Goal: Task Accomplishment & Management: Manage account settings

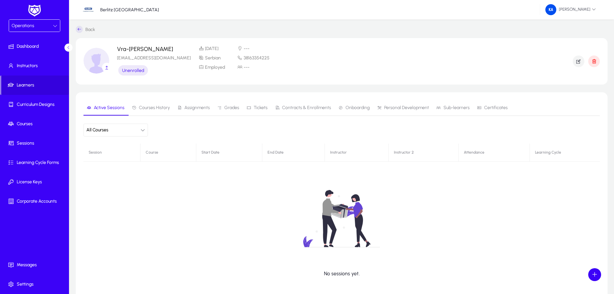
click at [143, 134] on button "All Courses" at bounding box center [115, 129] width 64 height 13
click at [166, 131] on div at bounding box center [307, 147] width 614 height 294
click at [45, 102] on span "Curriculum Designs" at bounding box center [35, 104] width 69 height 6
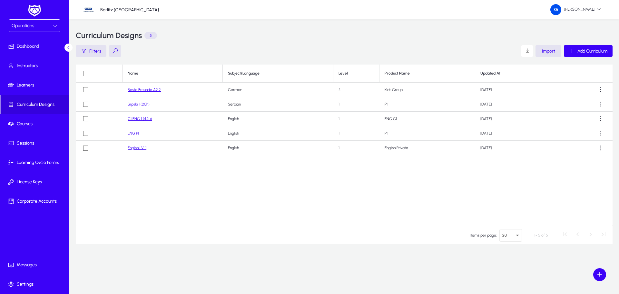
click at [139, 119] on link "G1 ENG 1 (44u)" at bounding box center [140, 118] width 24 height 5
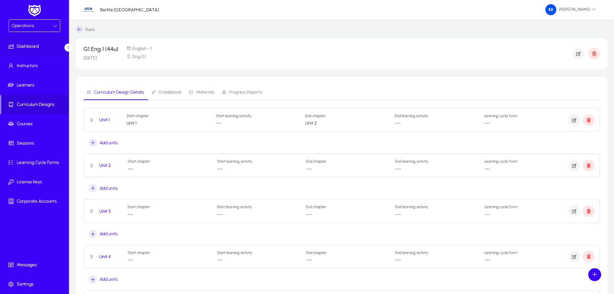
click at [26, 48] on span "Dashboard" at bounding box center [35, 46] width 69 height 6
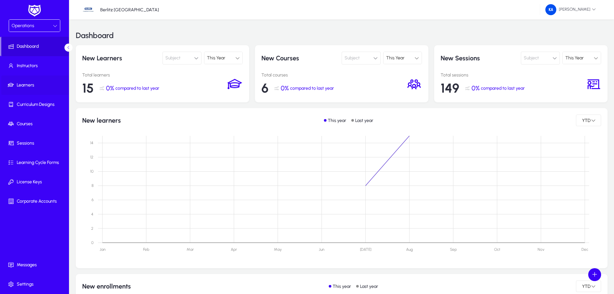
click at [32, 87] on span "Learners" at bounding box center [35, 85] width 69 height 6
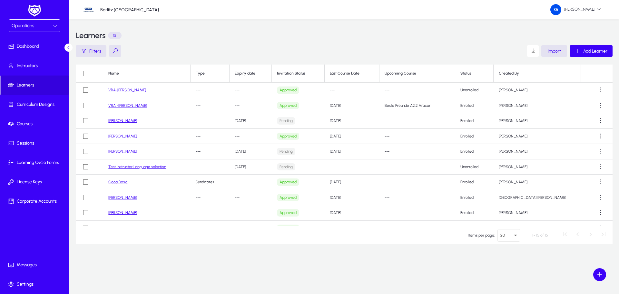
click at [120, 153] on link "[PERSON_NAME]" at bounding box center [122, 151] width 29 height 5
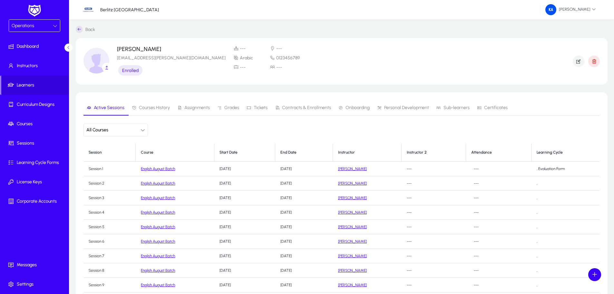
click at [146, 130] on button "All Courses" at bounding box center [115, 129] width 64 height 13
click at [146, 130] on div at bounding box center [307, 147] width 614 height 294
click at [142, 129] on icon "button" at bounding box center [142, 130] width 5 height 5
click at [142, 129] on div at bounding box center [307, 147] width 614 height 294
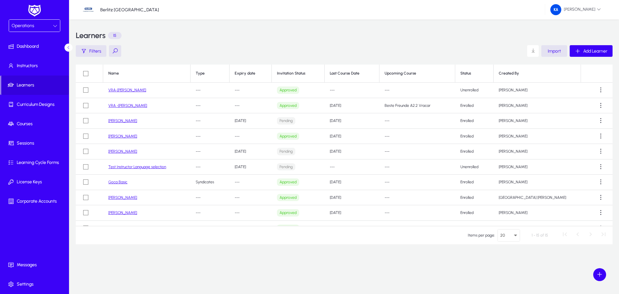
click at [138, 91] on link "VRA-[PERSON_NAME]" at bounding box center [127, 90] width 38 height 5
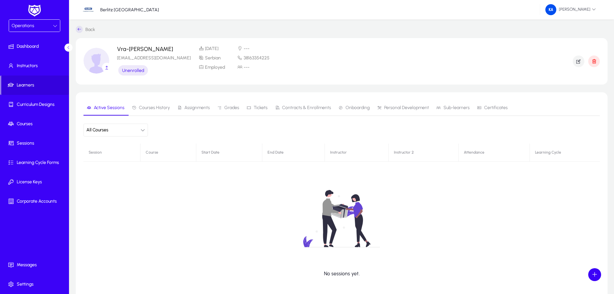
click at [144, 129] on icon "button" at bounding box center [142, 130] width 5 height 5
type input "**********"
click at [146, 206] on div at bounding box center [307, 147] width 614 height 294
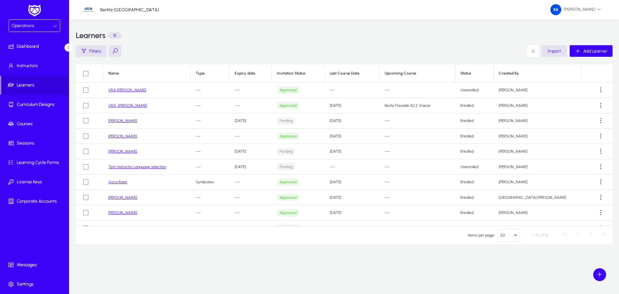
click at [132, 104] on link "VRA -[PERSON_NAME]" at bounding box center [127, 105] width 39 height 5
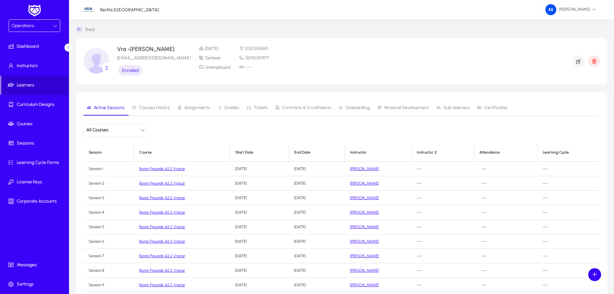
click at [26, 84] on span "Learners" at bounding box center [35, 85] width 68 height 6
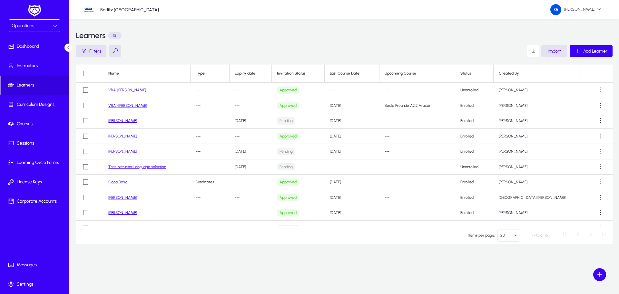
click at [129, 89] on link "VRA-[PERSON_NAME]" at bounding box center [127, 90] width 38 height 5
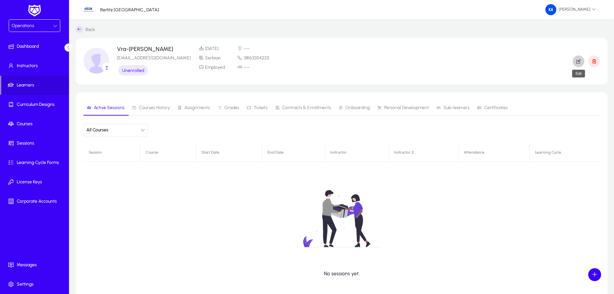
click at [581, 61] on icon "button" at bounding box center [578, 61] width 6 height 6
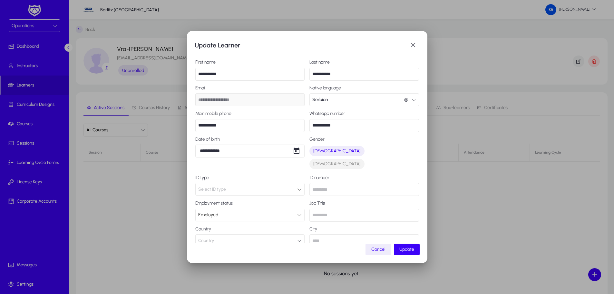
scroll to position [3, 0]
drag, startPoint x: 420, startPoint y: 116, endPoint x: 414, endPoint y: 140, distance: 24.9
click at [414, 140] on div "**********" at bounding box center [307, 146] width 240 height 231
click at [255, 182] on div "Select ID type" at bounding box center [247, 186] width 99 height 8
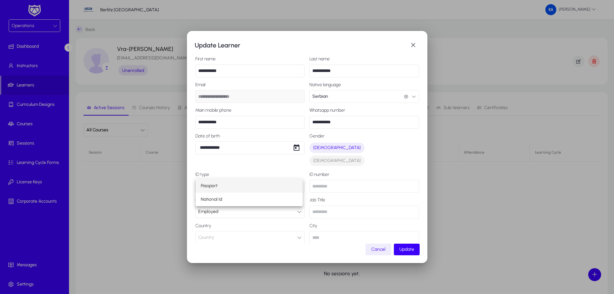
click at [256, 173] on div at bounding box center [307, 147] width 614 height 294
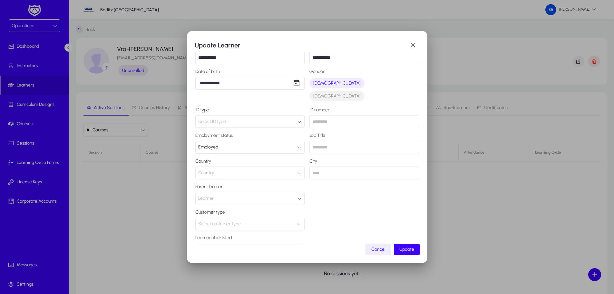
scroll to position [77, 0]
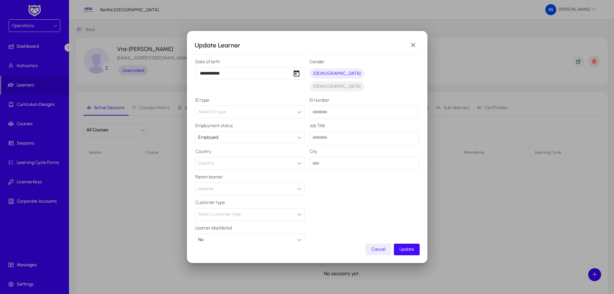
click at [402, 248] on span "Update" at bounding box center [406, 248] width 15 height 5
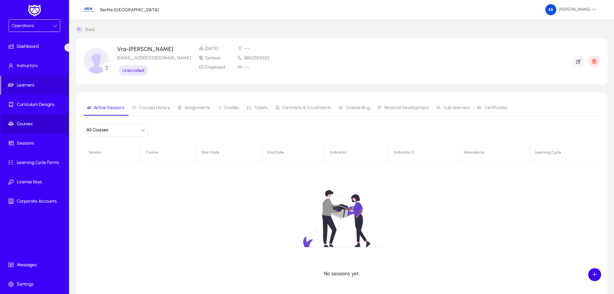
click at [24, 124] on span "Courses" at bounding box center [35, 124] width 69 height 6
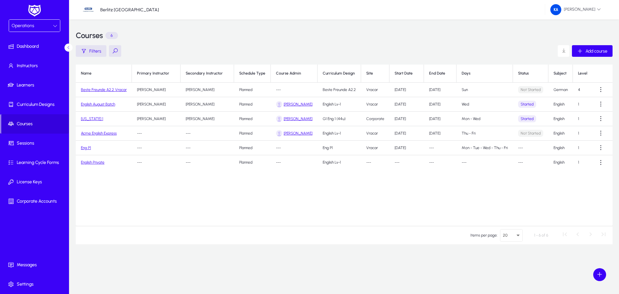
click at [106, 106] on td "English August Batch" at bounding box center [104, 104] width 56 height 14
click at [104, 105] on link "English August Batch" at bounding box center [98, 104] width 34 height 5
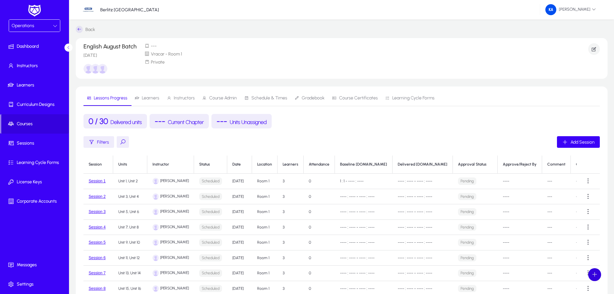
click at [596, 271] on span at bounding box center [594, 274] width 13 height 13
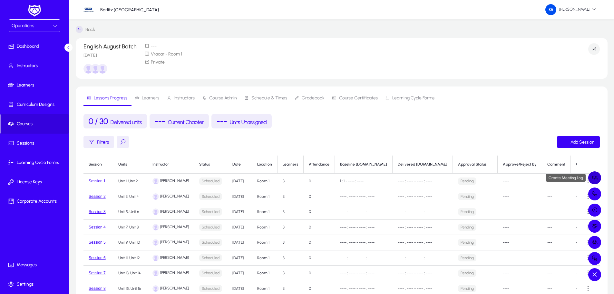
click at [593, 177] on span at bounding box center [594, 177] width 13 height 13
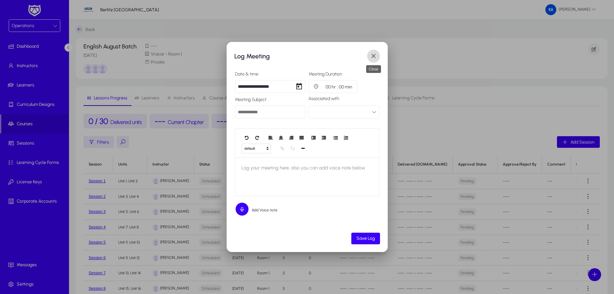
click at [374, 57] on span "button" at bounding box center [373, 56] width 13 height 13
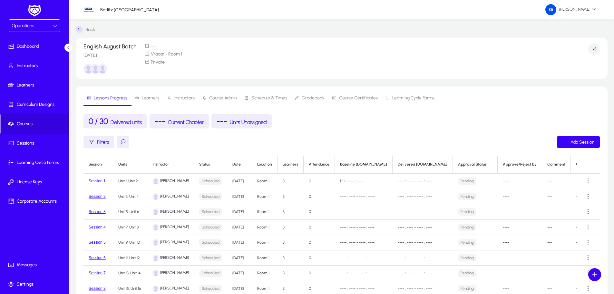
click at [594, 272] on span at bounding box center [594, 274] width 13 height 13
click at [592, 272] on div at bounding box center [307, 147] width 614 height 294
click at [30, 87] on span "Learners" at bounding box center [35, 85] width 69 height 6
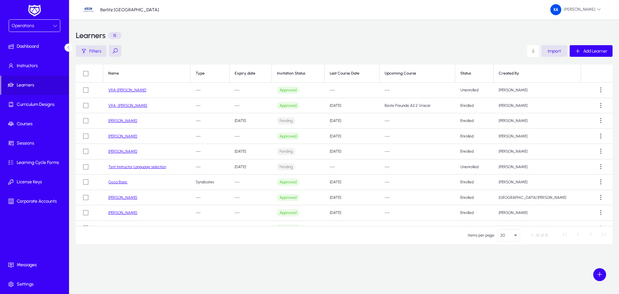
click at [121, 92] on link "VRA-[PERSON_NAME]" at bounding box center [127, 90] width 38 height 5
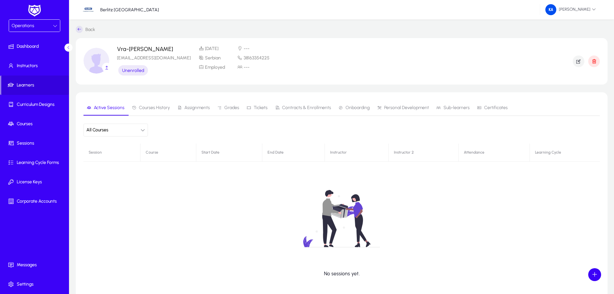
click at [144, 129] on icon "button" at bounding box center [142, 130] width 5 height 5
click at [144, 129] on div at bounding box center [307, 147] width 614 height 294
click at [27, 126] on span "Courses" at bounding box center [35, 124] width 69 height 6
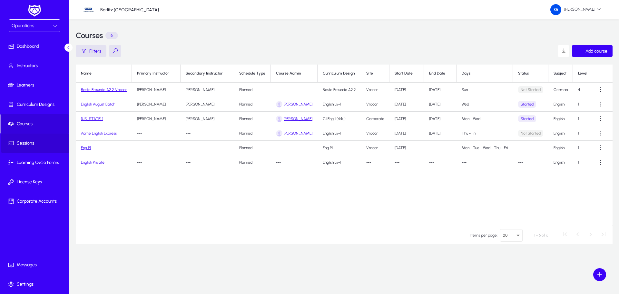
click at [32, 143] on span "Sessions" at bounding box center [35, 143] width 69 height 6
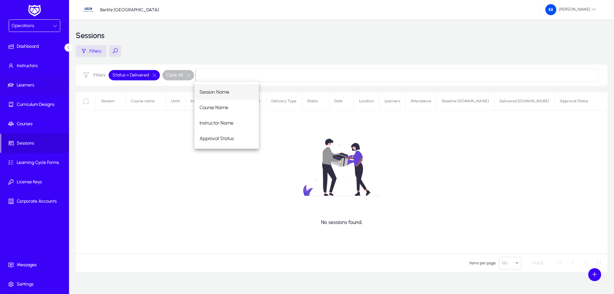
click at [30, 84] on span "Learners" at bounding box center [35, 85] width 69 height 6
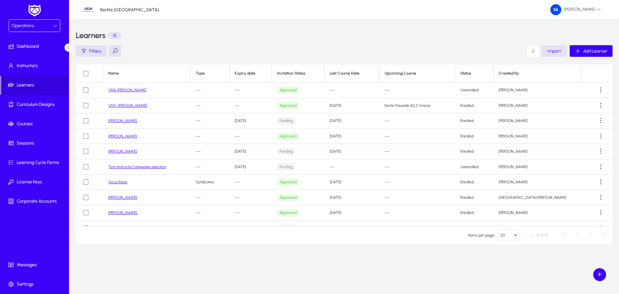
click at [122, 197] on link "[PERSON_NAME]" at bounding box center [122, 197] width 29 height 5
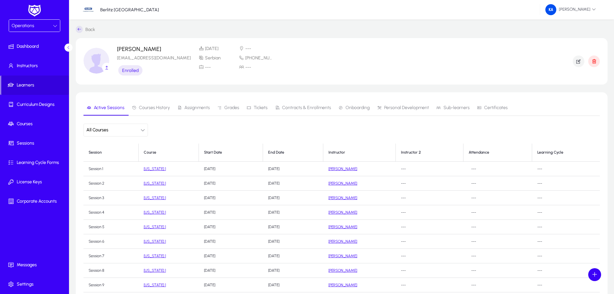
click at [141, 127] on button "All Courses" at bounding box center [115, 129] width 64 height 13
click at [141, 127] on div at bounding box center [307, 147] width 614 height 294
click at [143, 128] on icon "button" at bounding box center [142, 130] width 5 height 5
click at [143, 128] on div at bounding box center [307, 147] width 614 height 294
click at [32, 86] on span "Learners" at bounding box center [35, 85] width 68 height 6
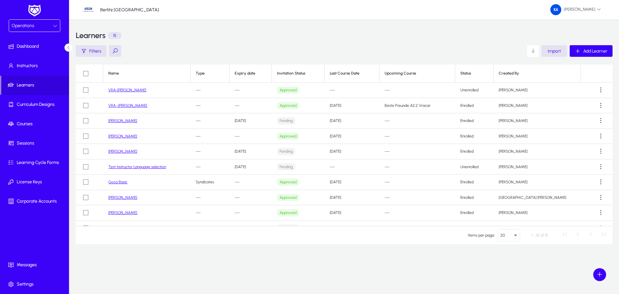
click at [125, 90] on link "VRA-[PERSON_NAME]" at bounding box center [127, 90] width 38 height 5
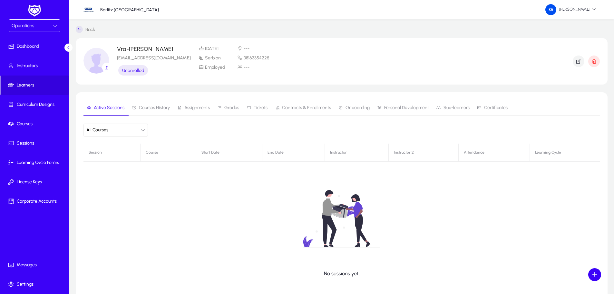
click at [144, 129] on icon "button" at bounding box center [142, 130] width 5 height 5
type input "*"
click at [298, 62] on div at bounding box center [307, 147] width 614 height 294
click at [577, 58] on icon "button" at bounding box center [578, 61] width 6 height 6
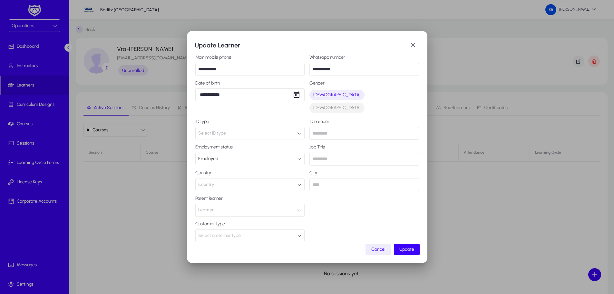
scroll to position [77, 0]
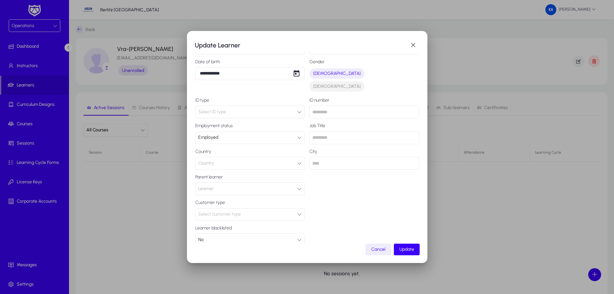
click at [294, 210] on div "Select customer type" at bounding box center [247, 214] width 99 height 8
click at [251, 212] on mat-option "Individual" at bounding box center [249, 214] width 107 height 14
click at [407, 247] on span "Update" at bounding box center [406, 248] width 15 height 5
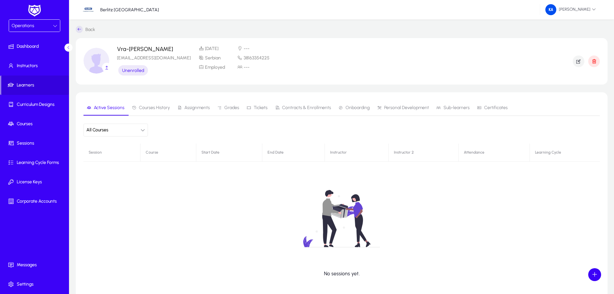
click at [143, 128] on icon "button" at bounding box center [142, 130] width 5 height 5
click at [143, 128] on div at bounding box center [307, 147] width 614 height 294
click at [27, 106] on span "Curriculum Designs" at bounding box center [35, 104] width 69 height 6
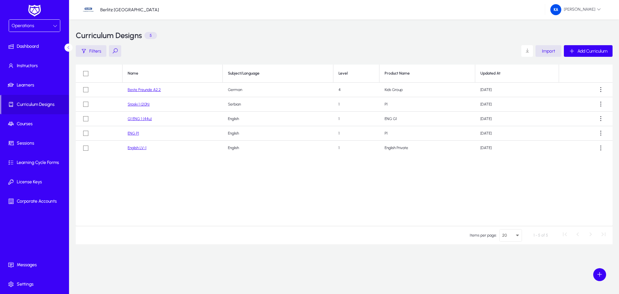
click at [132, 133] on link "ENG P1" at bounding box center [133, 133] width 11 height 5
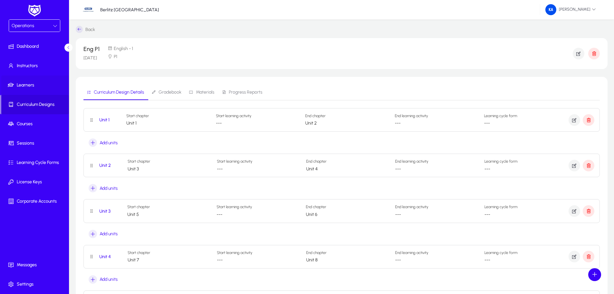
click at [23, 86] on span "Learners" at bounding box center [35, 85] width 69 height 6
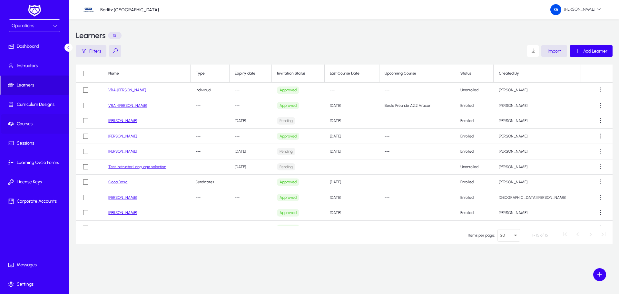
click at [39, 122] on span "Courses" at bounding box center [35, 124] width 69 height 6
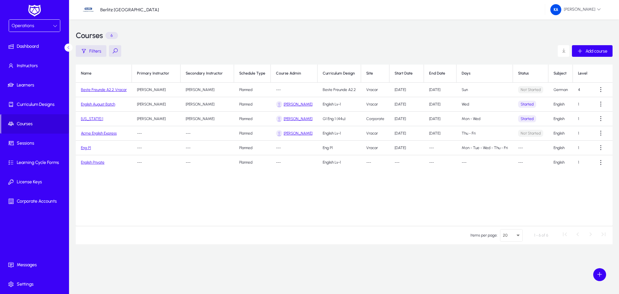
click at [88, 150] on link "Eng P1" at bounding box center [86, 147] width 10 height 5
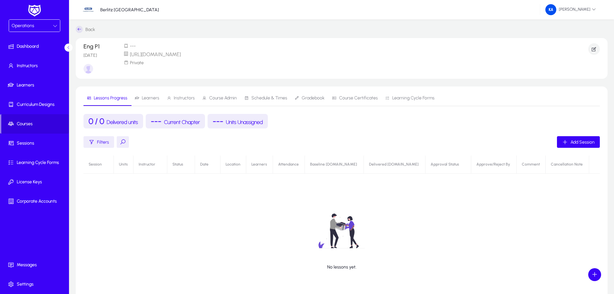
click at [147, 97] on span "Learners" at bounding box center [150, 98] width 17 height 5
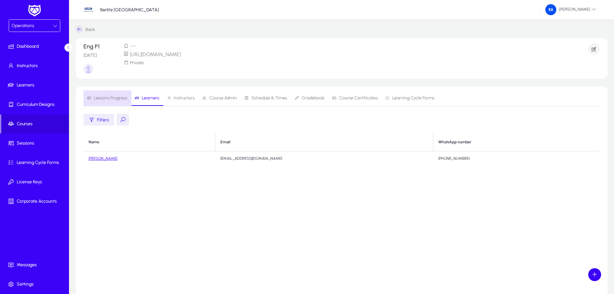
click at [112, 97] on span "Lessons Progress" at bounding box center [111, 98] width 34 height 5
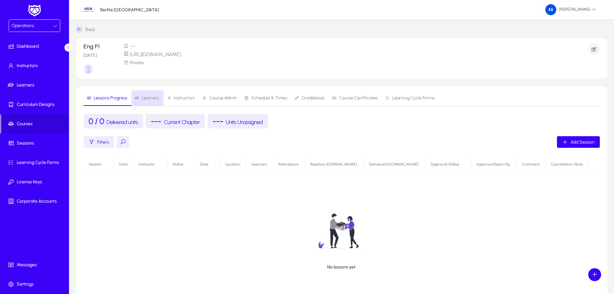
click at [150, 98] on span "Learners" at bounding box center [150, 98] width 17 height 5
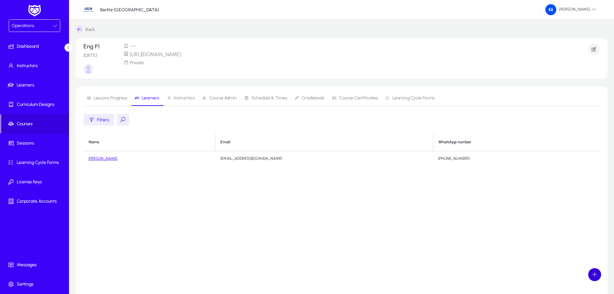
click at [595, 272] on span at bounding box center [594, 274] width 13 height 13
click at [190, 99] on div at bounding box center [307, 147] width 614 height 294
click at [185, 99] on span "Instructors" at bounding box center [184, 98] width 21 height 5
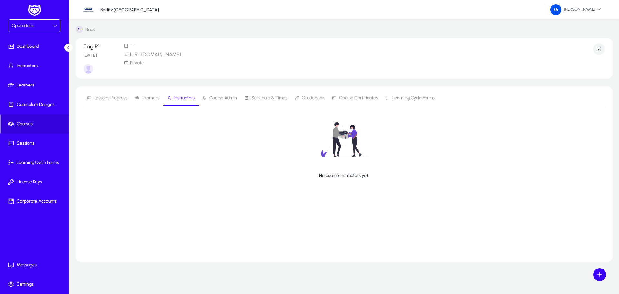
click at [144, 100] on span "Learners" at bounding box center [150, 98] width 17 height 5
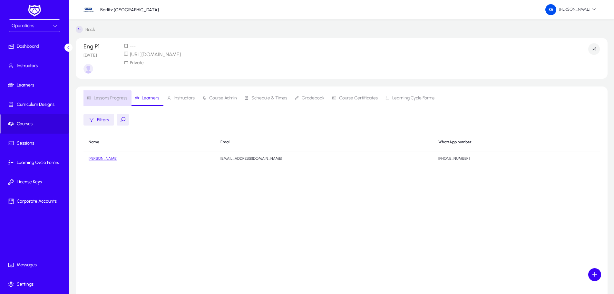
click at [103, 100] on span "Lessons Progress" at bounding box center [111, 98] width 34 height 5
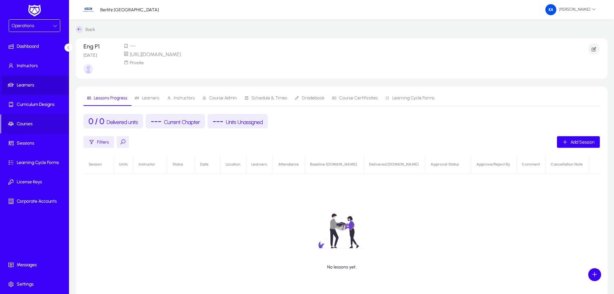
click at [27, 82] on span "Learners" at bounding box center [35, 85] width 69 height 6
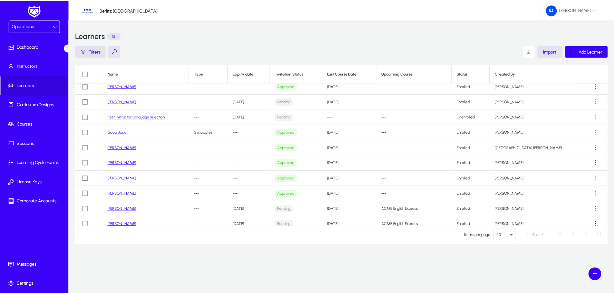
scroll to position [74, 0]
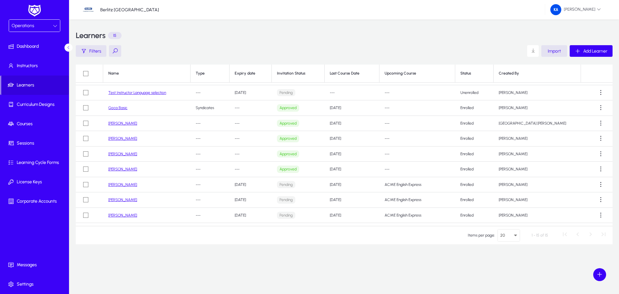
click at [122, 169] on link "[PERSON_NAME]" at bounding box center [122, 169] width 29 height 5
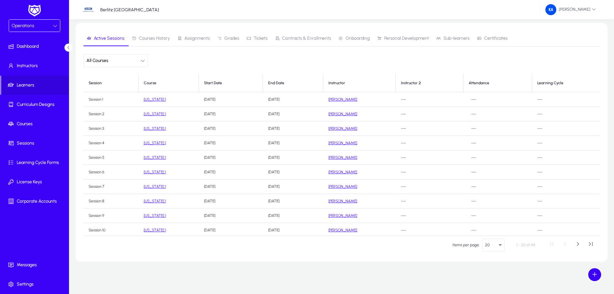
click at [138, 61] on button "All Courses" at bounding box center [115, 60] width 64 height 13
click at [119, 101] on mat-option "ENG P1" at bounding box center [115, 99] width 43 height 14
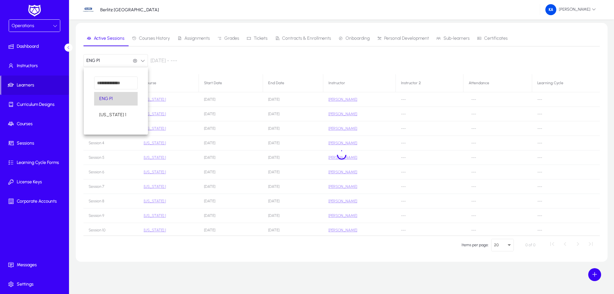
scroll to position [0, 0]
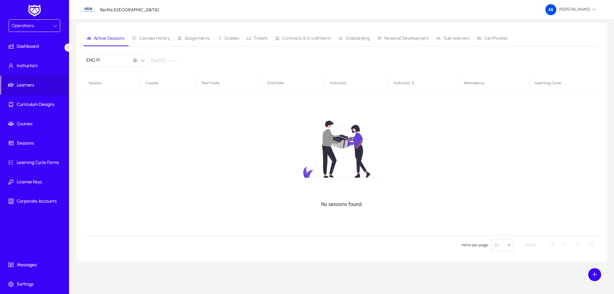
click at [143, 57] on button "ENG P1 ENG P1" at bounding box center [115, 60] width 64 height 13
click at [107, 113] on span "[US_STATE] 1" at bounding box center [112, 115] width 27 height 8
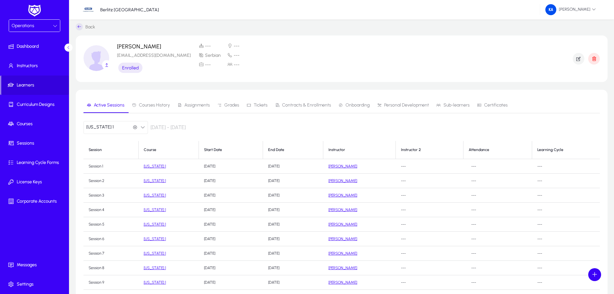
scroll to position [0, 0]
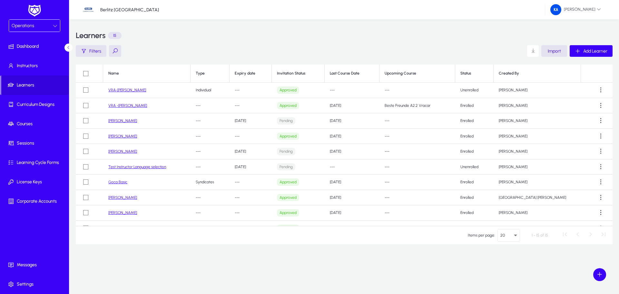
click at [127, 87] on td "VRA-[PERSON_NAME]" at bounding box center [146, 89] width 87 height 15
click at [128, 92] on td "VRA-[PERSON_NAME]" at bounding box center [146, 89] width 87 height 15
click at [124, 89] on link "VRA-[PERSON_NAME]" at bounding box center [127, 90] width 38 height 5
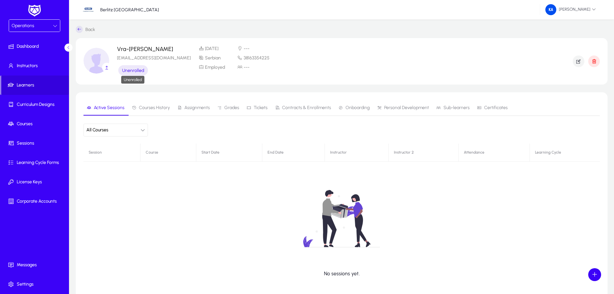
click at [131, 69] on span "Unenrolled" at bounding box center [133, 70] width 22 height 5
click at [143, 131] on icon "button" at bounding box center [142, 130] width 5 height 5
click at [119, 156] on input "dropdown search" at bounding box center [115, 152] width 43 height 13
click at [175, 122] on div at bounding box center [307, 147] width 614 height 294
click at [29, 128] on span at bounding box center [35, 123] width 69 height 15
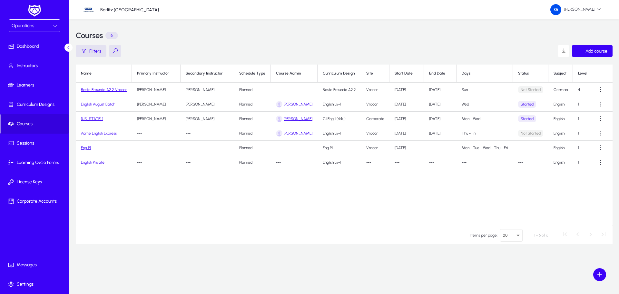
click at [86, 146] on link "Eng P1" at bounding box center [86, 147] width 10 height 5
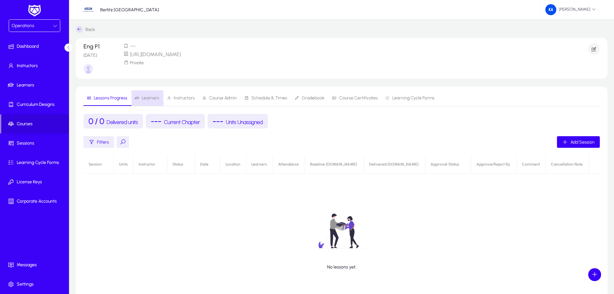
click at [143, 100] on span "Learners" at bounding box center [150, 98] width 17 height 5
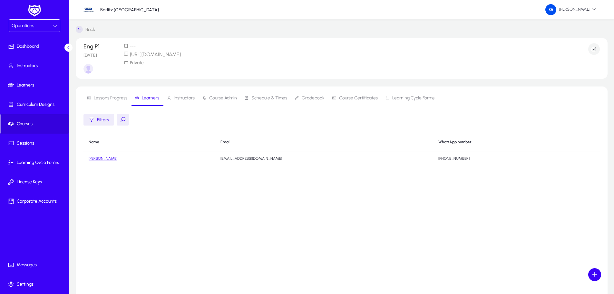
click at [55, 27] on icon at bounding box center [55, 26] width 5 height 5
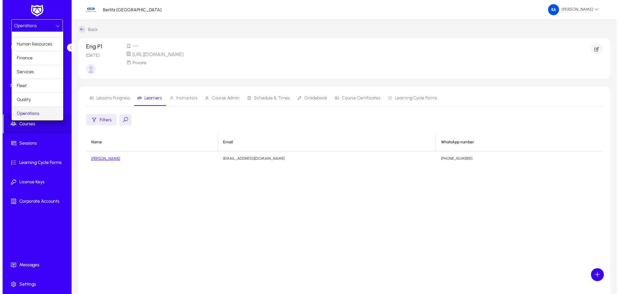
scroll to position [22, 0]
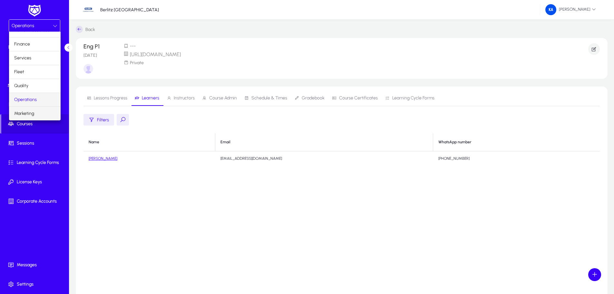
click at [32, 114] on span "Marketing" at bounding box center [24, 114] width 20 height 8
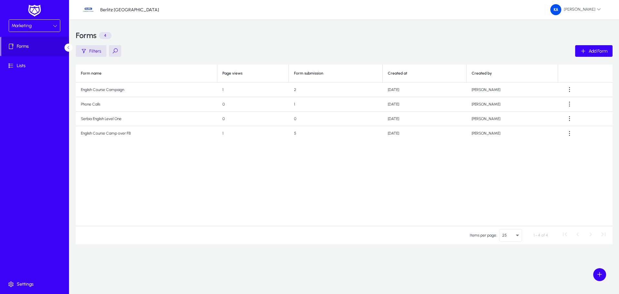
click at [54, 26] on icon at bounding box center [55, 26] width 5 height 5
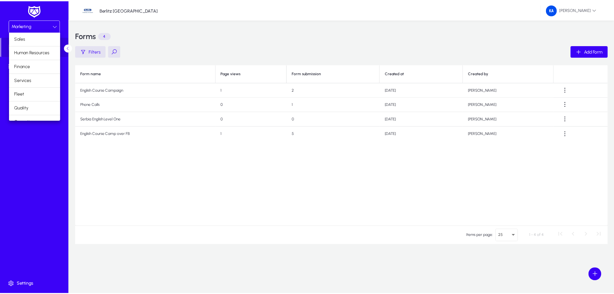
scroll to position [22, 0]
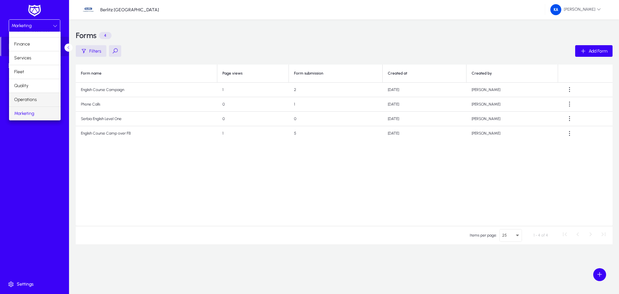
click at [40, 100] on mat-option "Operations" at bounding box center [35, 100] width 52 height 14
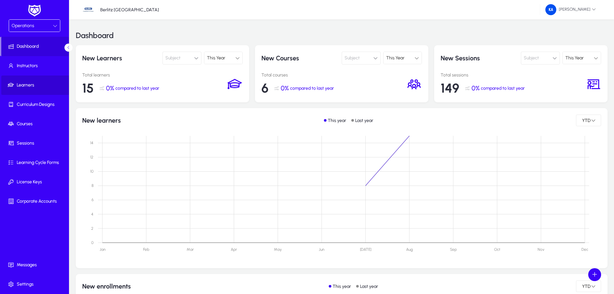
click at [30, 86] on span "Learners" at bounding box center [35, 85] width 69 height 6
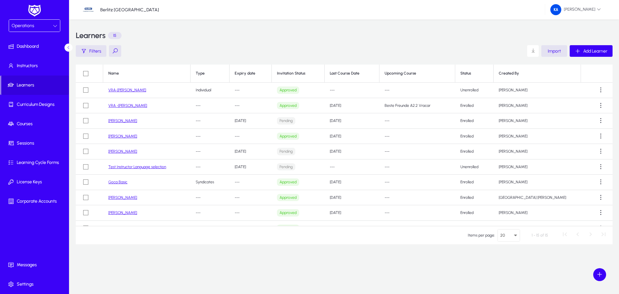
click at [133, 134] on link "[PERSON_NAME]" at bounding box center [122, 136] width 29 height 5
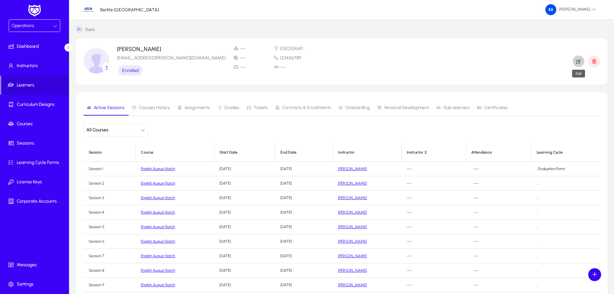
click at [577, 59] on icon "button" at bounding box center [578, 61] width 6 height 6
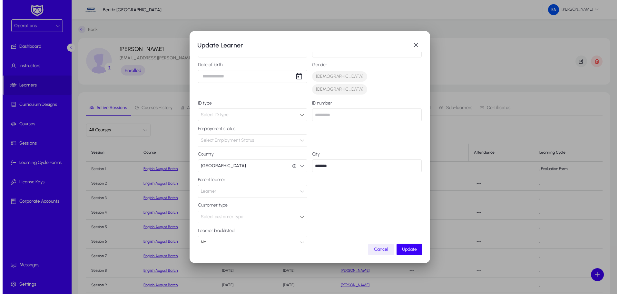
scroll to position [77, 0]
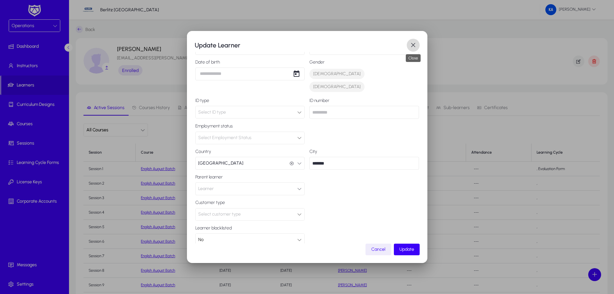
click at [411, 45] on span "button" at bounding box center [413, 45] width 13 height 13
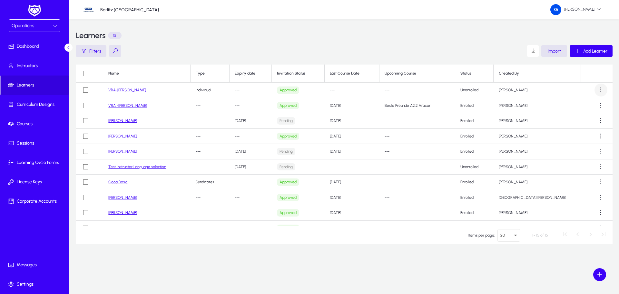
click at [599, 90] on span at bounding box center [600, 89] width 13 height 13
click at [590, 66] on div at bounding box center [309, 147] width 619 height 294
click at [554, 52] on span "Import" at bounding box center [553, 50] width 13 height 5
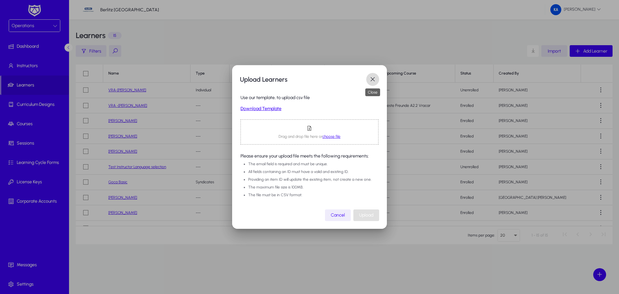
click at [375, 75] on span "button" at bounding box center [372, 79] width 13 height 13
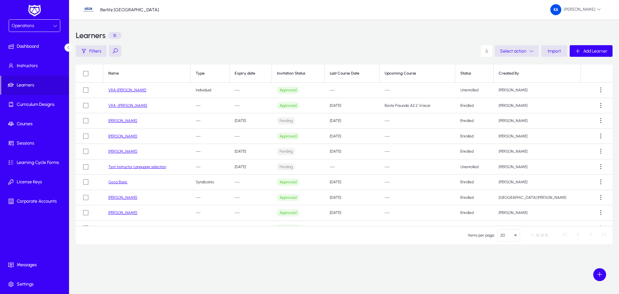
click at [534, 50] on span "button" at bounding box center [517, 50] width 44 height 15
click at [534, 50] on div at bounding box center [309, 147] width 619 height 294
click at [485, 74] on th "Status" at bounding box center [474, 73] width 38 height 18
click at [135, 91] on link "VRA-[PERSON_NAME]" at bounding box center [127, 90] width 38 height 5
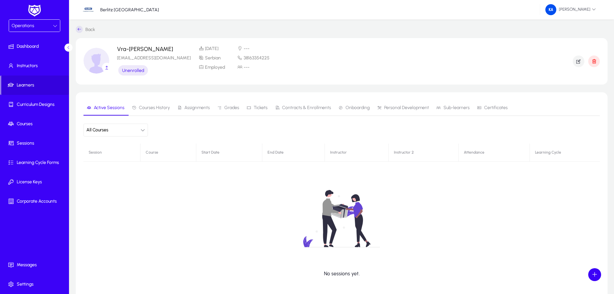
click at [115, 129] on button "All Courses" at bounding box center [115, 129] width 64 height 13
type input "*****"
click at [155, 205] on div at bounding box center [307, 147] width 614 height 294
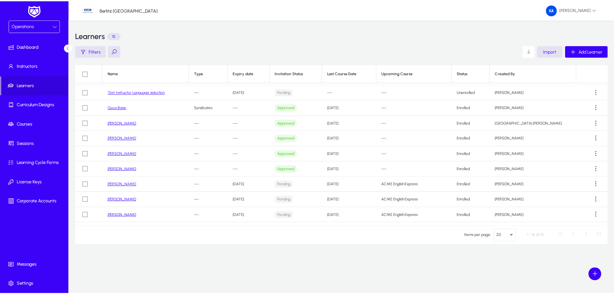
scroll to position [83, 0]
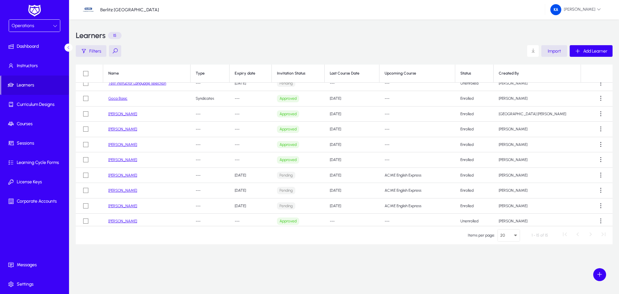
click at [121, 160] on link "[PERSON_NAME]" at bounding box center [122, 159] width 29 height 5
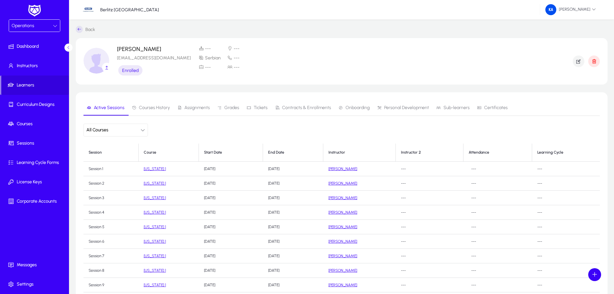
click at [141, 133] on button "All Courses" at bounding box center [115, 129] width 64 height 13
click at [141, 133] on div at bounding box center [307, 147] width 614 height 294
click at [79, 27] on icon at bounding box center [79, 29] width 7 height 7
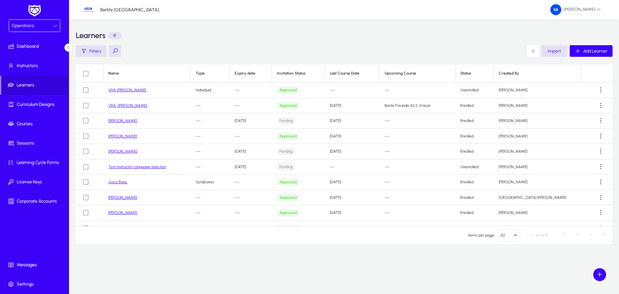
click at [143, 92] on td "VRA-[PERSON_NAME]" at bounding box center [146, 89] width 87 height 15
click at [143, 92] on link "VRA-[PERSON_NAME]" at bounding box center [127, 90] width 38 height 5
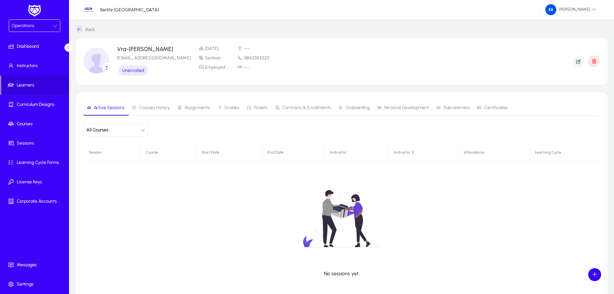
click at [141, 131] on icon "button" at bounding box center [142, 130] width 5 height 5
click at [141, 131] on div at bounding box center [307, 147] width 614 height 294
click at [108, 130] on span "All Courses" at bounding box center [97, 129] width 22 height 13
click at [144, 129] on div at bounding box center [307, 147] width 614 height 294
drag, startPoint x: 16, startPoint y: 121, endPoint x: 25, endPoint y: 121, distance: 8.7
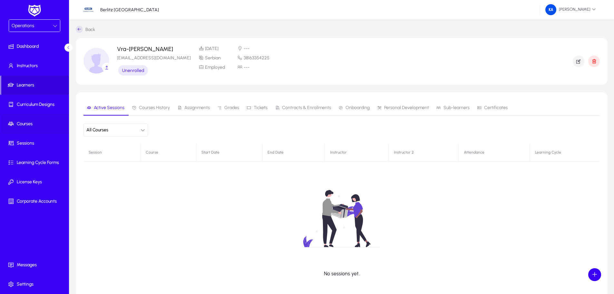
click at [16, 121] on icon at bounding box center [12, 124] width 9 height 6
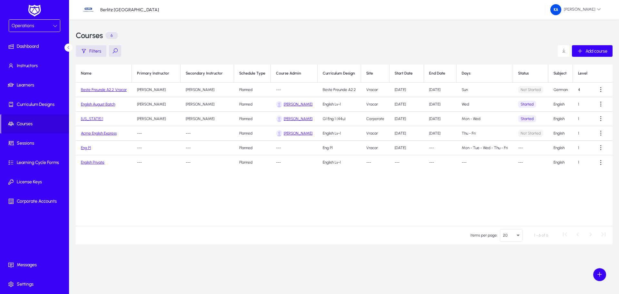
click at [83, 150] on td "Eng P1" at bounding box center [104, 147] width 56 height 14
click at [86, 148] on link "Eng P1" at bounding box center [86, 147] width 10 height 5
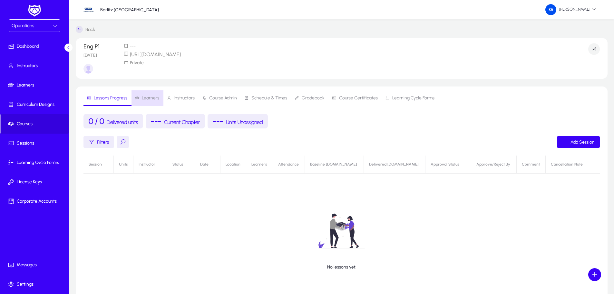
click at [151, 99] on span "Learners" at bounding box center [150, 98] width 17 height 5
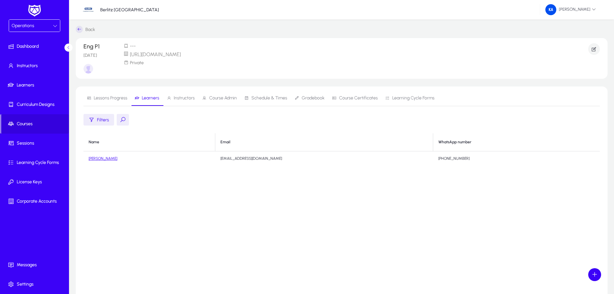
click at [114, 98] on span "Lessons Progress" at bounding box center [111, 98] width 34 height 5
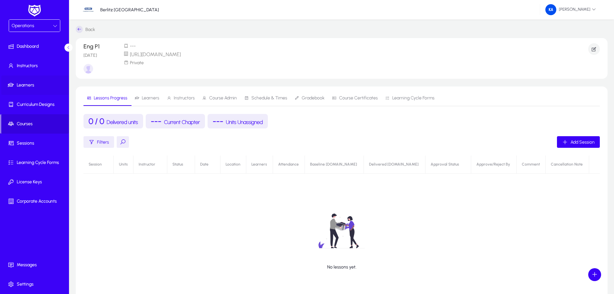
click at [29, 83] on span "Learners" at bounding box center [35, 85] width 69 height 6
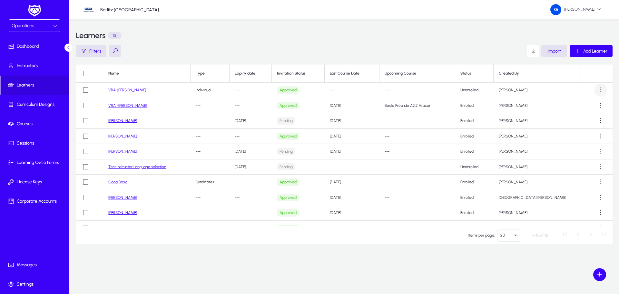
click at [596, 90] on span at bounding box center [600, 89] width 13 height 13
click at [596, 90] on div at bounding box center [309, 147] width 619 height 294
click at [598, 275] on span at bounding box center [599, 274] width 13 height 13
click at [128, 90] on div at bounding box center [309, 147] width 619 height 294
click at [132, 90] on link "VRA-[PERSON_NAME]" at bounding box center [127, 90] width 38 height 5
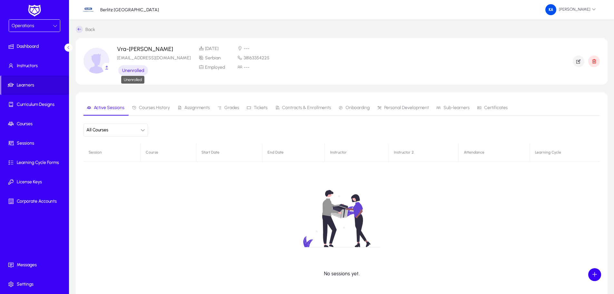
click at [129, 72] on span "Unenrolled" at bounding box center [133, 70] width 22 height 5
click at [578, 60] on icon "button" at bounding box center [578, 61] width 6 height 6
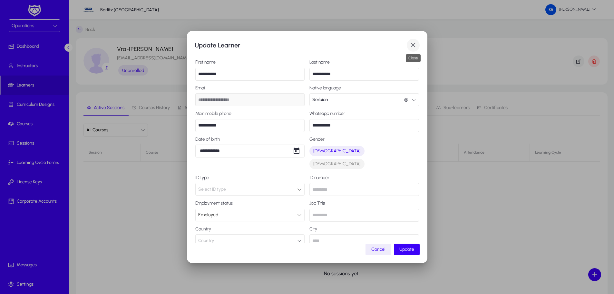
click at [412, 44] on span "button" at bounding box center [413, 45] width 13 height 13
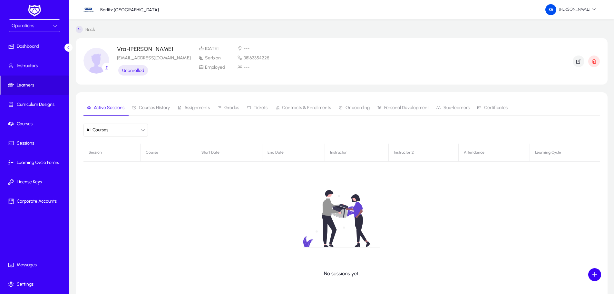
click at [153, 110] on span "Courses History" at bounding box center [151, 107] width 38 height 15
click at [300, 107] on span "Contracts & Enrollments" at bounding box center [306, 107] width 49 height 5
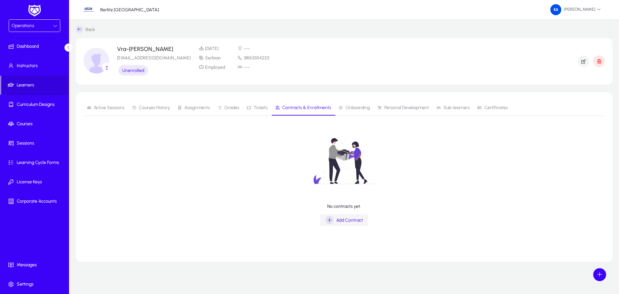
click at [331, 221] on icon "button" at bounding box center [329, 220] width 8 height 8
click at [107, 109] on span "Active Sessions" at bounding box center [109, 107] width 31 height 5
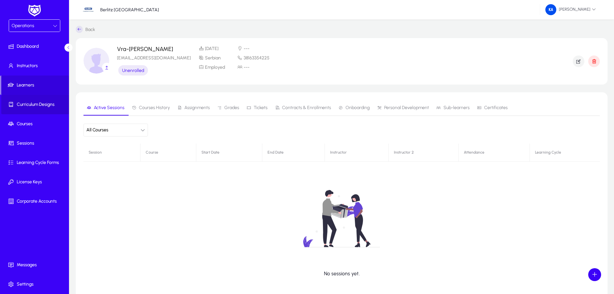
click at [37, 102] on span "Curriculum Designs" at bounding box center [35, 104] width 69 height 6
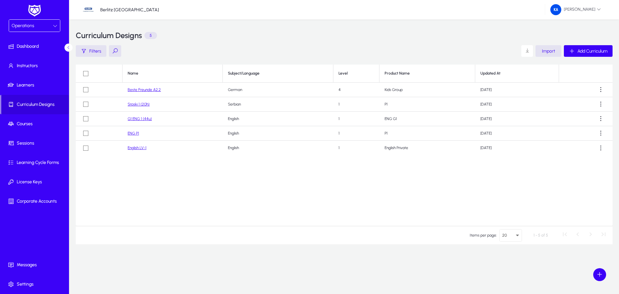
click at [133, 133] on link "ENG P1" at bounding box center [133, 133] width 11 height 5
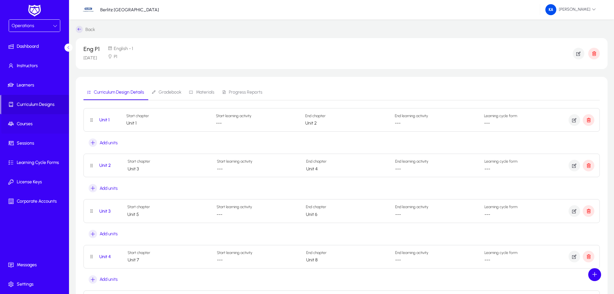
click at [29, 123] on span "Courses" at bounding box center [35, 124] width 69 height 6
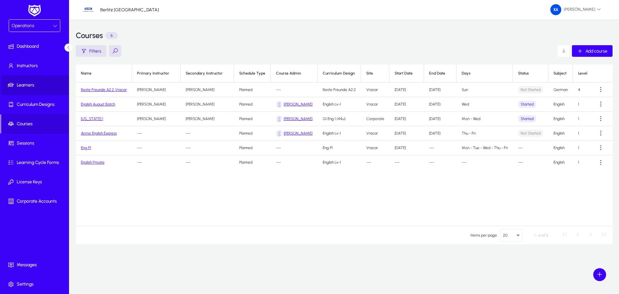
click at [28, 82] on span at bounding box center [35, 84] width 69 height 15
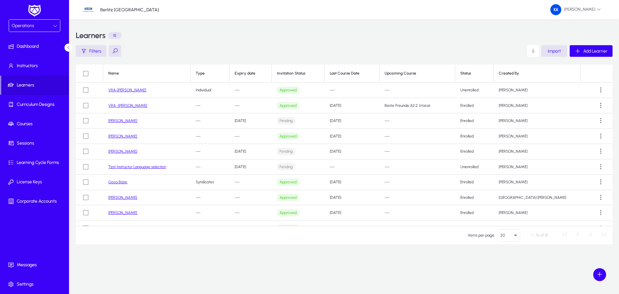
click at [135, 88] on link "VRA-[PERSON_NAME]" at bounding box center [127, 90] width 38 height 5
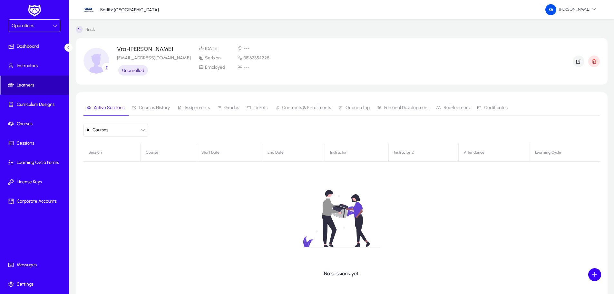
click at [23, 84] on span "Learners" at bounding box center [35, 85] width 68 height 6
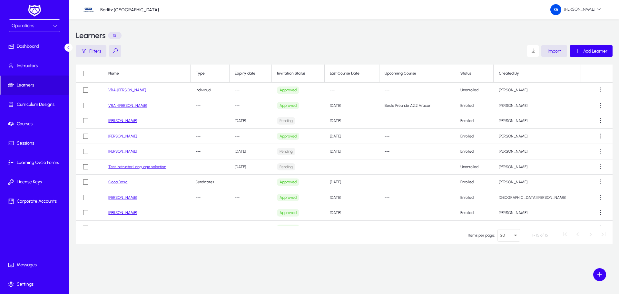
click at [133, 91] on link "VRA-[PERSON_NAME]" at bounding box center [127, 90] width 38 height 5
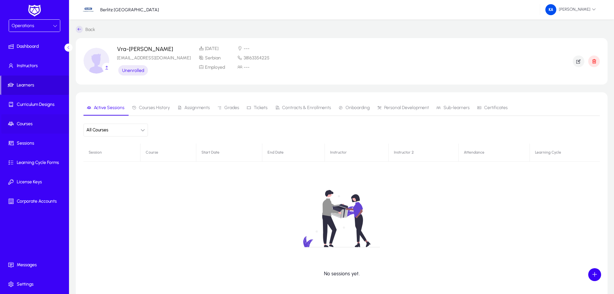
click at [16, 122] on icon at bounding box center [12, 124] width 9 height 6
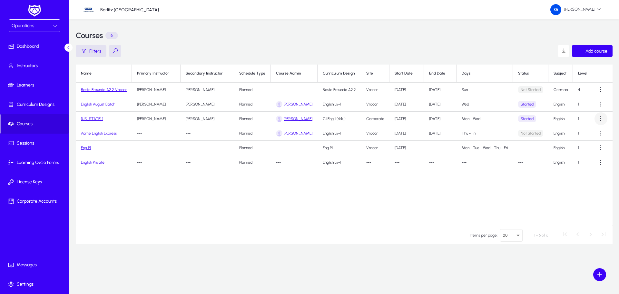
click at [602, 119] on span at bounding box center [600, 118] width 13 height 13
click at [580, 133] on span "Edit" at bounding box center [589, 134] width 26 height 6
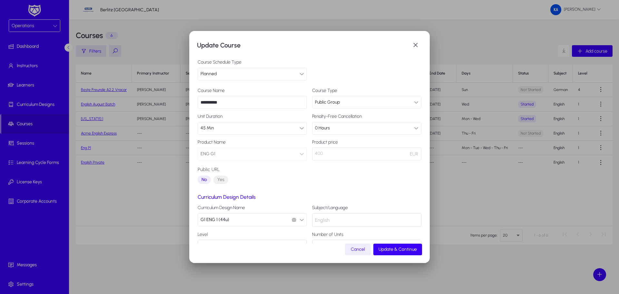
scroll to position [20, 0]
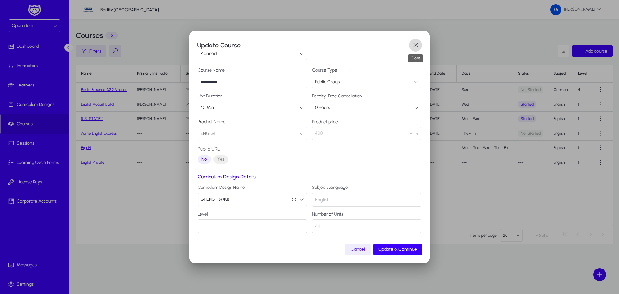
click at [415, 43] on span "button" at bounding box center [415, 45] width 13 height 13
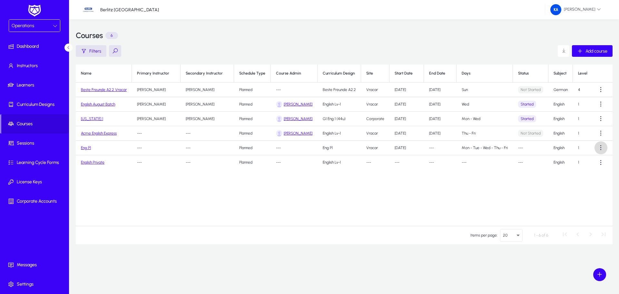
click at [602, 146] on span at bounding box center [600, 147] width 13 height 13
click at [580, 164] on span "Edit" at bounding box center [589, 163] width 26 height 6
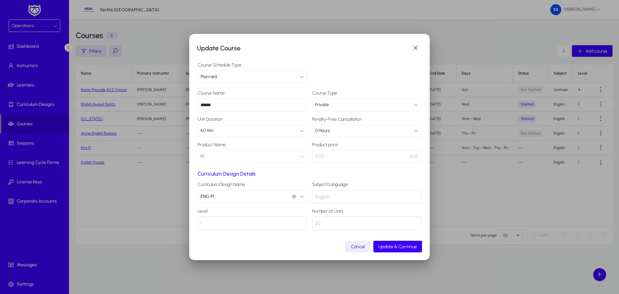
click at [536, 195] on div at bounding box center [309, 147] width 619 height 294
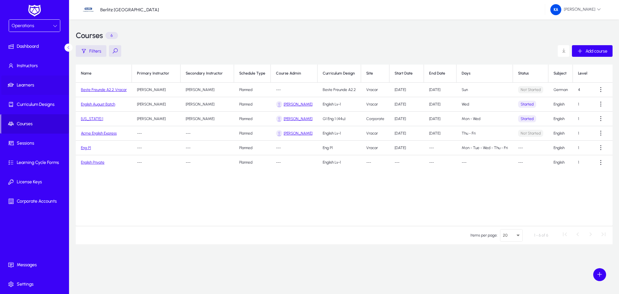
click at [35, 89] on span at bounding box center [35, 84] width 69 height 15
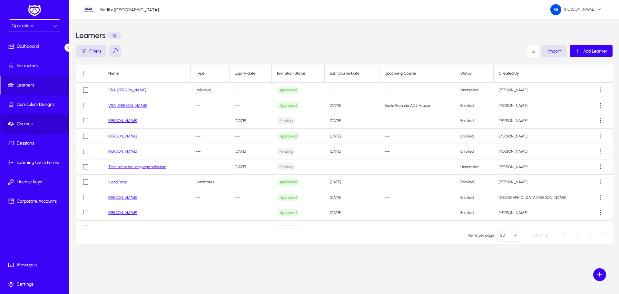
click at [22, 122] on span "Courses" at bounding box center [35, 124] width 69 height 6
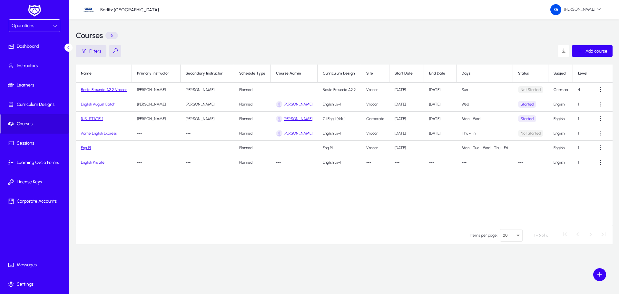
click at [89, 147] on link "Eng P1" at bounding box center [86, 147] width 10 height 5
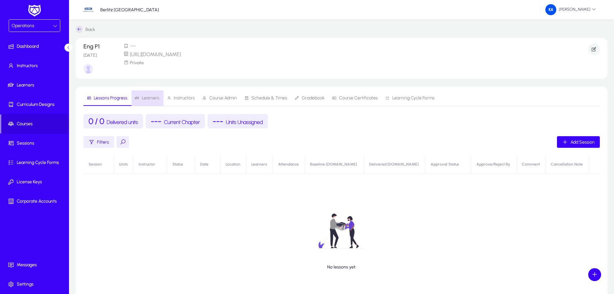
click at [150, 100] on span "Learners" at bounding box center [150, 98] width 17 height 5
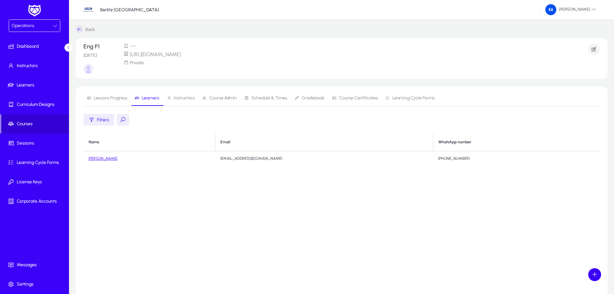
click at [26, 122] on span "Courses" at bounding box center [35, 124] width 68 height 6
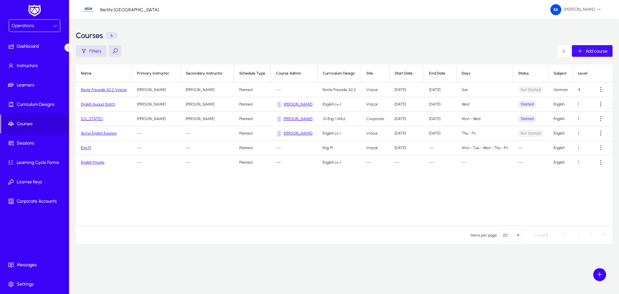
click at [590, 52] on span "Add course" at bounding box center [596, 50] width 22 height 5
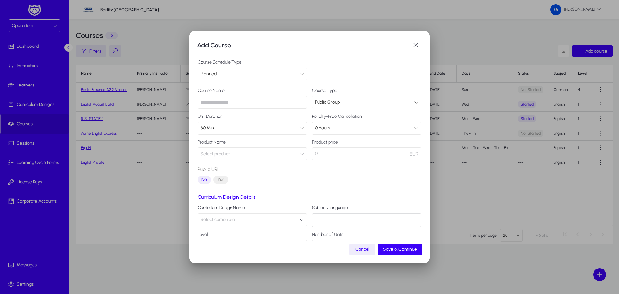
click at [217, 100] on input "text" at bounding box center [252, 102] width 109 height 13
click at [416, 42] on span "button" at bounding box center [415, 45] width 13 height 13
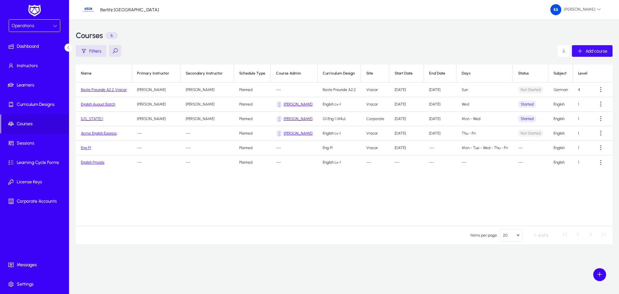
click at [599, 52] on span "Add course" at bounding box center [596, 50] width 22 height 5
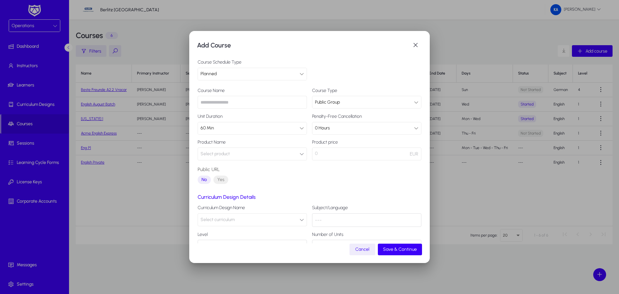
click at [217, 102] on input "text" at bounding box center [252, 102] width 109 height 13
type input "*"
type input "********"
click at [414, 101] on icon at bounding box center [416, 102] width 5 height 5
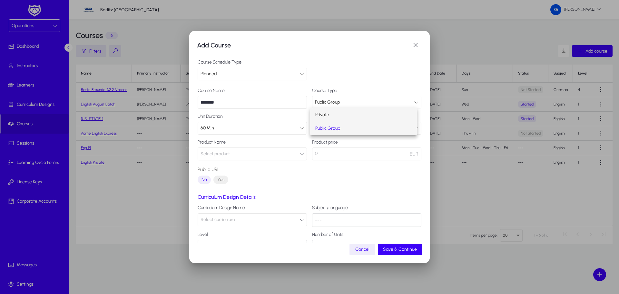
click at [346, 116] on mat-option "Private" at bounding box center [363, 115] width 107 height 14
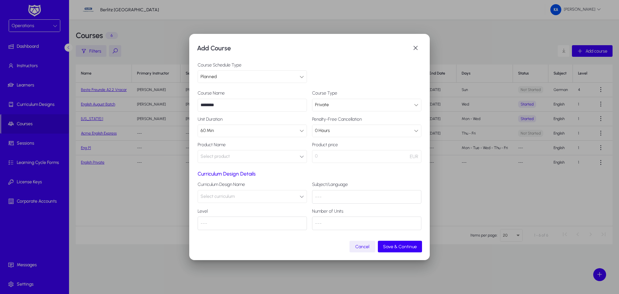
click at [343, 199] on div "---" at bounding box center [366, 197] width 109 height 14
click at [324, 195] on div "---" at bounding box center [366, 197] width 109 height 14
click at [301, 199] on button "Select curriculum" at bounding box center [252, 196] width 109 height 13
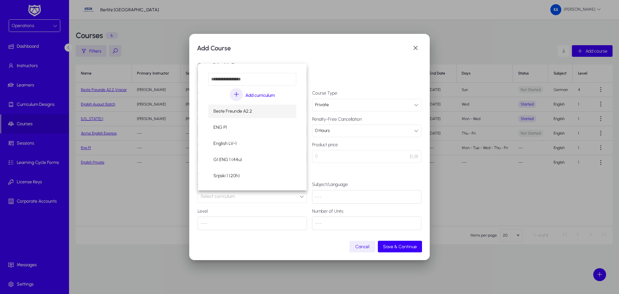
click at [301, 198] on div at bounding box center [309, 147] width 619 height 294
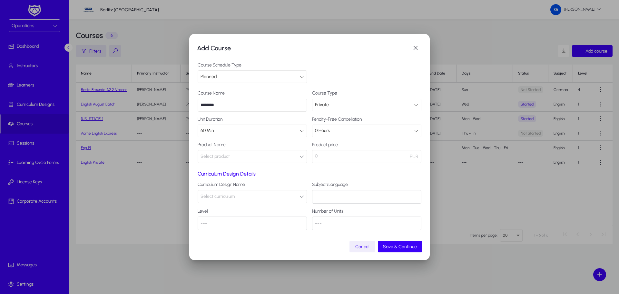
click at [359, 245] on span "Cancel" at bounding box center [362, 246] width 14 height 5
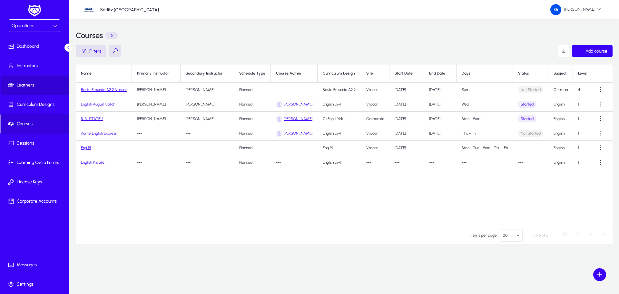
click at [30, 83] on span "Learners" at bounding box center [35, 85] width 69 height 6
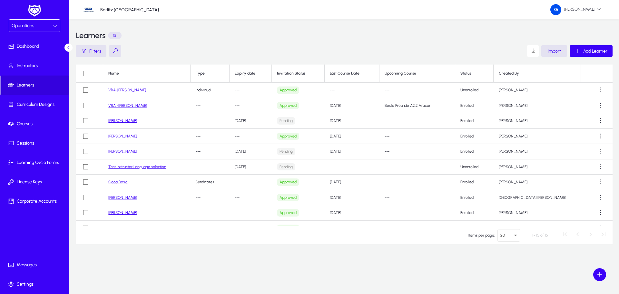
click at [135, 90] on link "VRA-[PERSON_NAME]" at bounding box center [127, 90] width 38 height 5
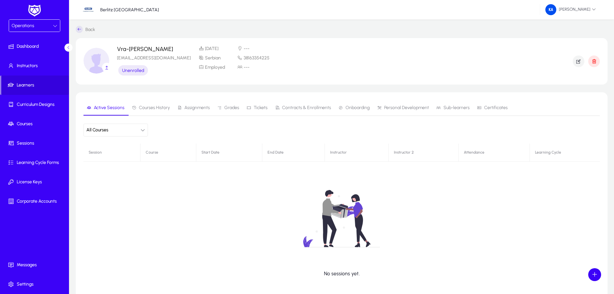
click at [143, 131] on icon "button" at bounding box center [142, 130] width 5 height 5
click at [143, 131] on div at bounding box center [307, 147] width 614 height 294
click at [33, 85] on span "Learners" at bounding box center [35, 85] width 68 height 6
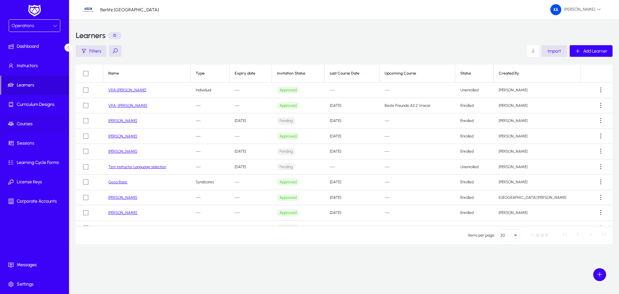
click at [23, 120] on span at bounding box center [35, 123] width 69 height 15
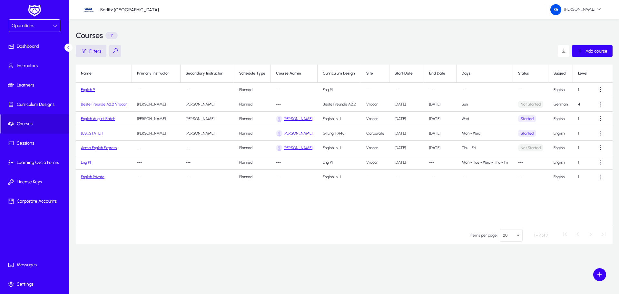
click at [91, 90] on link "English 9" at bounding box center [88, 89] width 14 height 5
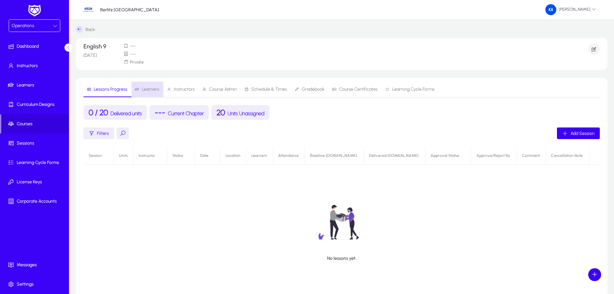
click at [153, 91] on span "Learners" at bounding box center [150, 89] width 17 height 5
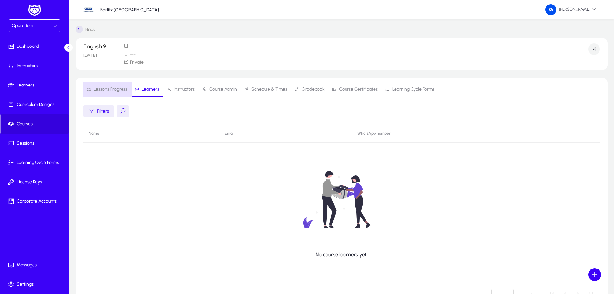
click at [114, 91] on span "Lessons Progress" at bounding box center [111, 89] width 34 height 5
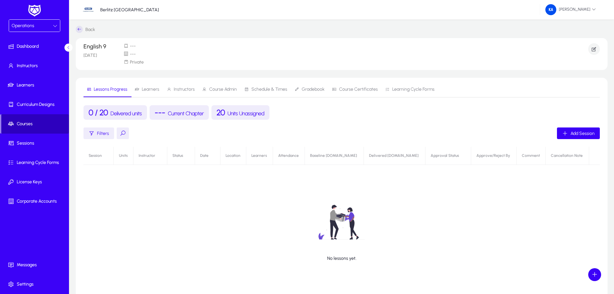
click at [48, 125] on span "Courses" at bounding box center [35, 124] width 68 height 6
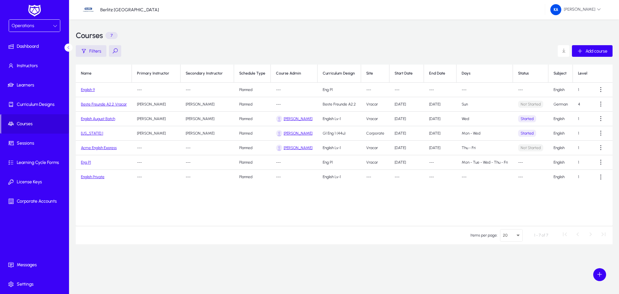
click at [87, 88] on link "English 9" at bounding box center [88, 89] width 14 height 5
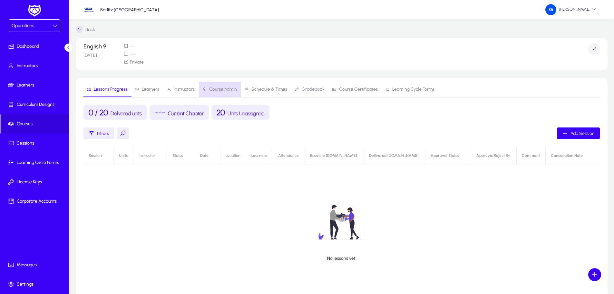
click at [219, 89] on span "Course Admin" at bounding box center [223, 89] width 28 height 5
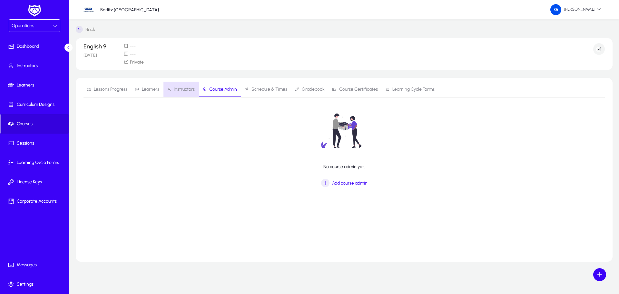
click at [181, 87] on span "Instructors" at bounding box center [184, 89] width 21 height 5
click at [149, 89] on span "Learners" at bounding box center [150, 89] width 17 height 5
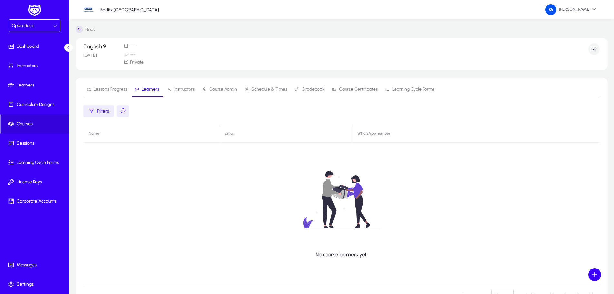
click at [110, 88] on span "Lessons Progress" at bounding box center [111, 89] width 34 height 5
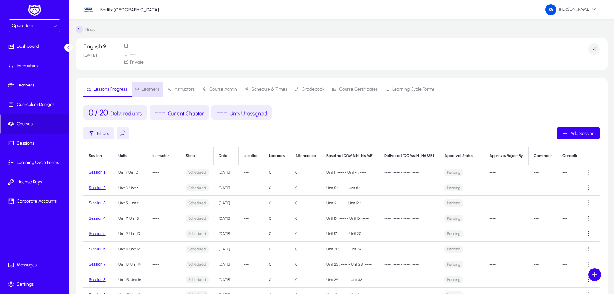
click at [147, 90] on span "Learners" at bounding box center [150, 89] width 17 height 5
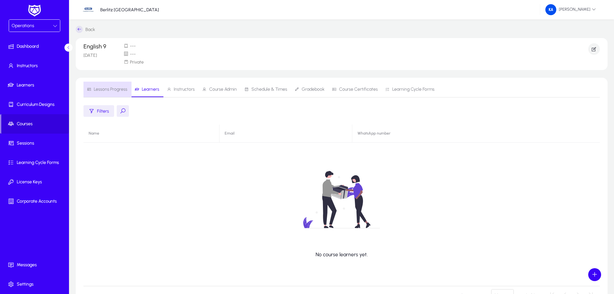
click at [119, 89] on span "Lessons Progress" at bounding box center [111, 89] width 34 height 5
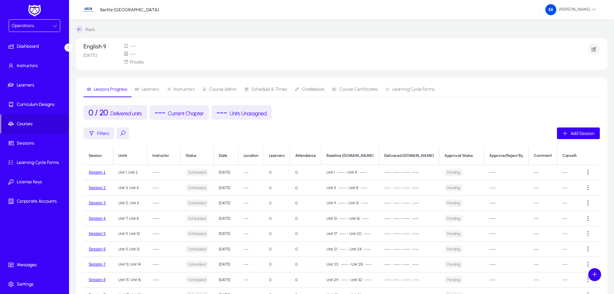
click at [284, 157] on th "Learners" at bounding box center [277, 156] width 26 height 18
click at [278, 170] on td "0" at bounding box center [277, 172] width 26 height 15
click at [288, 155] on th "Learners" at bounding box center [277, 156] width 26 height 18
click at [586, 172] on span at bounding box center [588, 172] width 13 height 13
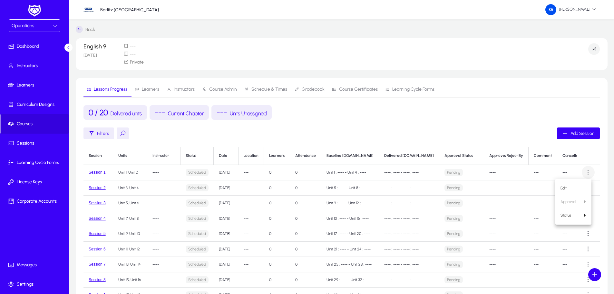
click at [586, 172] on div at bounding box center [307, 147] width 614 height 294
click at [80, 25] on div "Back English 9 [DATE] --- --- Private Lessons Progress Learners Instructors Cou…" at bounding box center [341, 190] width 545 height 343
click at [80, 29] on icon at bounding box center [79, 29] width 7 height 7
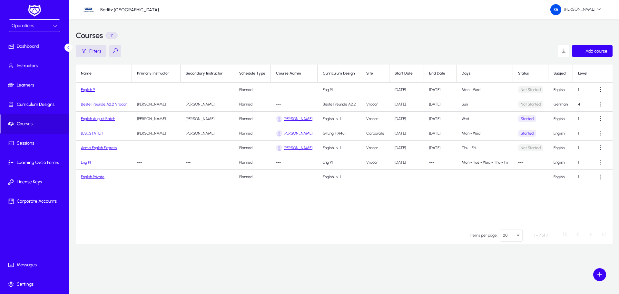
click at [89, 89] on link "English 9" at bounding box center [88, 89] width 14 height 5
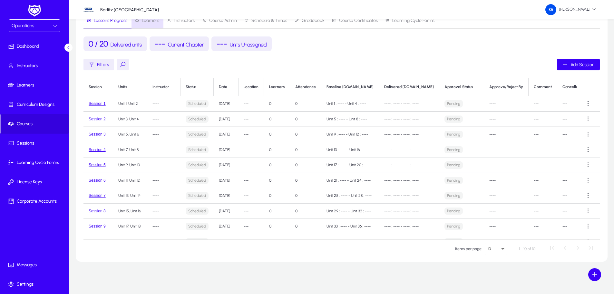
click at [149, 22] on span "Learners" at bounding box center [150, 20] width 17 height 5
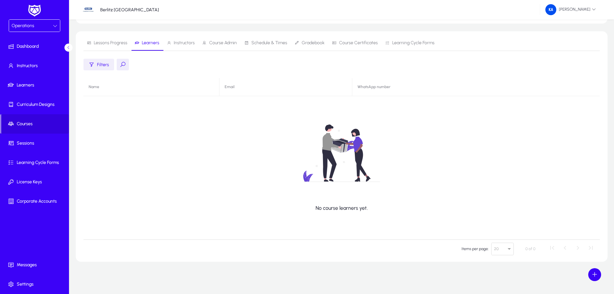
click at [98, 68] on span "button" at bounding box center [98, 64] width 31 height 15
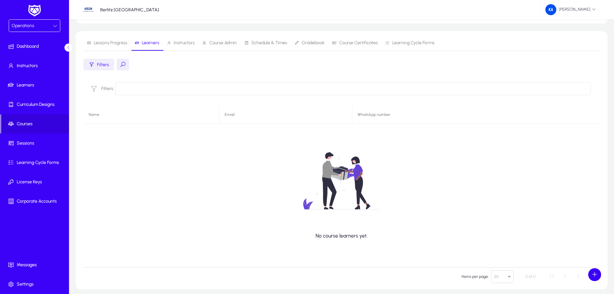
click at [98, 68] on span "button" at bounding box center [98, 64] width 31 height 15
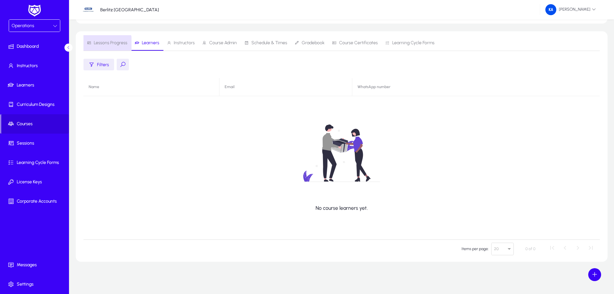
click at [100, 43] on span "Lessons Progress" at bounding box center [111, 43] width 34 height 5
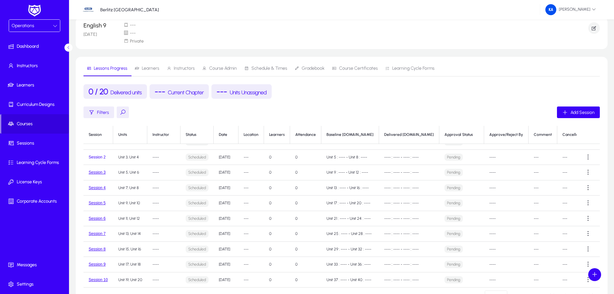
scroll to position [32, 0]
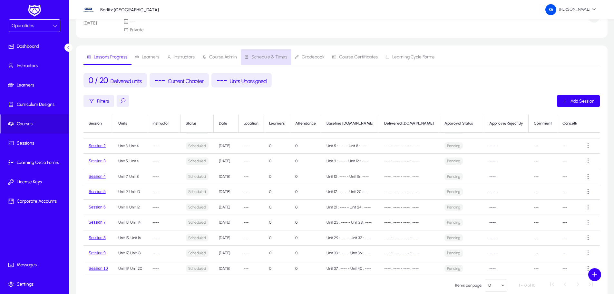
click at [272, 58] on span "Schedule & Times" at bounding box center [269, 57] width 36 height 5
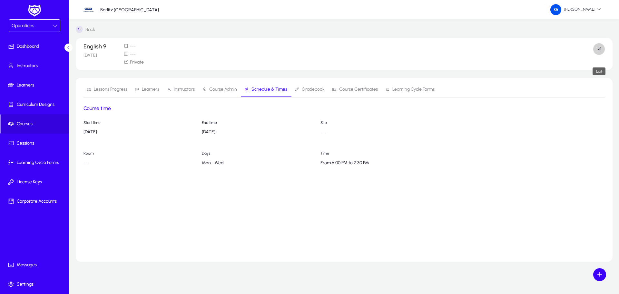
click at [599, 48] on icon "button" at bounding box center [599, 49] width 6 height 6
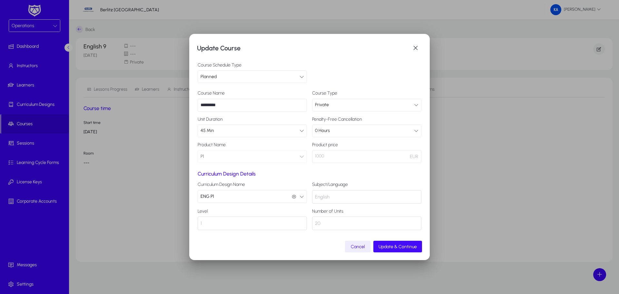
click at [388, 250] on span "submit" at bounding box center [397, 245] width 49 height 15
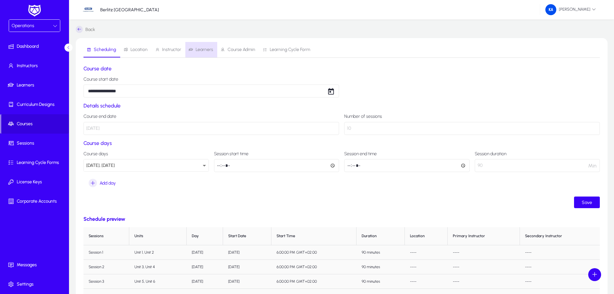
click at [207, 47] on span "Learners" at bounding box center [204, 49] width 17 height 5
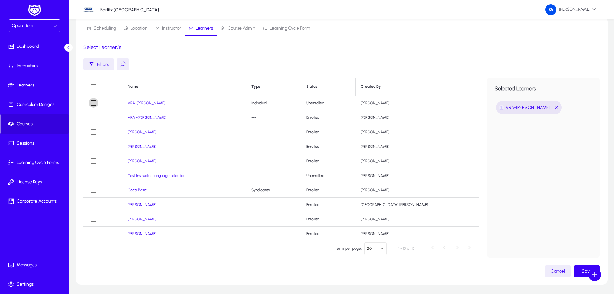
scroll to position [44, 0]
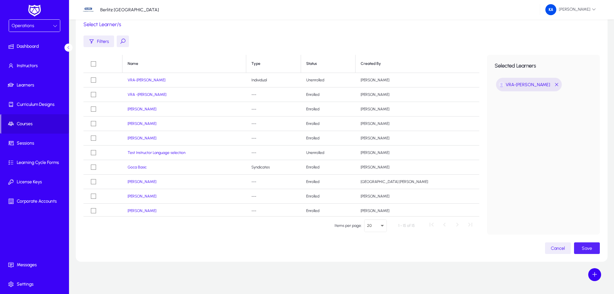
click at [585, 246] on span "Save" at bounding box center [587, 247] width 10 height 5
click at [23, 84] on span "Learners" at bounding box center [35, 85] width 69 height 6
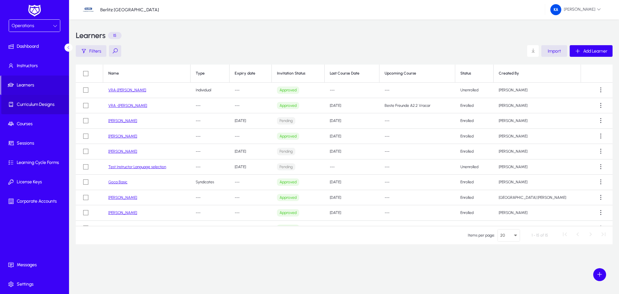
click at [40, 102] on span "Curriculum Designs" at bounding box center [35, 104] width 69 height 6
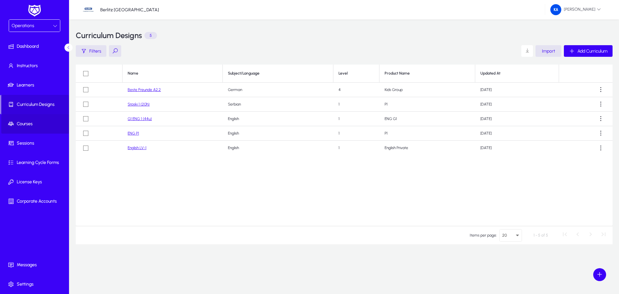
click at [32, 125] on span "Courses" at bounding box center [35, 124] width 69 height 6
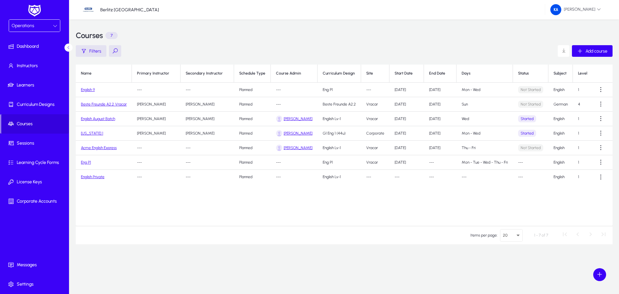
click at [89, 88] on link "English 9" at bounding box center [88, 89] width 14 height 5
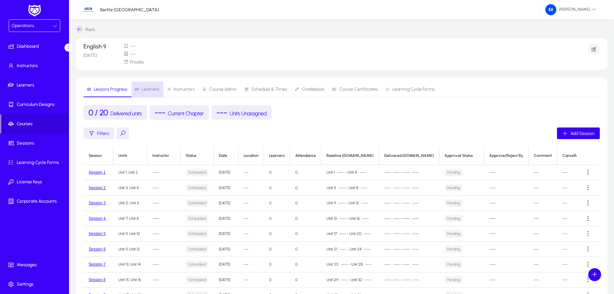
click at [149, 89] on span "Learners" at bounding box center [150, 89] width 17 height 5
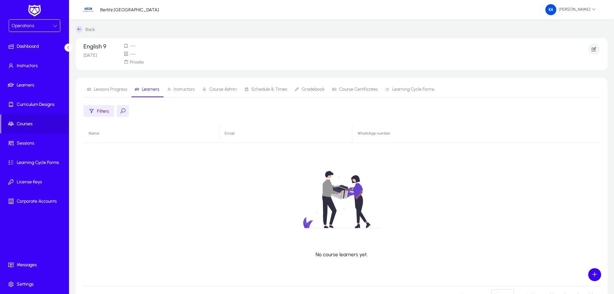
click at [110, 88] on span "Lessons Progress" at bounding box center [111, 89] width 34 height 5
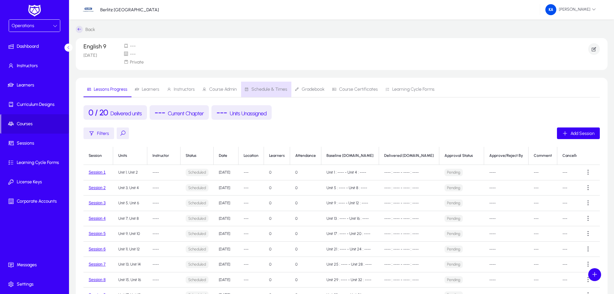
click at [263, 89] on span "Schedule & Times" at bounding box center [269, 89] width 36 height 5
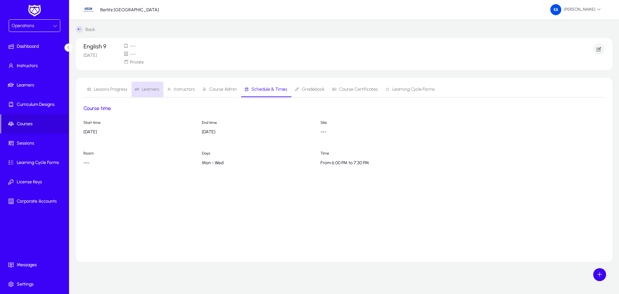
click at [149, 90] on span "Learners" at bounding box center [150, 89] width 17 height 5
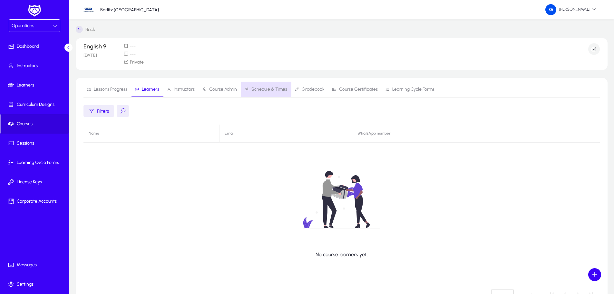
click at [262, 88] on span "Schedule & Times" at bounding box center [269, 89] width 36 height 5
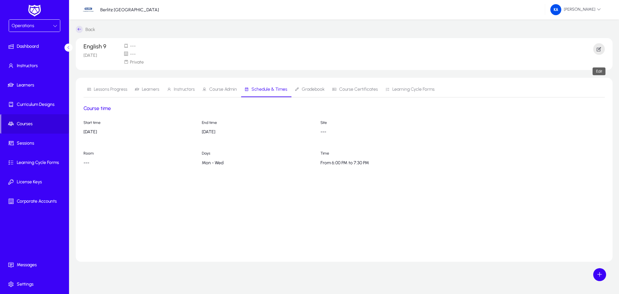
click at [598, 50] on icon "button" at bounding box center [599, 49] width 6 height 6
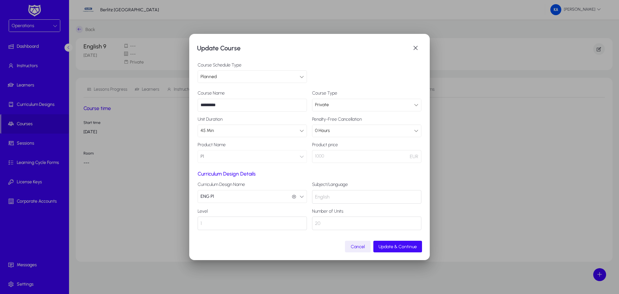
click at [407, 247] on span "Update & Continue" at bounding box center [397, 246] width 38 height 5
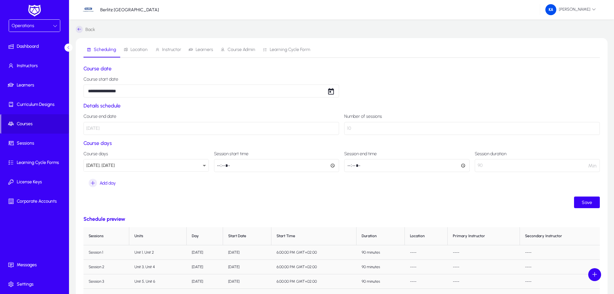
click at [196, 48] on span "Learners" at bounding box center [204, 49] width 17 height 5
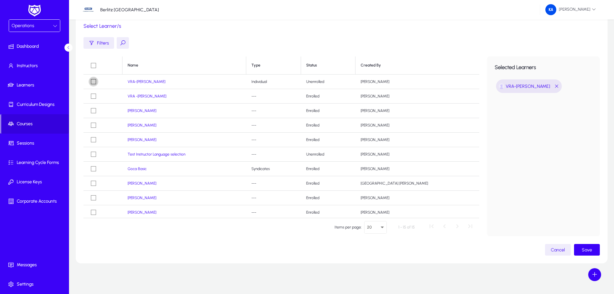
scroll to position [44, 0]
click at [591, 247] on span "Save" at bounding box center [587, 247] width 10 height 5
click at [586, 248] on span "Save" at bounding box center [587, 247] width 10 height 5
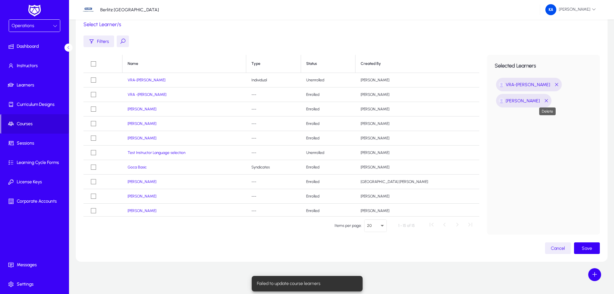
click at [545, 101] on span "button" at bounding box center [546, 101] width 5 height 8
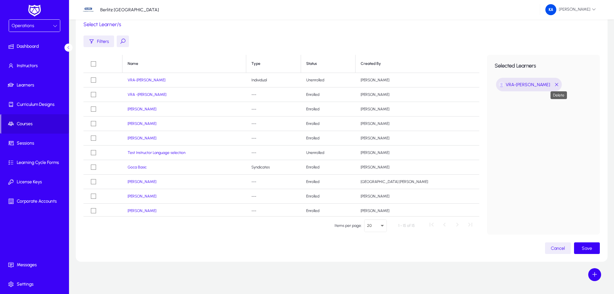
click at [559, 84] on span "button" at bounding box center [556, 85] width 5 height 8
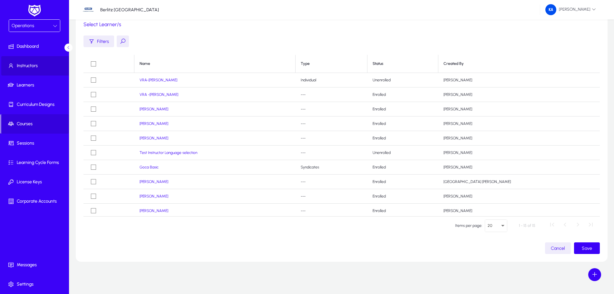
click at [20, 66] on span "Instructors" at bounding box center [35, 66] width 69 height 6
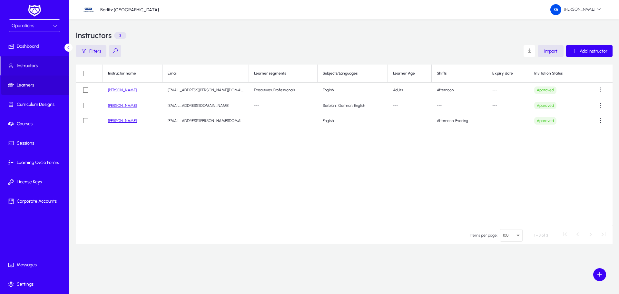
click at [20, 83] on span "Learners" at bounding box center [35, 85] width 69 height 6
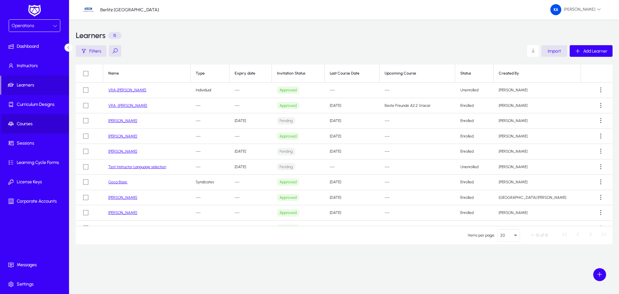
click at [26, 124] on span "Courses" at bounding box center [35, 124] width 69 height 6
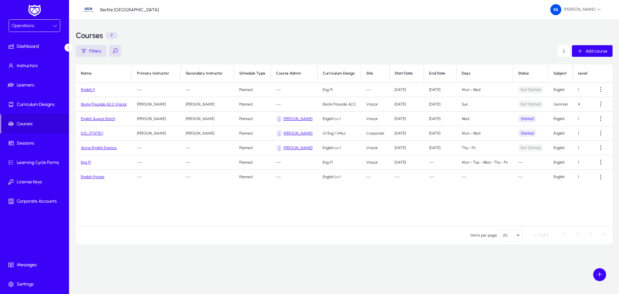
click at [87, 88] on link "English 9" at bounding box center [88, 89] width 14 height 5
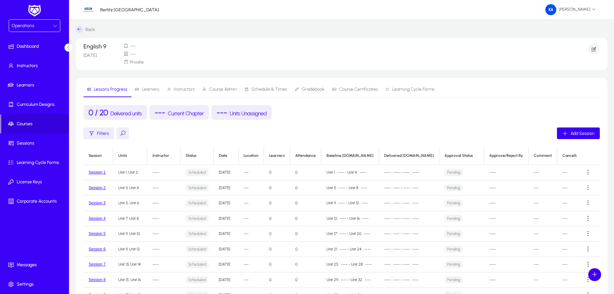
click at [255, 91] on span "Schedule & Times" at bounding box center [269, 89] width 36 height 5
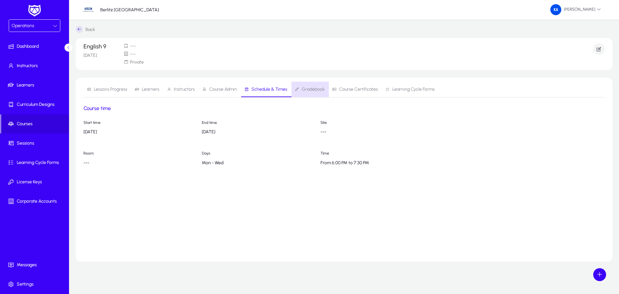
click at [311, 90] on span "Gradebook" at bounding box center [313, 89] width 23 height 5
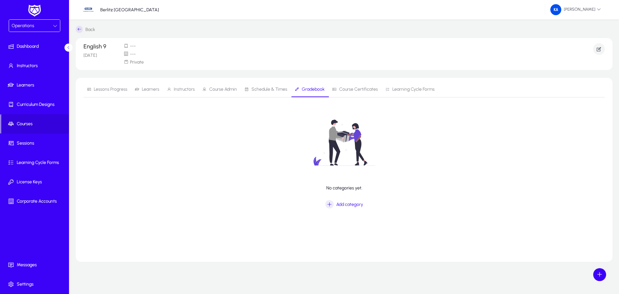
click at [359, 90] on span "Course Certificates" at bounding box center [358, 89] width 39 height 5
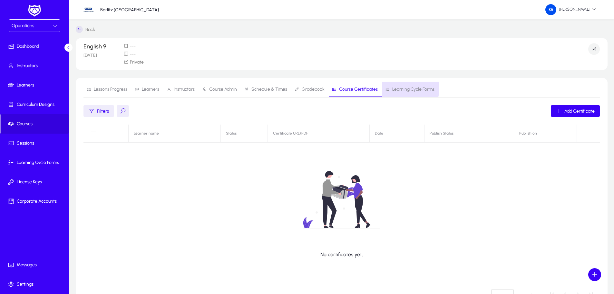
click at [394, 88] on span "Learning Cycle Forms" at bounding box center [413, 89] width 42 height 5
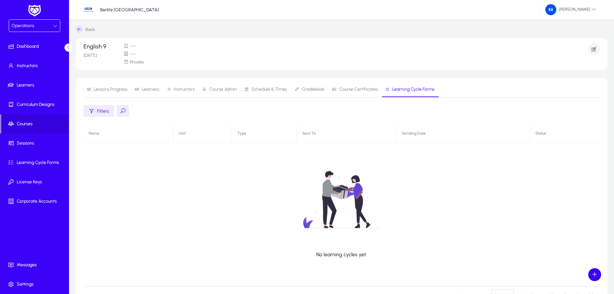
click at [98, 91] on span "Lessons Progress" at bounding box center [111, 89] width 34 height 5
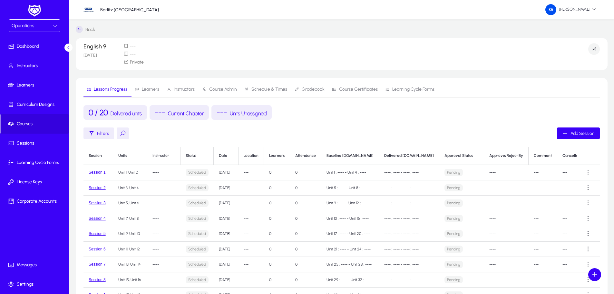
click at [144, 91] on span "Learners" at bounding box center [150, 89] width 17 height 5
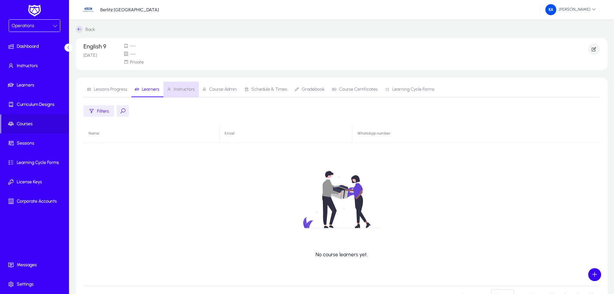
click at [176, 91] on span "Instructors" at bounding box center [184, 89] width 21 height 5
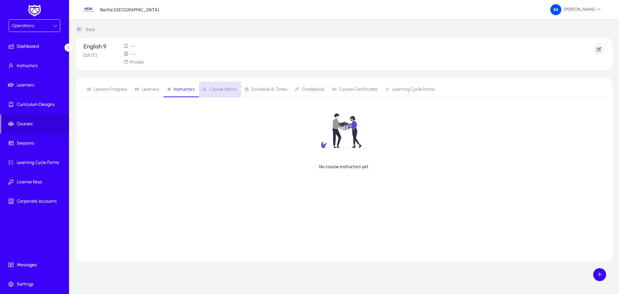
click at [213, 89] on span "Course Admin" at bounding box center [223, 89] width 28 height 5
click at [263, 88] on span "Schedule & Times" at bounding box center [269, 89] width 36 height 5
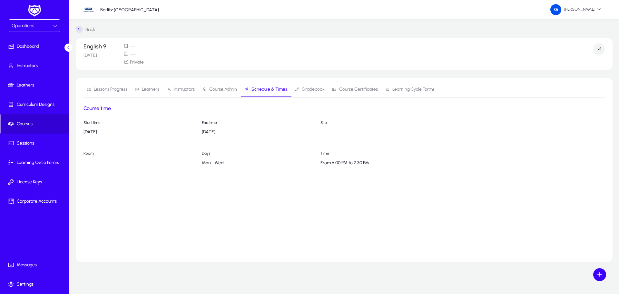
click at [29, 123] on span "Courses" at bounding box center [35, 124] width 68 height 6
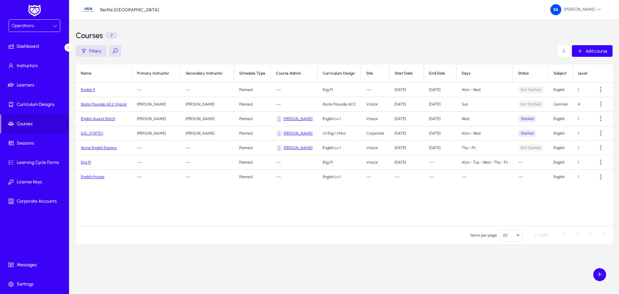
click at [89, 88] on link "English 9" at bounding box center [88, 89] width 14 height 5
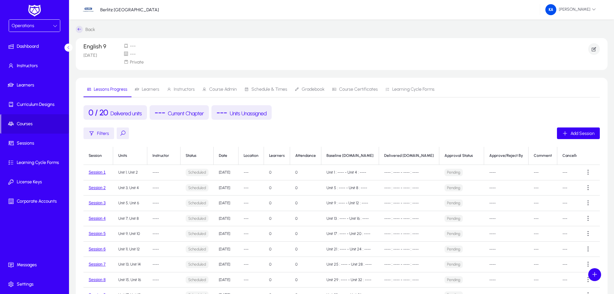
click at [126, 44] on icon at bounding box center [125, 45] width 5 height 5
click at [93, 48] on p "English 9" at bounding box center [99, 46] width 32 height 6
click at [152, 91] on span "Learners" at bounding box center [150, 89] width 17 height 5
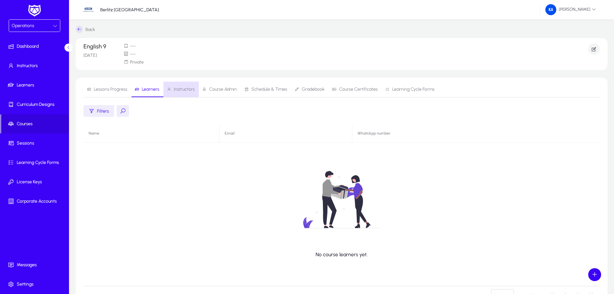
click at [177, 89] on span "Instructors" at bounding box center [184, 89] width 21 height 5
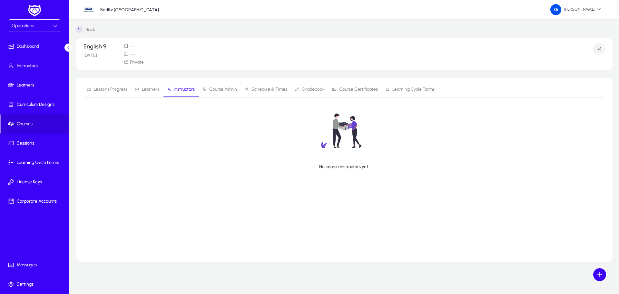
click at [205, 89] on icon at bounding box center [204, 89] width 5 height 5
click at [27, 126] on span "Courses" at bounding box center [35, 124] width 68 height 6
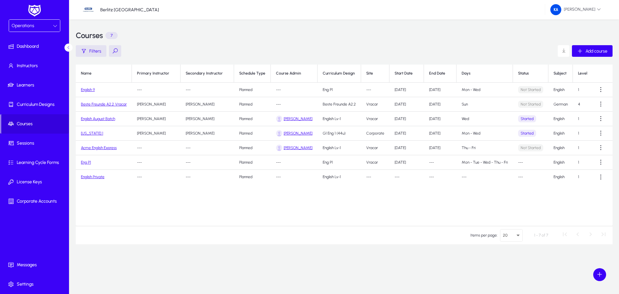
click at [90, 89] on link "English 9" at bounding box center [88, 89] width 14 height 5
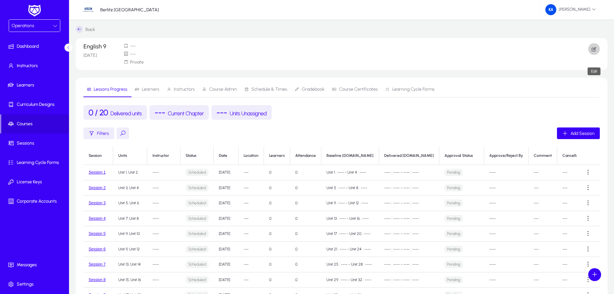
click at [595, 49] on icon "button" at bounding box center [594, 49] width 6 height 6
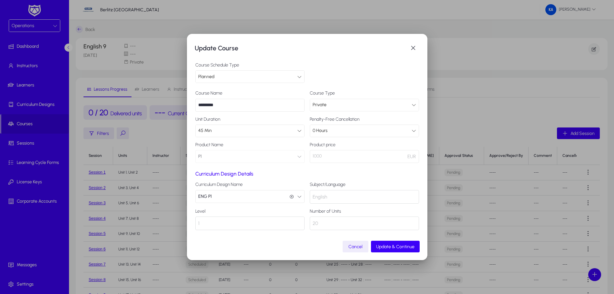
click at [342, 159] on p "1000" at bounding box center [364, 156] width 109 height 13
click at [325, 155] on p "1000" at bounding box center [364, 156] width 109 height 13
click at [314, 156] on p "1000" at bounding box center [364, 156] width 109 height 13
click at [329, 157] on p "1000" at bounding box center [364, 156] width 109 height 13
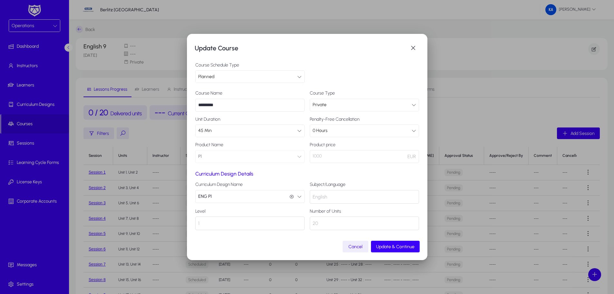
click at [335, 196] on div "English" at bounding box center [364, 197] width 109 height 14
click at [323, 196] on span "English" at bounding box center [320, 197] width 14 height 8
click at [248, 226] on div "1" at bounding box center [249, 223] width 109 height 14
click at [209, 222] on div "1" at bounding box center [249, 223] width 109 height 14
click at [331, 164] on mat-dialog-content "Course Schedule Type Planned Course Name ********* Course Type Private Unit Dur…" at bounding box center [307, 147] width 225 height 185
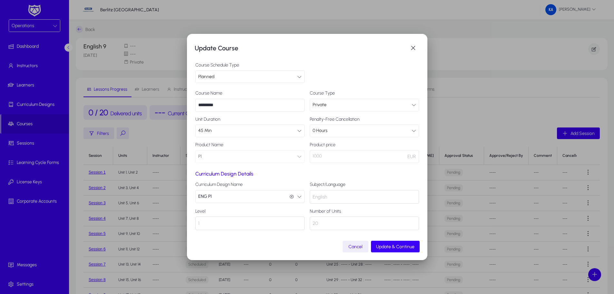
click at [331, 158] on p "1000" at bounding box center [364, 156] width 109 height 13
click at [323, 157] on p "1000" at bounding box center [364, 156] width 109 height 13
drag, startPoint x: 320, startPoint y: 156, endPoint x: 315, endPoint y: 156, distance: 5.2
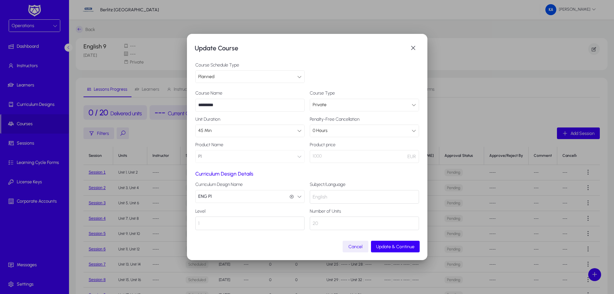
click at [315, 156] on p "1000" at bounding box center [364, 156] width 109 height 13
drag, startPoint x: 323, startPoint y: 154, endPoint x: 305, endPoint y: 154, distance: 17.4
click at [305, 154] on div "Course Name ********* Course Type Private Unit Duration 45 Min Penalty-Free Can…" at bounding box center [307, 127] width 224 height 72
click at [334, 155] on p "1000" at bounding box center [364, 156] width 109 height 13
click at [299, 198] on icon "button" at bounding box center [299, 196] width 5 height 5
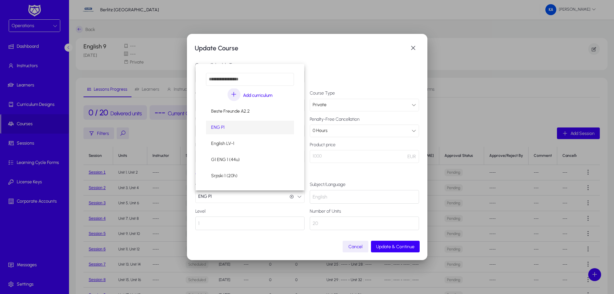
click at [299, 198] on div at bounding box center [307, 147] width 614 height 294
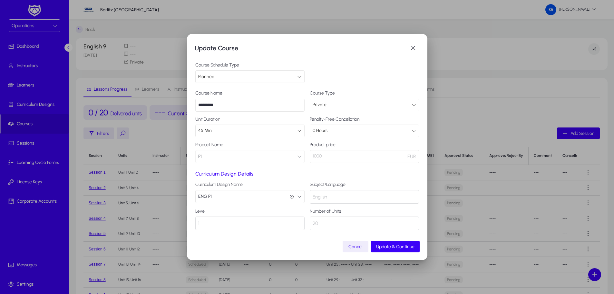
click at [299, 198] on icon "button" at bounding box center [299, 196] width 5 height 5
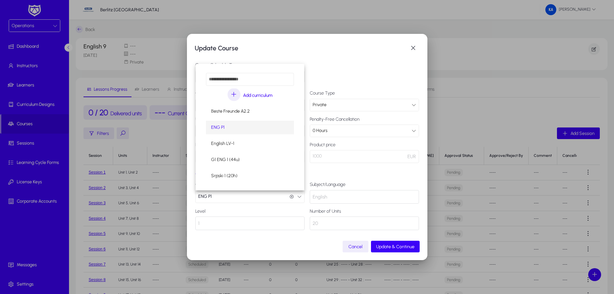
click at [237, 127] on mat-option "ENG P1" at bounding box center [250, 128] width 88 height 14
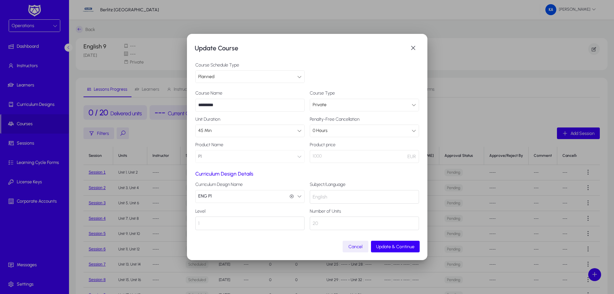
click at [297, 195] on icon "button" at bounding box center [299, 196] width 5 height 5
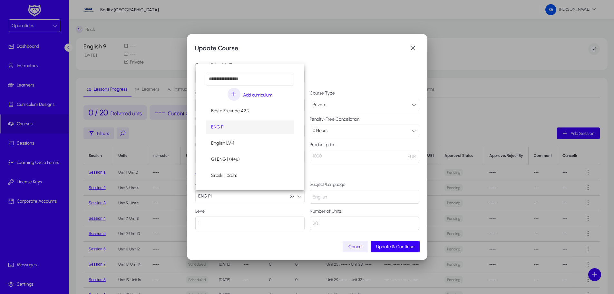
click at [259, 233] on div at bounding box center [307, 147] width 614 height 294
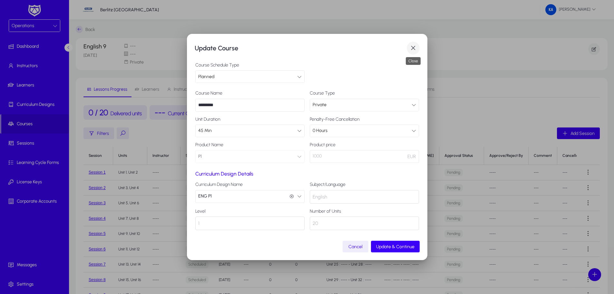
click at [414, 46] on span "button" at bounding box center [413, 48] width 13 height 13
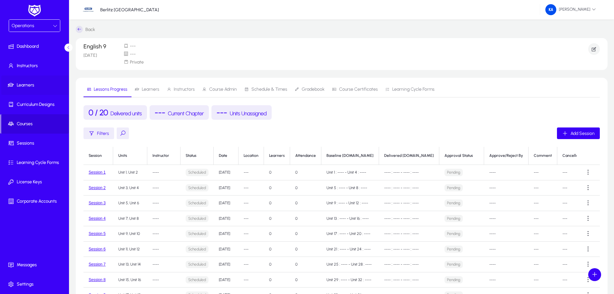
click at [31, 86] on span "Learners" at bounding box center [35, 85] width 69 height 6
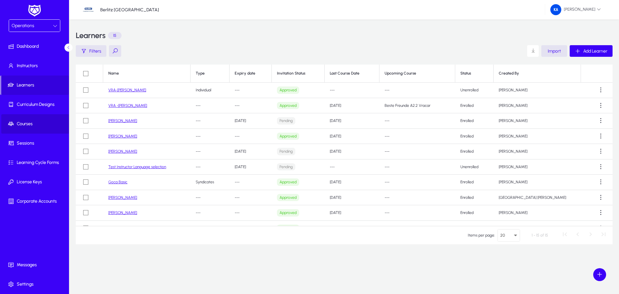
click at [26, 120] on span at bounding box center [35, 123] width 69 height 15
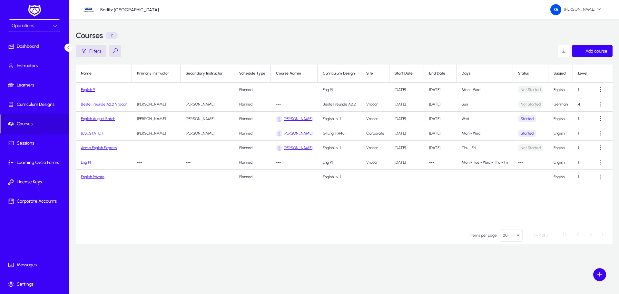
click at [92, 91] on link "English 9" at bounding box center [88, 89] width 14 height 5
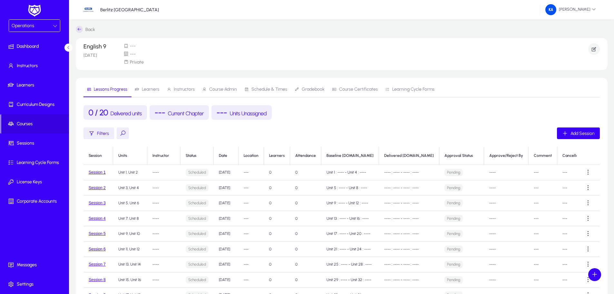
click at [259, 85] on span "Schedule & Times" at bounding box center [265, 89] width 43 height 15
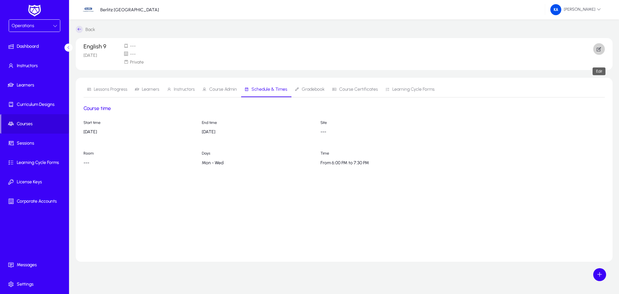
click at [597, 49] on icon "button" at bounding box center [599, 49] width 6 height 6
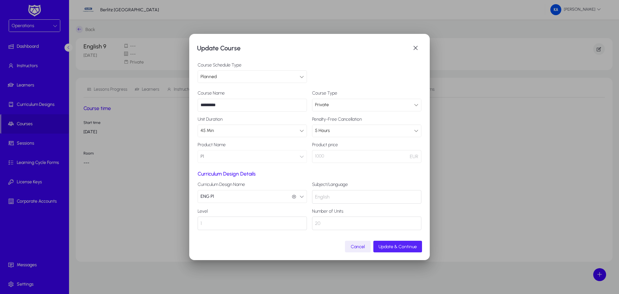
click at [409, 244] on span "Update & Continue" at bounding box center [397, 246] width 38 height 5
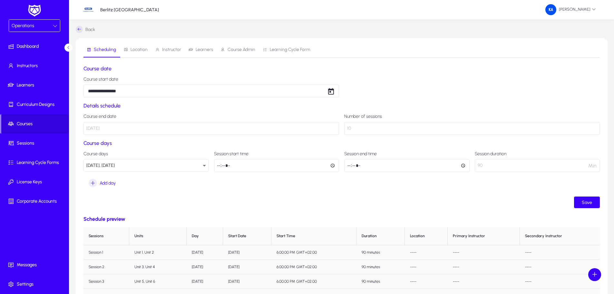
click at [134, 52] on span "Location" at bounding box center [138, 49] width 17 height 5
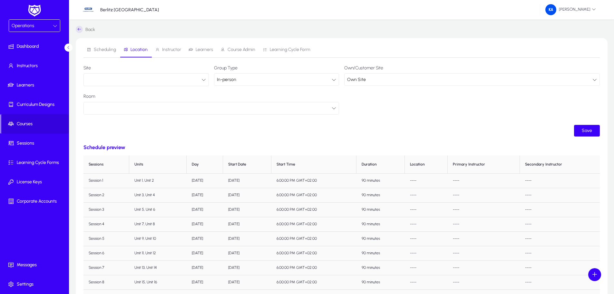
click at [130, 80] on button "button" at bounding box center [145, 79] width 125 height 13
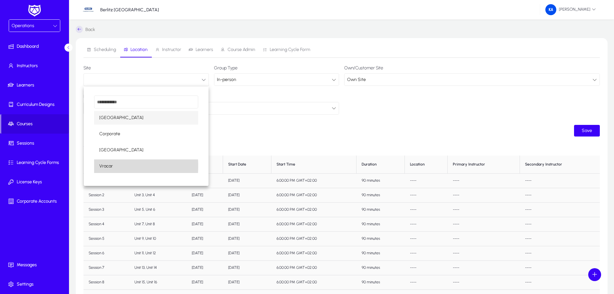
click at [110, 166] on span "Vracar" at bounding box center [106, 166] width 14 height 8
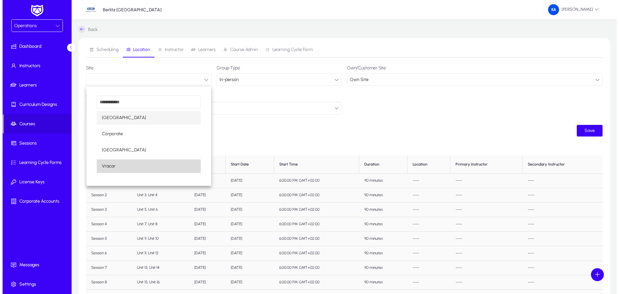
scroll to position [0, 0]
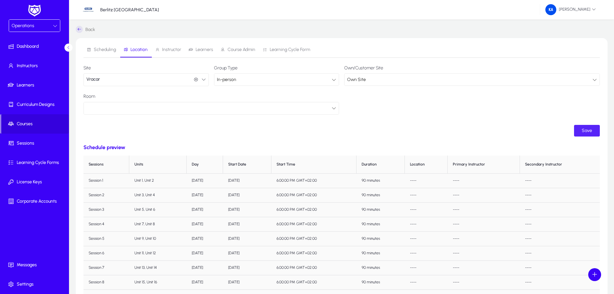
click at [586, 131] on span "Save" at bounding box center [587, 130] width 10 height 5
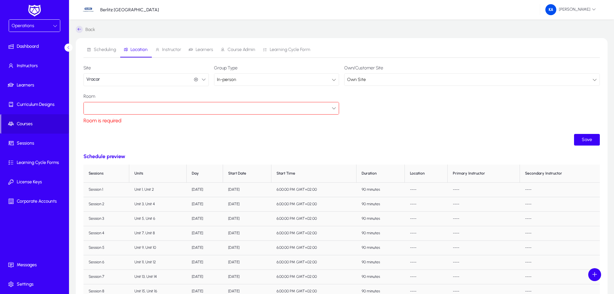
click at [169, 106] on div at bounding box center [208, 108] width 245 height 8
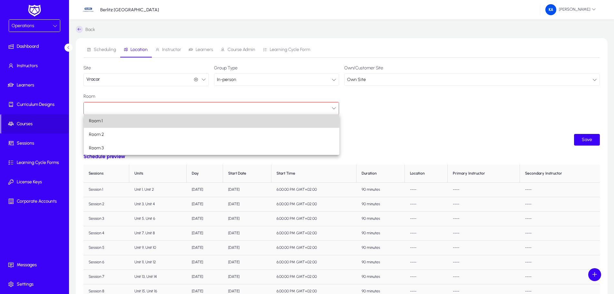
click at [111, 120] on mat-option "Room 1" at bounding box center [212, 121] width 256 height 14
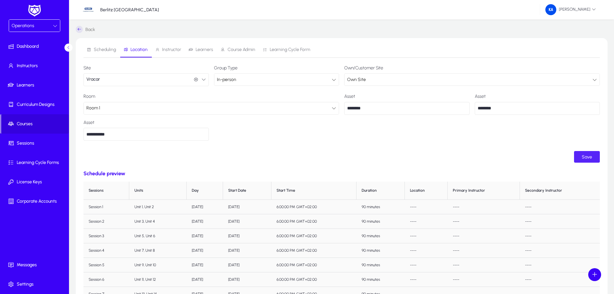
click at [581, 157] on span "submit" at bounding box center [587, 156] width 26 height 15
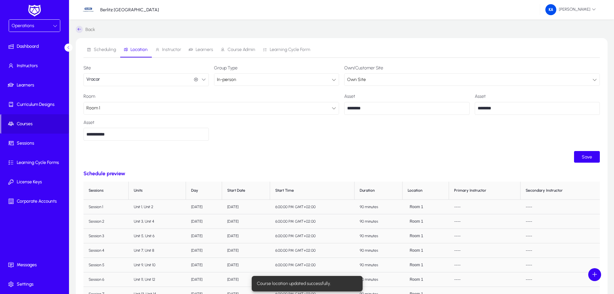
click at [162, 49] on span "Instructor" at bounding box center [171, 49] width 19 height 5
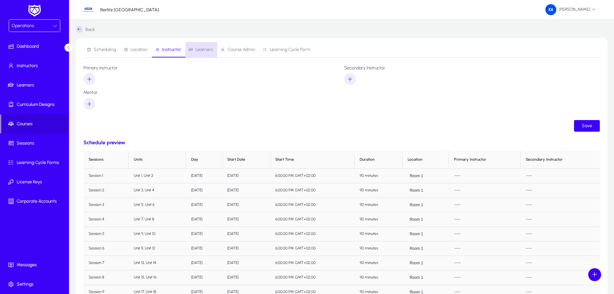
click at [206, 47] on span "Learners" at bounding box center [204, 49] width 17 height 5
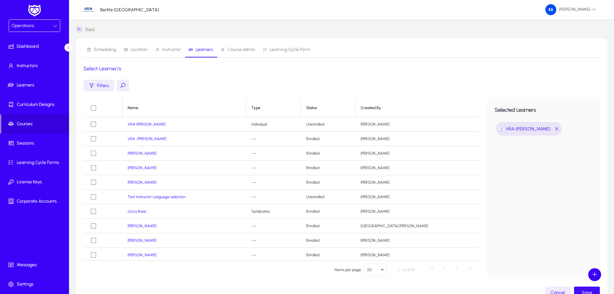
click at [588, 291] on span "Save" at bounding box center [587, 291] width 10 height 5
click at [29, 83] on span "Learners" at bounding box center [35, 85] width 69 height 6
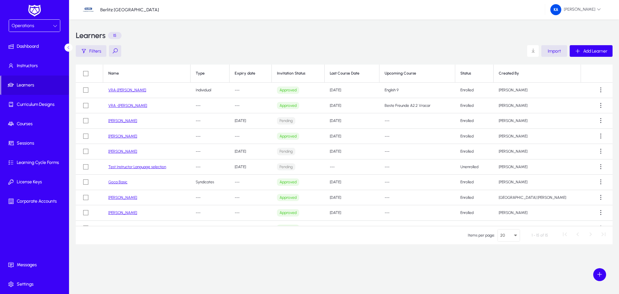
click at [126, 88] on link "VRA-[PERSON_NAME]" at bounding box center [127, 90] width 38 height 5
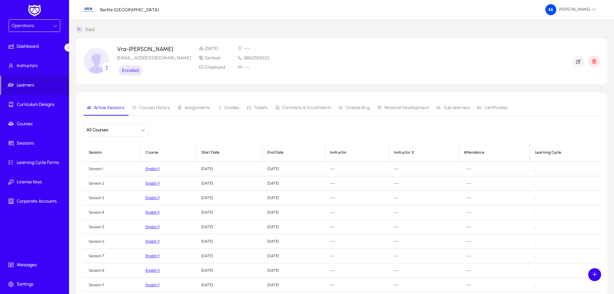
click at [159, 111] on span "Courses History" at bounding box center [151, 107] width 38 height 15
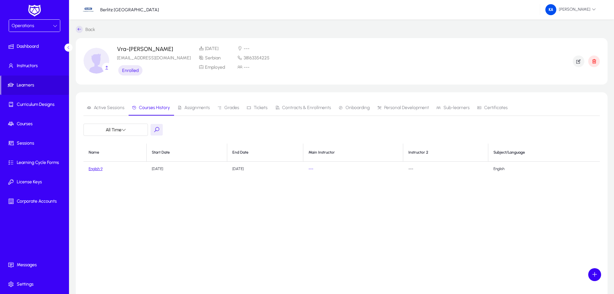
click at [191, 108] on span "Assignments" at bounding box center [196, 107] width 25 height 5
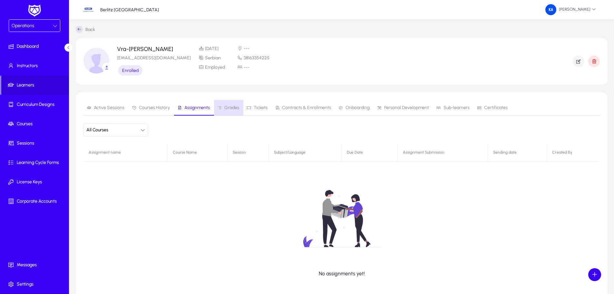
click at [224, 107] on span "Grades" at bounding box center [231, 107] width 15 height 5
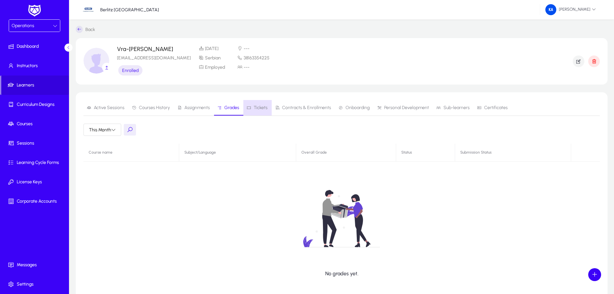
click at [264, 108] on span "Tickets" at bounding box center [261, 107] width 14 height 5
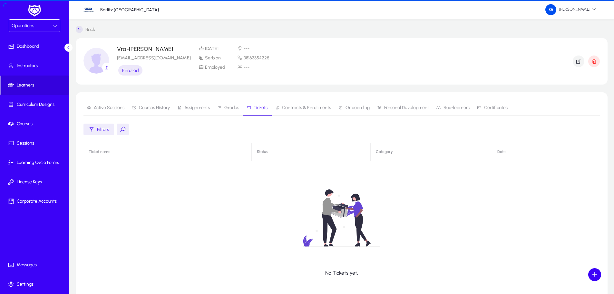
click at [298, 110] on span "Contracts & Enrollments" at bounding box center [306, 107] width 49 height 5
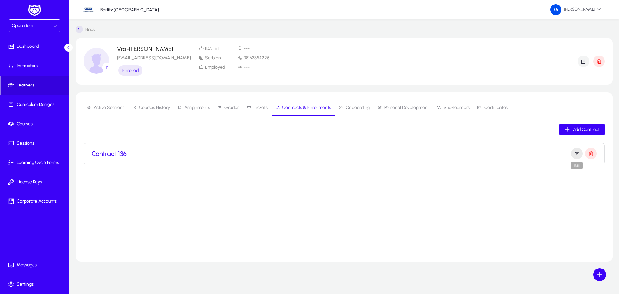
click at [574, 155] on icon "button" at bounding box center [577, 153] width 6 height 6
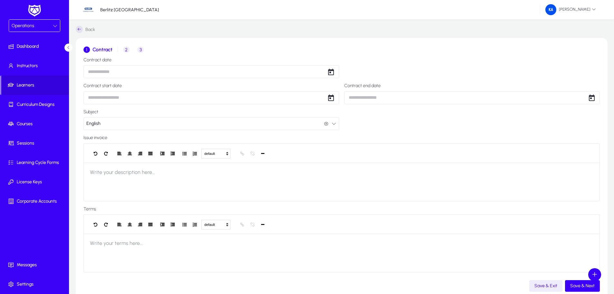
click at [101, 72] on body "Operations Dashboard Instructors Learners Curriculum Designs Courses Sessions L…" at bounding box center [307, 147] width 614 height 294
click at [120, 151] on button "19" at bounding box center [118, 156] width 13 height 13
type input "**********"
click at [101, 96] on body "**********" at bounding box center [307, 147] width 614 height 294
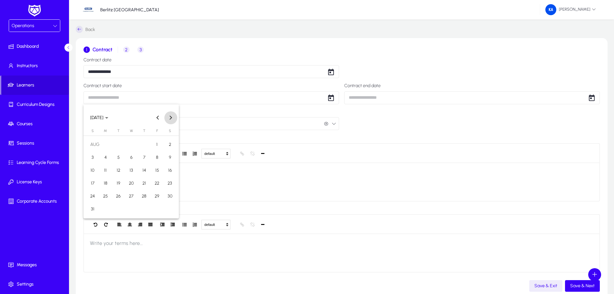
click at [169, 116] on button "Next month" at bounding box center [170, 117] width 13 height 13
click at [107, 155] on span "1" at bounding box center [106, 157] width 12 height 12
type input "**********"
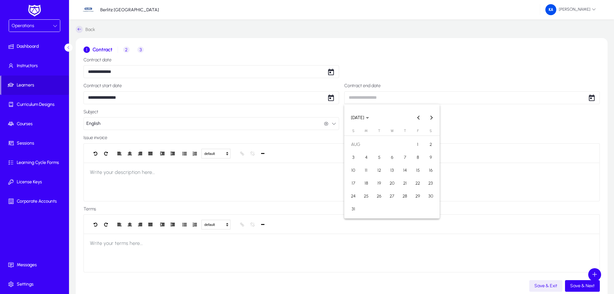
click at [361, 98] on body "**********" at bounding box center [307, 147] width 614 height 294
click at [431, 118] on button "Next month" at bounding box center [431, 117] width 13 height 13
click at [403, 198] on span "30" at bounding box center [405, 196] width 12 height 12
type input "**********"
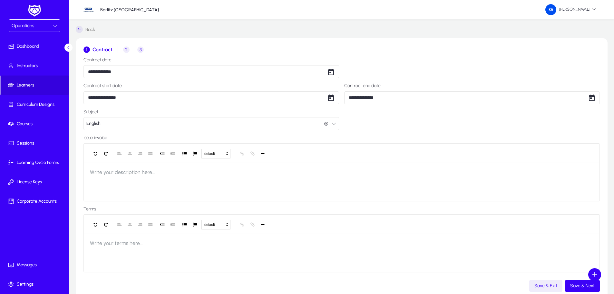
click at [98, 137] on label "Issue invoice" at bounding box center [341, 137] width 516 height 5
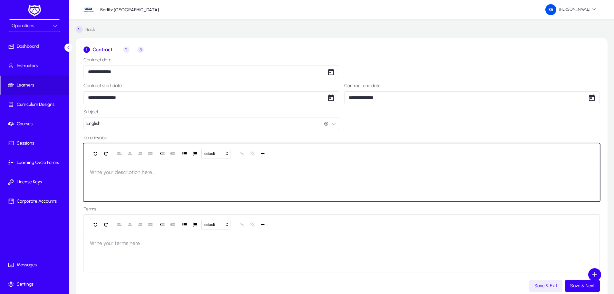
click at [237, 166] on div at bounding box center [341, 181] width 516 height 39
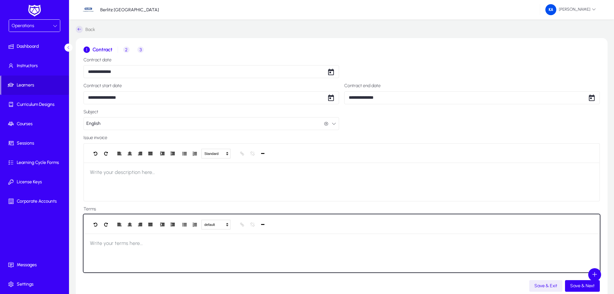
click at [223, 238] on div at bounding box center [341, 252] width 516 height 39
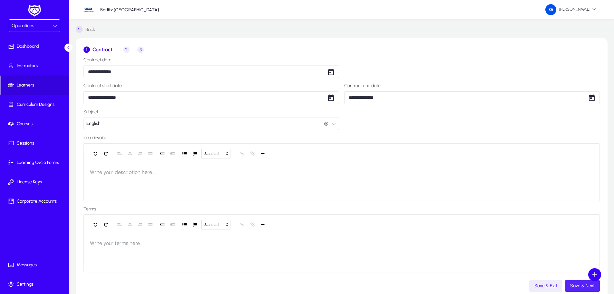
click at [576, 281] on span "button" at bounding box center [582, 285] width 35 height 15
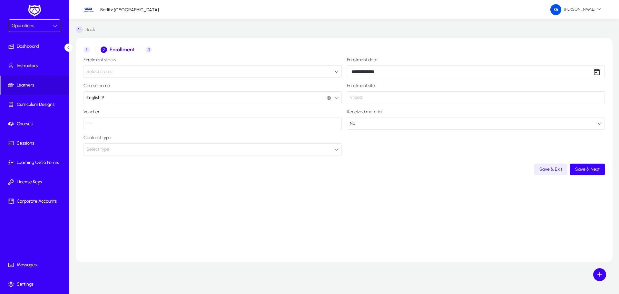
click at [109, 71] on span "Select status" at bounding box center [99, 71] width 26 height 5
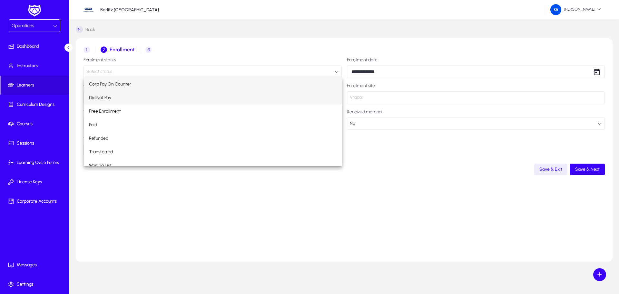
click at [109, 97] on span "Did Not Pay" at bounding box center [100, 98] width 22 height 8
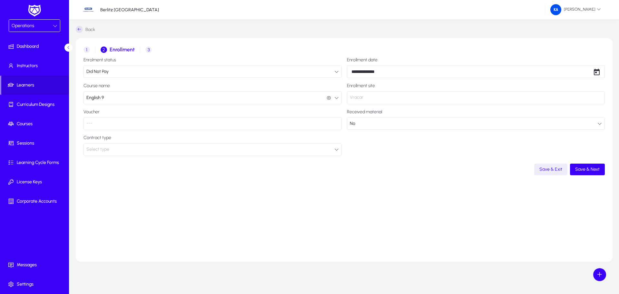
click at [186, 150] on div "Select type" at bounding box center [210, 149] width 248 height 8
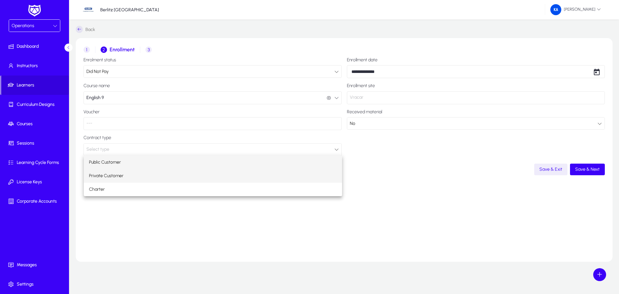
click at [120, 174] on span "Private Customer" at bounding box center [106, 176] width 34 height 8
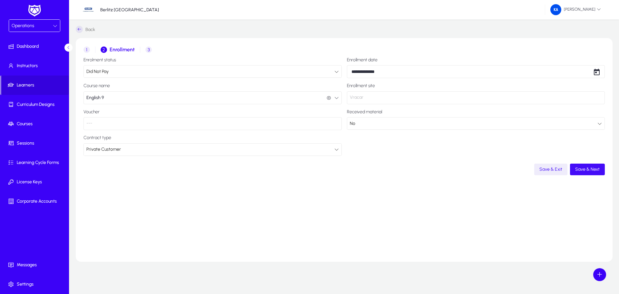
click at [596, 169] on span "Save & Next" at bounding box center [587, 168] width 24 height 5
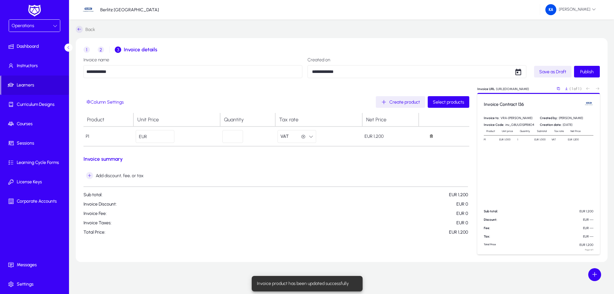
scroll to position [0, 0]
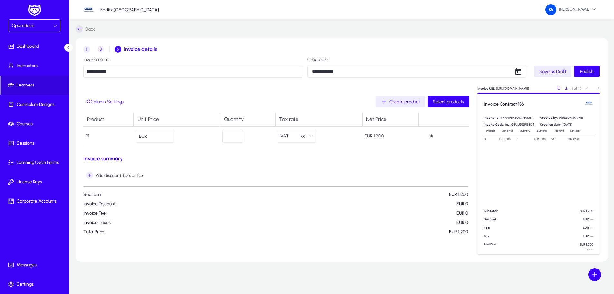
click at [597, 272] on span at bounding box center [594, 274] width 13 height 13
click at [535, 271] on div at bounding box center [307, 147] width 614 height 294
click at [581, 72] on span "Publish" at bounding box center [587, 71] width 14 height 5
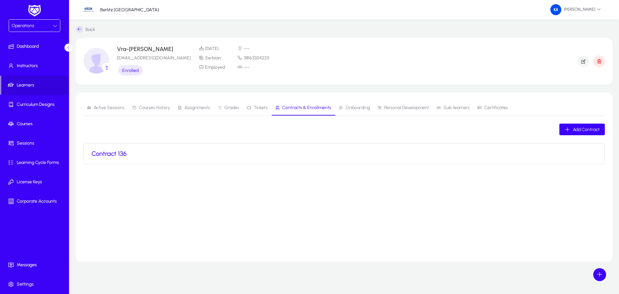
click at [357, 108] on span "Onboarding" at bounding box center [357, 107] width 24 height 5
click at [390, 108] on span "Personal Development" at bounding box center [406, 107] width 45 height 5
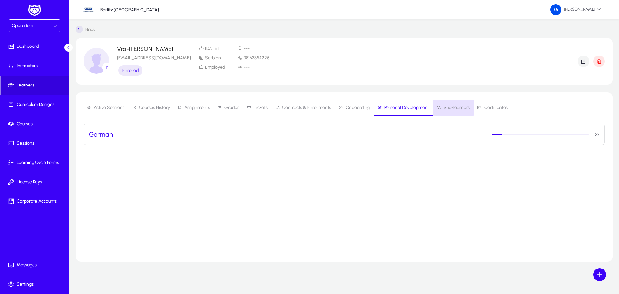
click at [443, 106] on span "Sub-learners" at bounding box center [456, 107] width 26 height 5
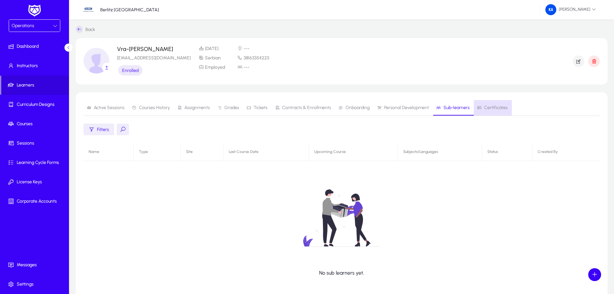
click at [496, 106] on span "Certificates" at bounding box center [496, 107] width 24 height 5
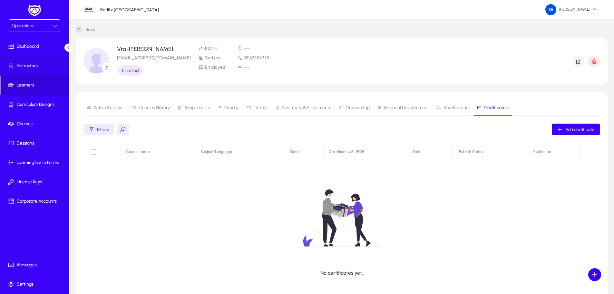
click at [30, 66] on span "Instructors" at bounding box center [35, 66] width 69 height 6
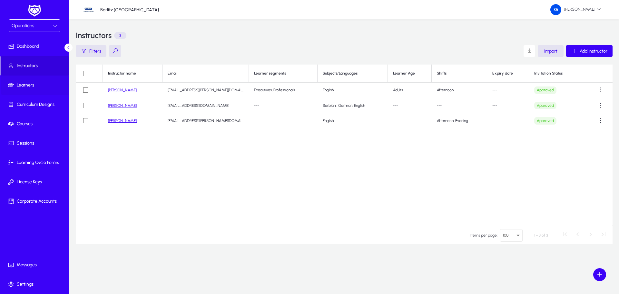
click at [32, 84] on span "Learners" at bounding box center [35, 85] width 69 height 6
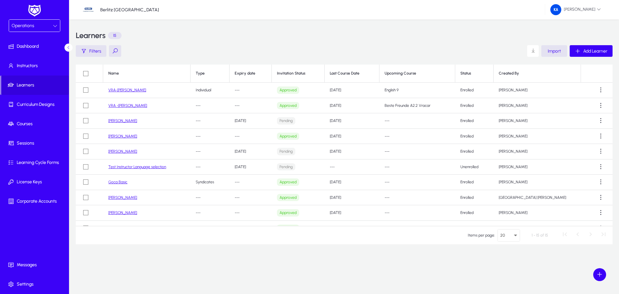
click at [128, 90] on link "VRA-[PERSON_NAME]" at bounding box center [127, 90] width 38 height 5
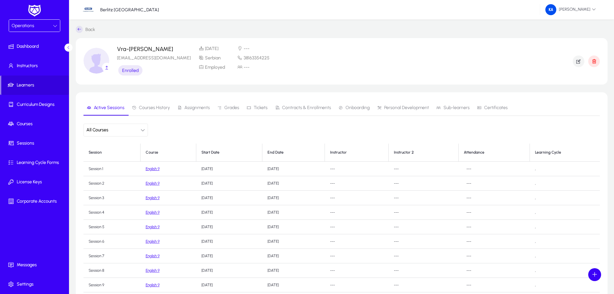
scroll to position [2, 0]
click at [291, 105] on span "Contracts & Enrollments" at bounding box center [306, 107] width 49 height 5
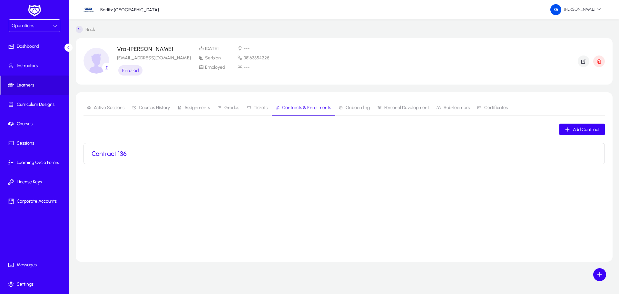
click at [116, 152] on h3 "Contract 136" at bounding box center [109, 154] width 35 height 8
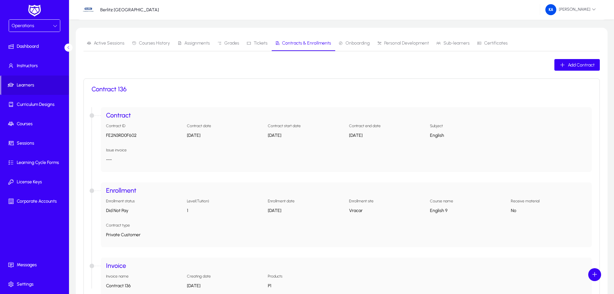
scroll to position [117, 0]
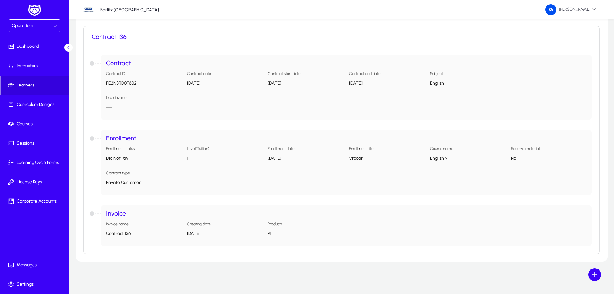
click at [121, 234] on p "Contract 136" at bounding box center [144, 232] width 76 height 5
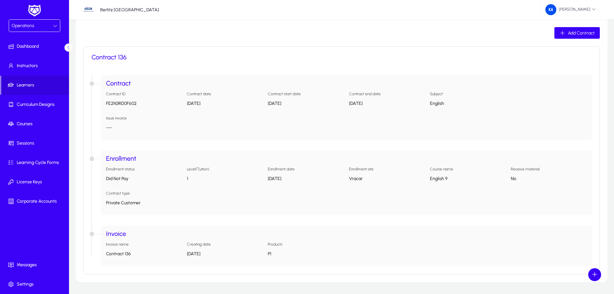
scroll to position [97, 0]
click at [25, 67] on span "Instructors" at bounding box center [35, 66] width 69 height 6
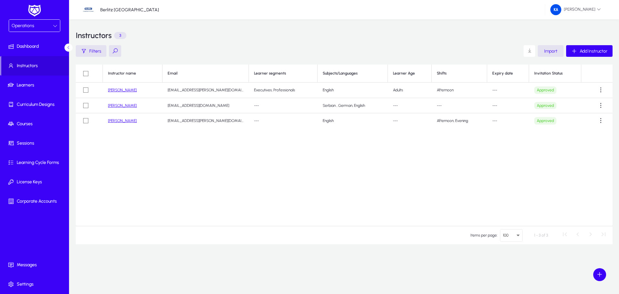
click at [52, 24] on div "Operations" at bounding box center [32, 26] width 41 height 8
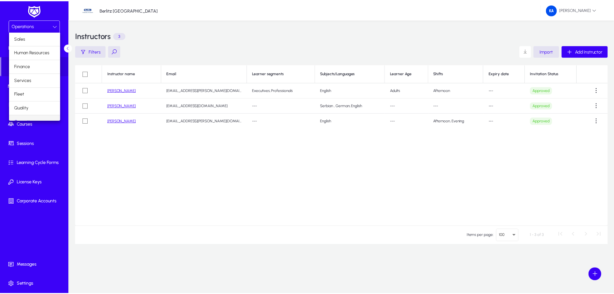
scroll to position [8, 0]
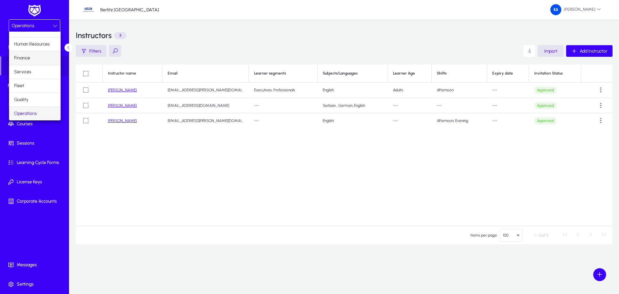
click at [34, 59] on mat-option "Finance" at bounding box center [35, 58] width 52 height 14
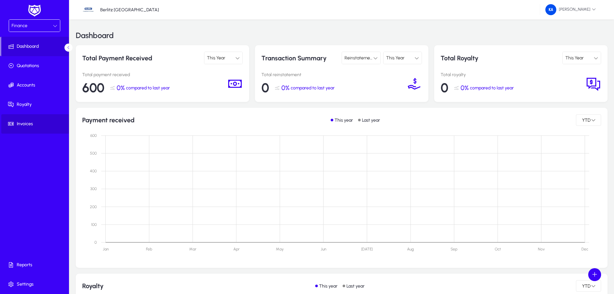
click at [32, 123] on span "Invoices" at bounding box center [35, 124] width 69 height 6
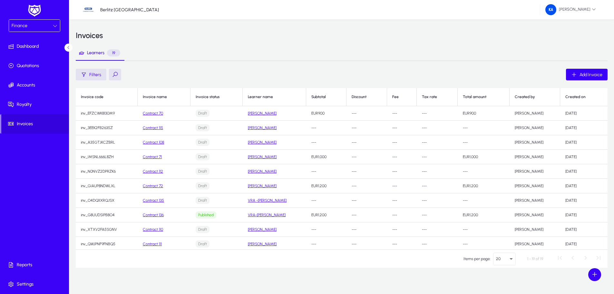
click at [272, 211] on td "VRA-[PERSON_NAME]" at bounding box center [274, 215] width 63 height 14
click at [270, 217] on td "VRA-[PERSON_NAME]" at bounding box center [274, 215] width 63 height 14
click at [271, 215] on link "VRA-[PERSON_NAME]" at bounding box center [267, 214] width 38 height 5
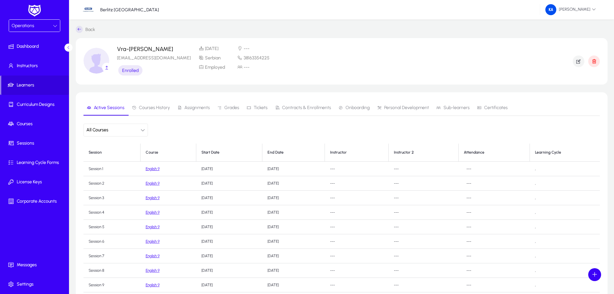
click at [294, 107] on span "Contracts & Enrollments" at bounding box center [306, 107] width 49 height 5
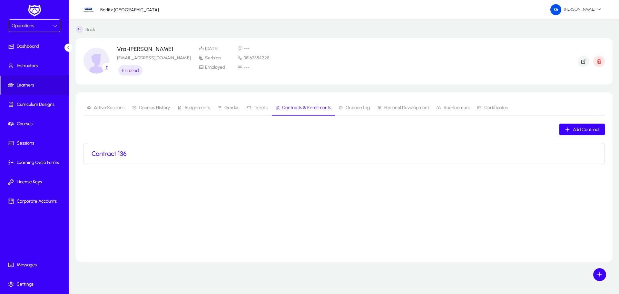
click at [109, 155] on h3 "Contract 136" at bounding box center [109, 154] width 35 height 8
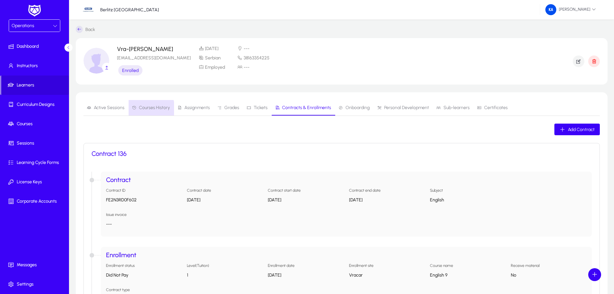
click at [138, 109] on span "Courses History" at bounding box center [151, 107] width 38 height 5
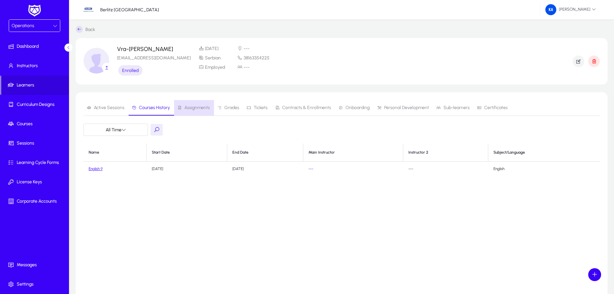
click at [195, 107] on span "Assignments" at bounding box center [196, 107] width 25 height 5
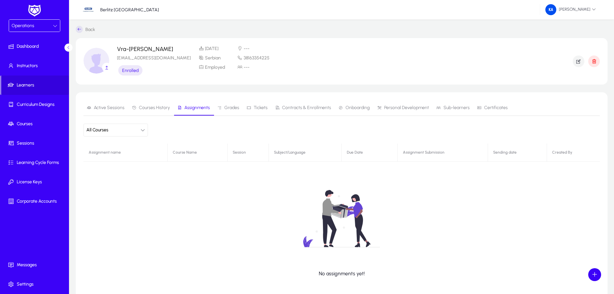
click at [246, 105] on span "Tickets" at bounding box center [256, 107] width 21 height 15
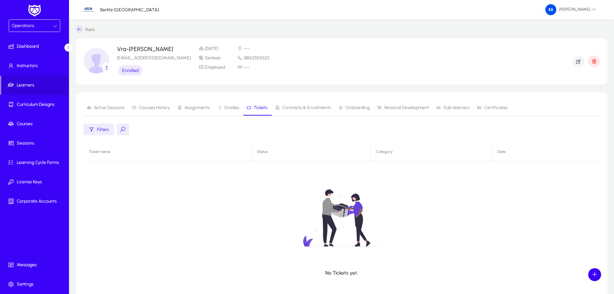
click at [296, 106] on span "Contracts & Enrollments" at bounding box center [306, 107] width 49 height 5
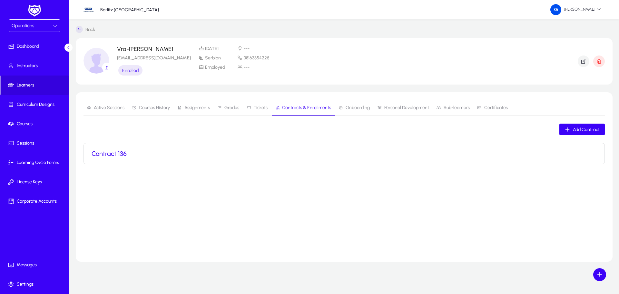
click at [361, 109] on span "Onboarding" at bounding box center [357, 107] width 24 height 5
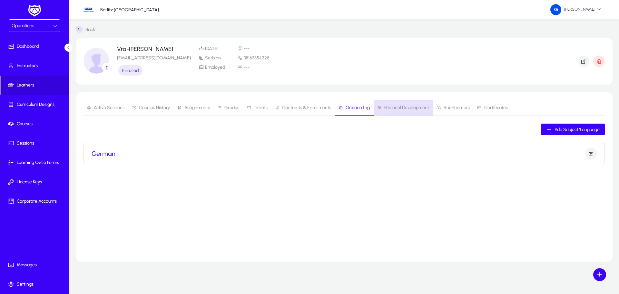
click at [402, 106] on span "Personal Development" at bounding box center [406, 107] width 45 height 5
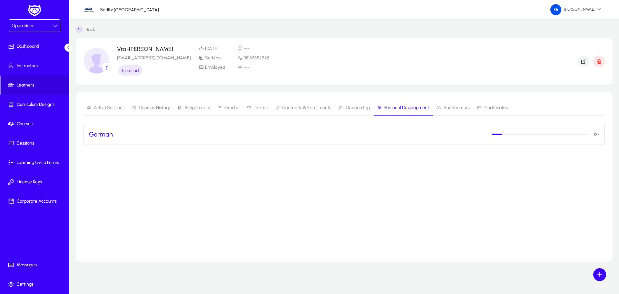
click at [105, 108] on span "Active Sessions" at bounding box center [109, 107] width 31 height 5
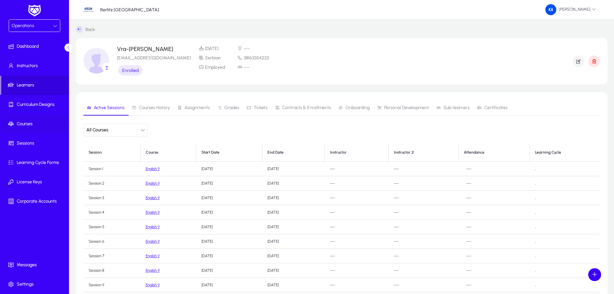
click at [24, 122] on span "Courses" at bounding box center [35, 124] width 69 height 6
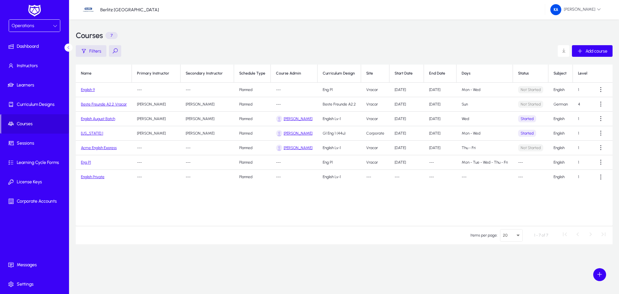
click at [56, 26] on icon at bounding box center [55, 26] width 5 height 5
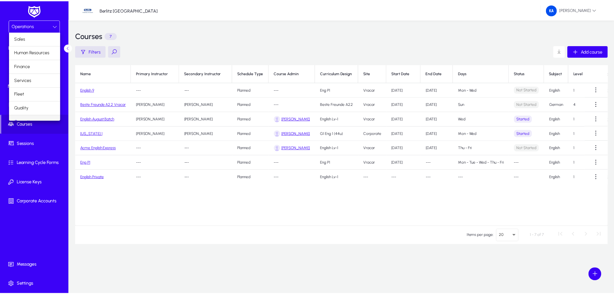
scroll to position [8, 0]
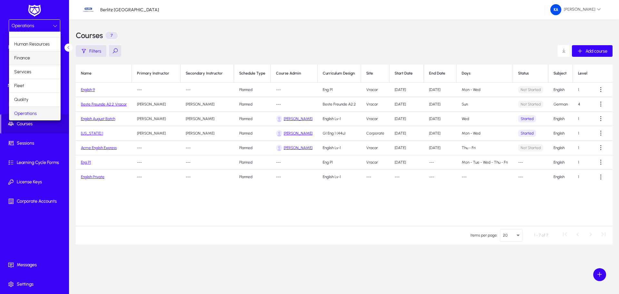
click at [35, 59] on mat-option "Finance" at bounding box center [35, 58] width 52 height 14
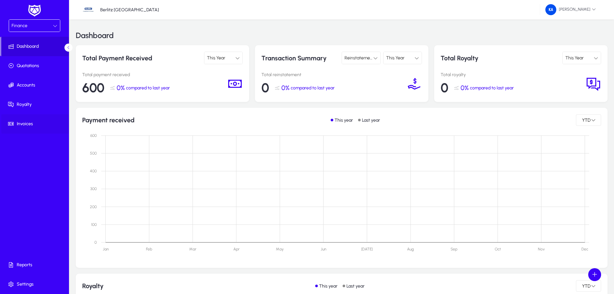
click at [29, 121] on span "Invoices" at bounding box center [35, 124] width 69 height 6
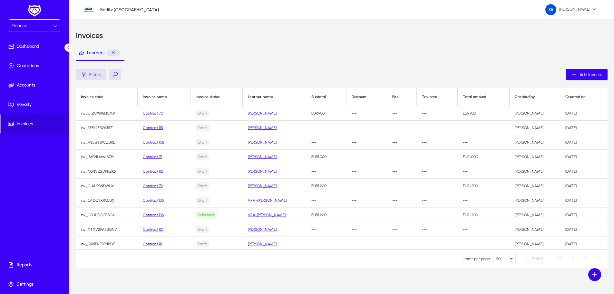
click at [159, 214] on link "Contract 136" at bounding box center [153, 214] width 21 height 5
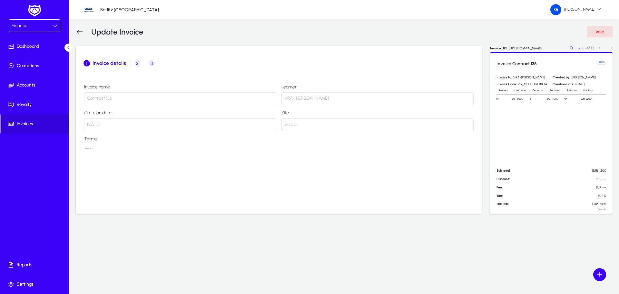
click at [549, 102] on td "EUR 1,000" at bounding box center [555, 99] width 17 height 8
click at [547, 113] on div "Invoice Contract 136 Invoice to: VRA-Ksenija Antonijevic Created by: Ksenija An…" at bounding box center [551, 132] width 122 height 161
click at [546, 113] on div "Invoice Contract 136 Invoice to: VRA-Ksenija Antonijevic Created by: Ksenija An…" at bounding box center [551, 132] width 122 height 161
click at [138, 64] on span "2" at bounding box center [137, 63] width 6 height 6
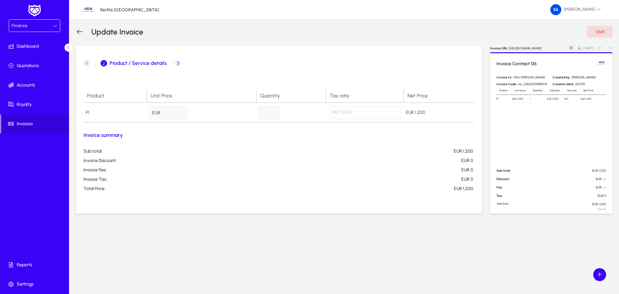
click at [176, 62] on span "3" at bounding box center [178, 63] width 6 height 6
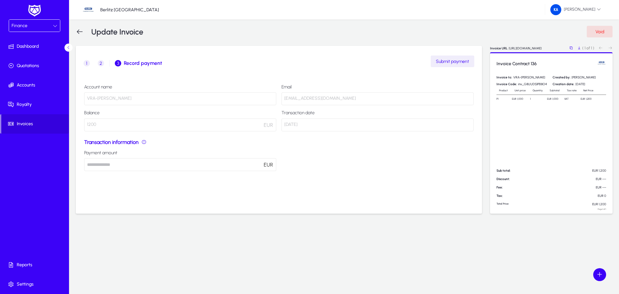
click at [447, 63] on span "Submit payment" at bounding box center [452, 61] width 33 height 5
click at [90, 64] on span "1 Invoice details" at bounding box center [89, 63] width 12 height 6
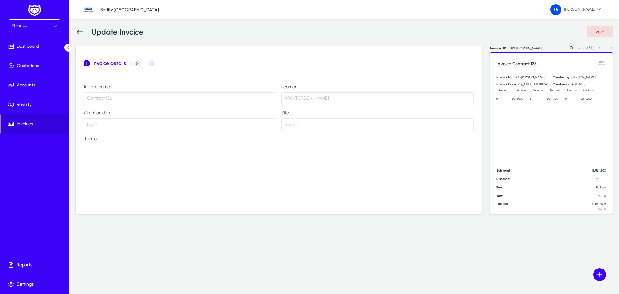
click at [42, 25] on div "Finance" at bounding box center [32, 26] width 41 height 8
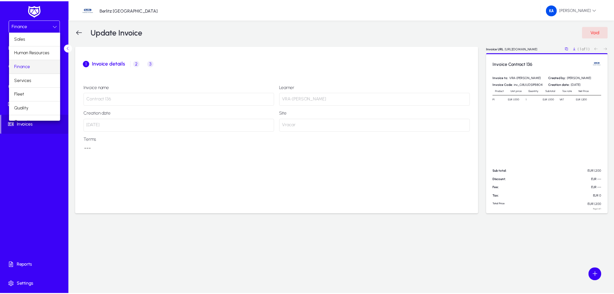
scroll to position [22, 0]
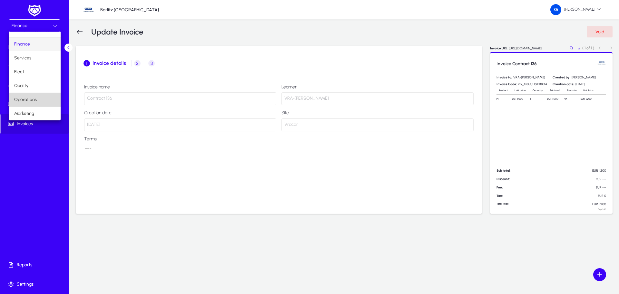
click at [49, 101] on mat-option "Operations" at bounding box center [35, 100] width 52 height 14
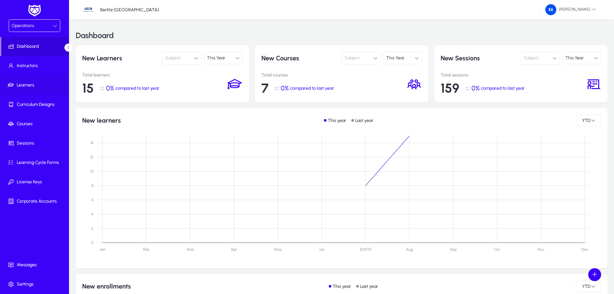
click at [26, 82] on span "Learners" at bounding box center [35, 85] width 69 height 6
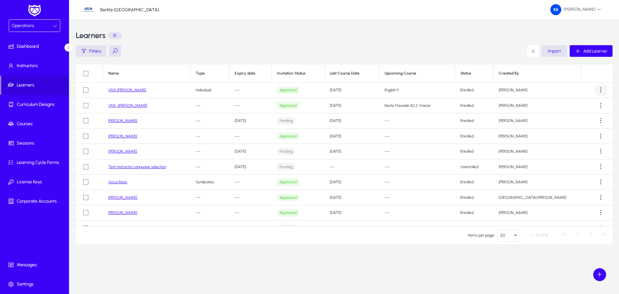
click at [595, 89] on span at bounding box center [600, 89] width 13 height 13
click at [595, 89] on div at bounding box center [309, 147] width 619 height 294
click at [134, 89] on link "VRA-[PERSON_NAME]" at bounding box center [127, 90] width 38 height 5
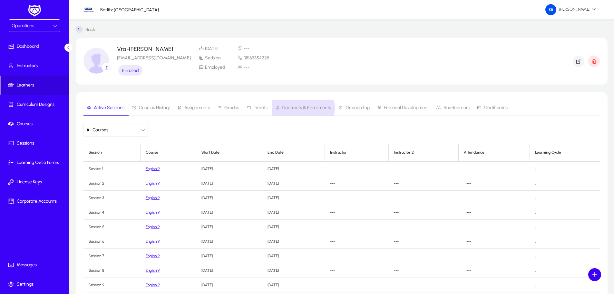
click at [300, 108] on span "Contracts & Enrollments" at bounding box center [306, 107] width 49 height 5
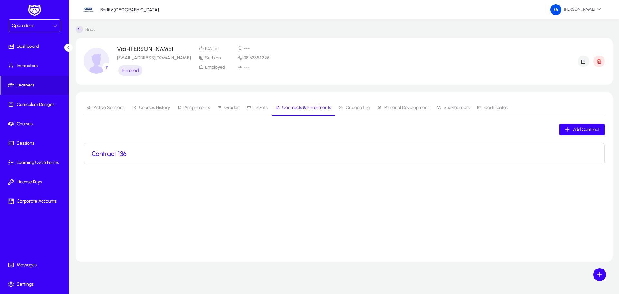
click at [112, 155] on h3 "Contract 136" at bounding box center [109, 154] width 35 height 8
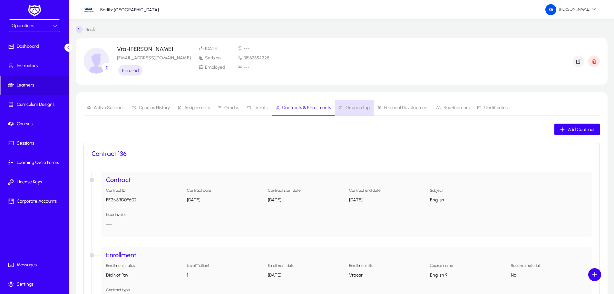
click at [358, 106] on span "Onboarding" at bounding box center [357, 107] width 24 height 5
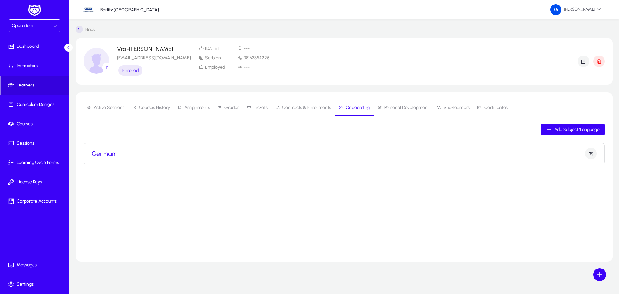
click at [390, 109] on span "Personal Development" at bounding box center [406, 107] width 45 height 5
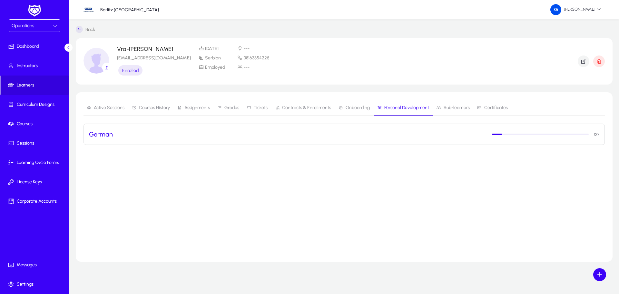
click at [445, 110] on span "Sub-learners" at bounding box center [452, 107] width 33 height 15
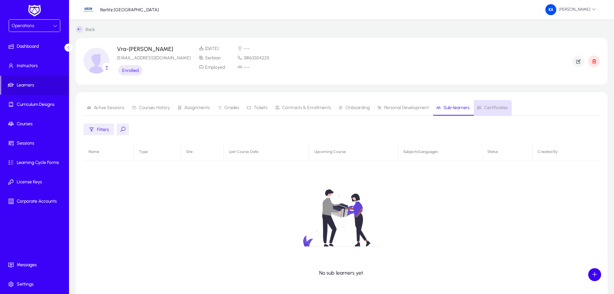
click at [484, 109] on span "Certificates" at bounding box center [496, 107] width 24 height 5
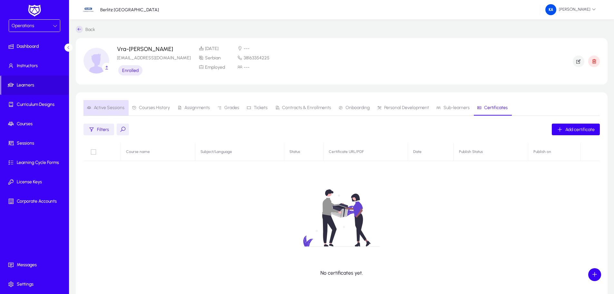
click at [105, 110] on span "Active Sessions" at bounding box center [109, 107] width 31 height 5
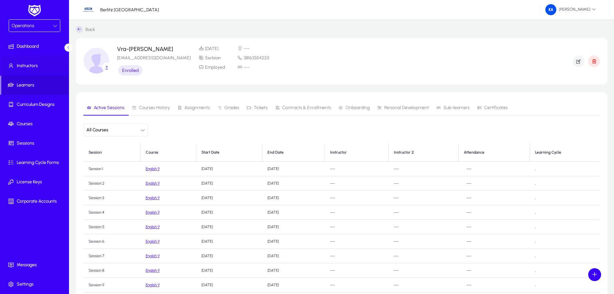
click at [26, 63] on span "Instructors" at bounding box center [35, 66] width 69 height 6
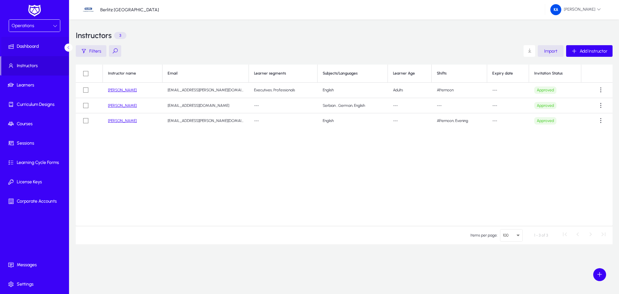
click at [22, 47] on span "Dashboard" at bounding box center [35, 46] width 69 height 6
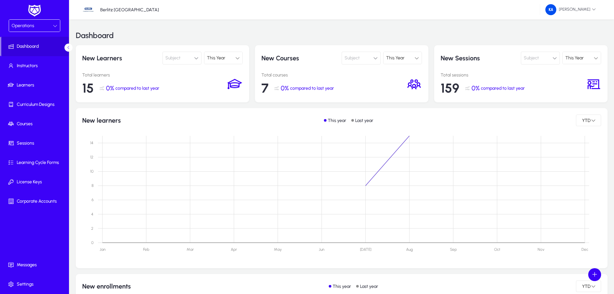
click at [59, 26] on div "Operations" at bounding box center [34, 26] width 51 height 12
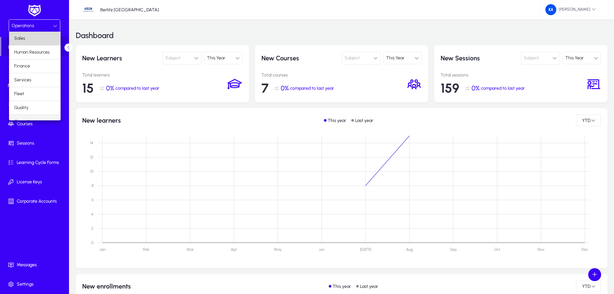
click at [43, 36] on mat-option "Sales" at bounding box center [35, 39] width 52 height 14
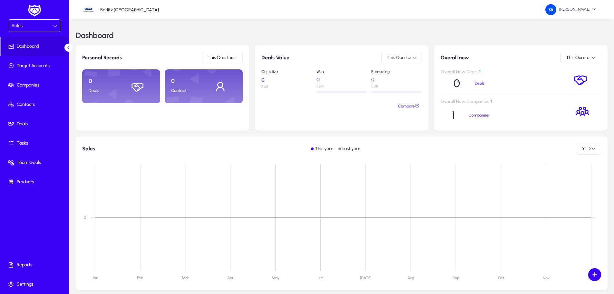
click at [53, 24] on icon at bounding box center [55, 26] width 5 height 5
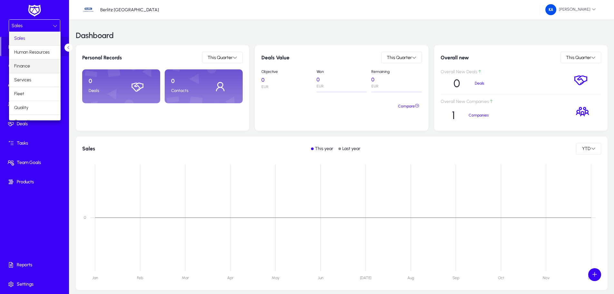
click at [30, 64] on mat-option "Finance" at bounding box center [35, 66] width 52 height 14
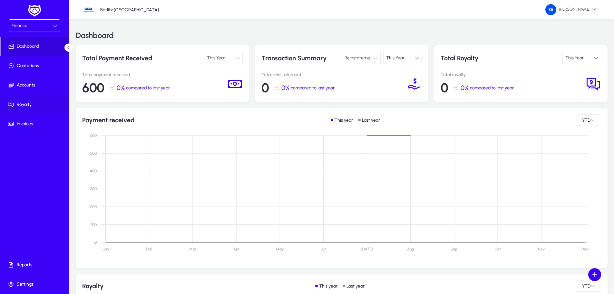
click at [30, 102] on span "Royalty" at bounding box center [35, 104] width 69 height 6
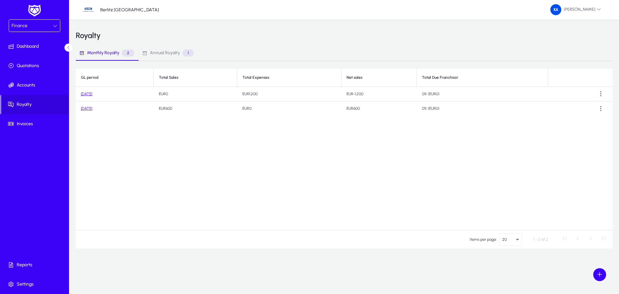
click at [92, 96] on td "August 2025" at bounding box center [115, 94] width 78 height 14
click at [92, 92] on link "August 2025" at bounding box center [86, 94] width 11 height 5
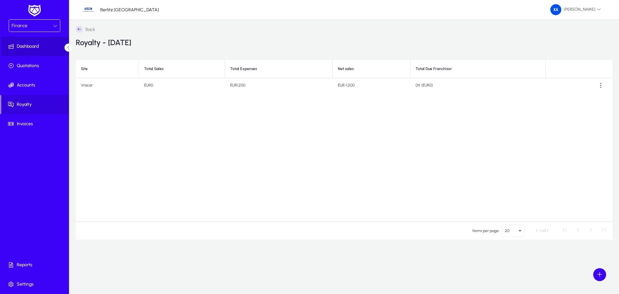
click at [34, 47] on span "Dashboard" at bounding box center [35, 46] width 69 height 6
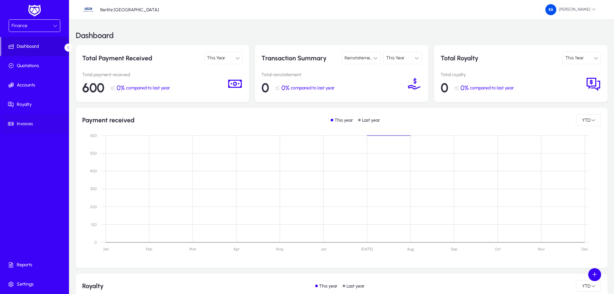
click at [24, 124] on span "Invoices" at bounding box center [35, 124] width 69 height 6
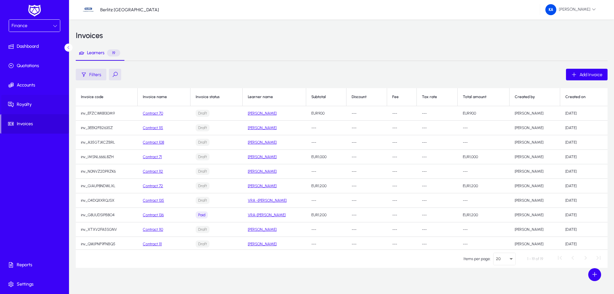
click at [24, 103] on span "Royalty" at bounding box center [35, 104] width 69 height 6
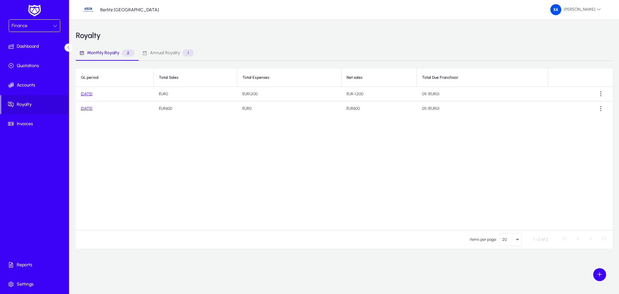
click at [58, 24] on div "Finance" at bounding box center [34, 26] width 51 height 12
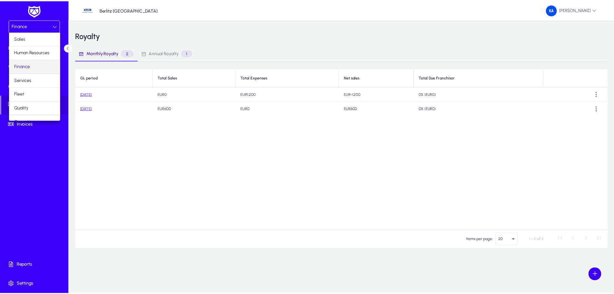
scroll to position [22, 0]
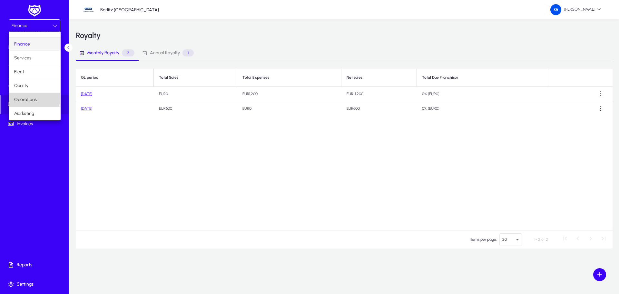
click at [34, 98] on span "Operations" at bounding box center [25, 100] width 23 height 8
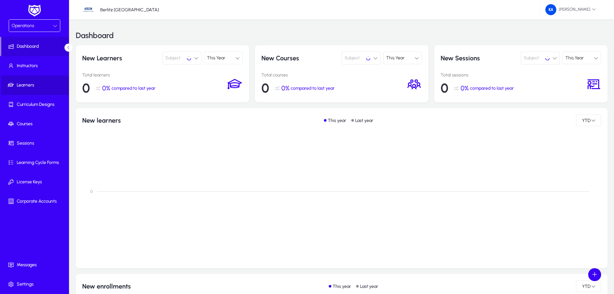
click at [20, 85] on span "Learners" at bounding box center [35, 85] width 69 height 6
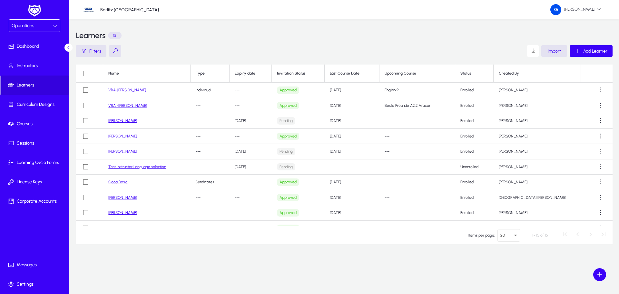
click at [132, 91] on link "VRA-[PERSON_NAME]" at bounding box center [127, 90] width 38 height 5
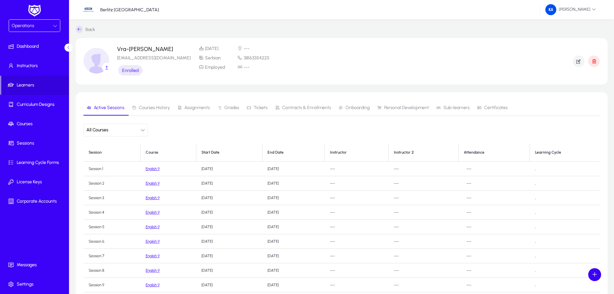
click at [211, 166] on td "[DATE]" at bounding box center [229, 168] width 66 height 14
click at [33, 122] on span "Courses" at bounding box center [35, 124] width 69 height 6
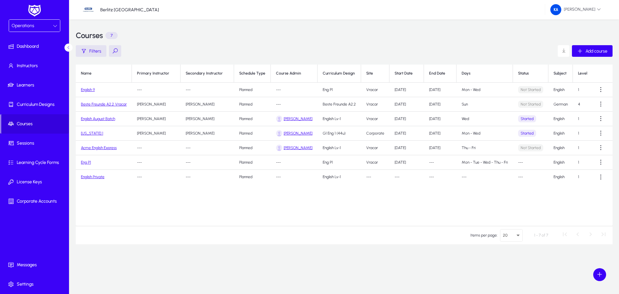
click at [90, 89] on link "English 9" at bounding box center [88, 89] width 14 height 5
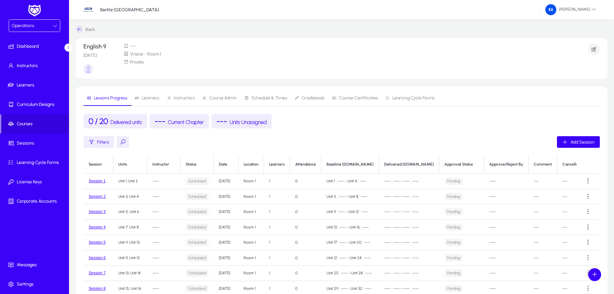
click at [152, 96] on span "Learners" at bounding box center [150, 98] width 17 height 5
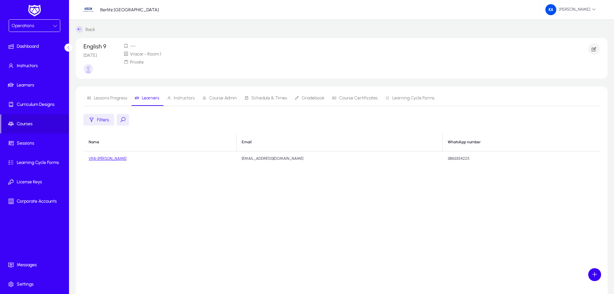
click at [108, 96] on span "Lessons Progress" at bounding box center [111, 98] width 34 height 5
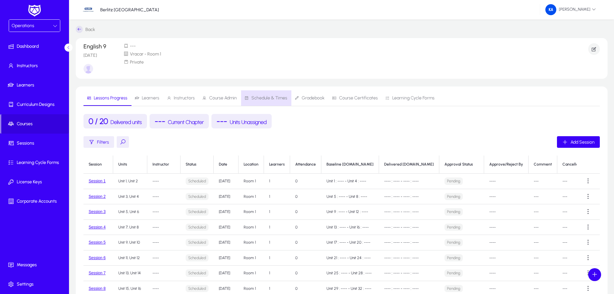
click at [269, 100] on span "Schedule & Times" at bounding box center [269, 98] width 36 height 5
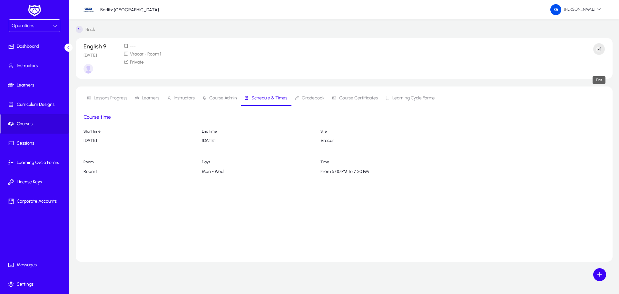
click at [601, 48] on icon "button" at bounding box center [599, 49] width 6 height 6
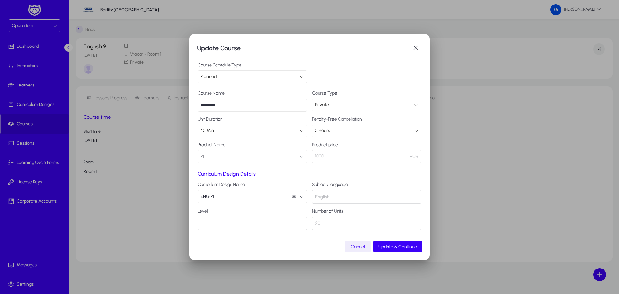
click at [234, 225] on div "1" at bounding box center [252, 223] width 109 height 14
click at [414, 47] on span "button" at bounding box center [415, 48] width 13 height 13
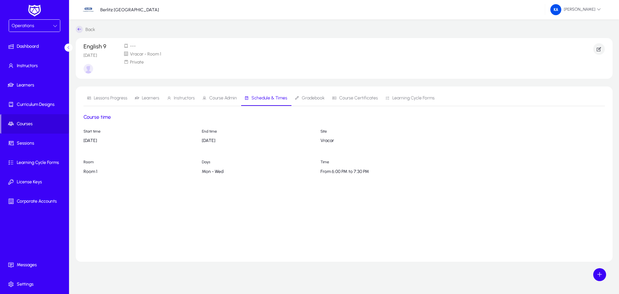
click at [221, 101] on span "Course Admin" at bounding box center [219, 97] width 35 height 15
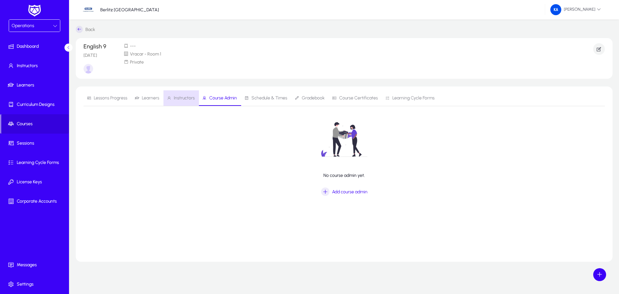
click at [180, 100] on span "Instructors" at bounding box center [184, 98] width 21 height 5
click at [32, 122] on span "Courses" at bounding box center [35, 124] width 68 height 6
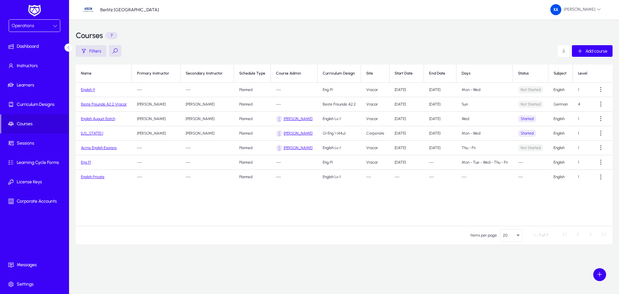
click at [91, 86] on td "English 9" at bounding box center [104, 89] width 56 height 14
click at [88, 90] on link "English 9" at bounding box center [88, 89] width 14 height 5
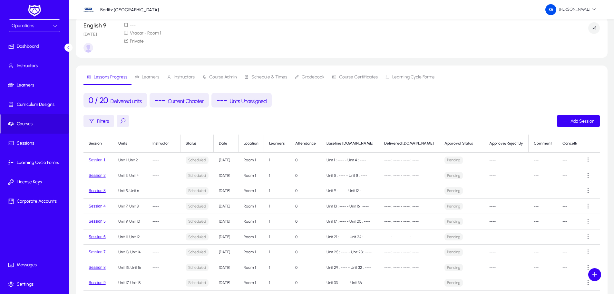
scroll to position [32, 0]
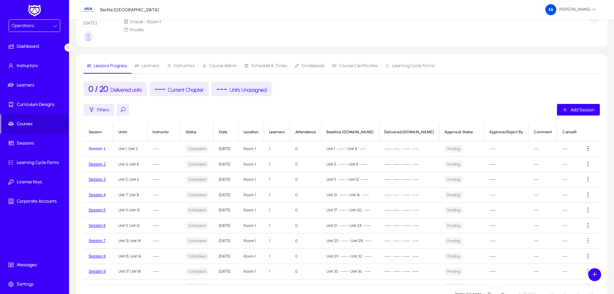
click at [96, 148] on button "Session 1" at bounding box center [97, 148] width 17 height 5
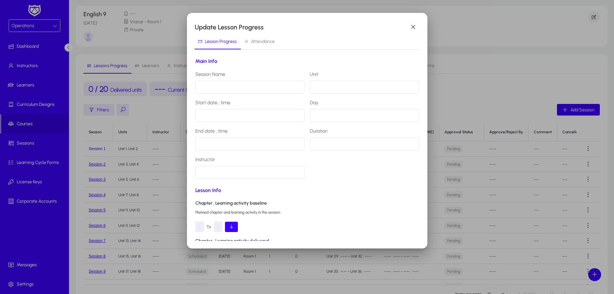
scroll to position [0, 0]
type input "*********"
type input "**********"
type input "******"
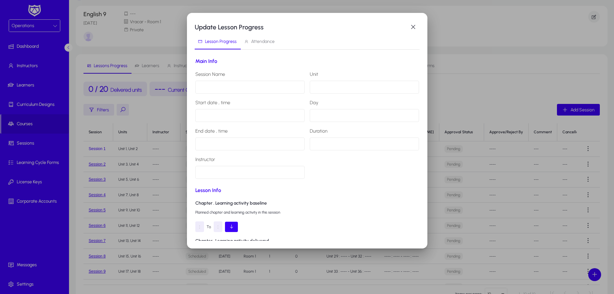
type input "**********"
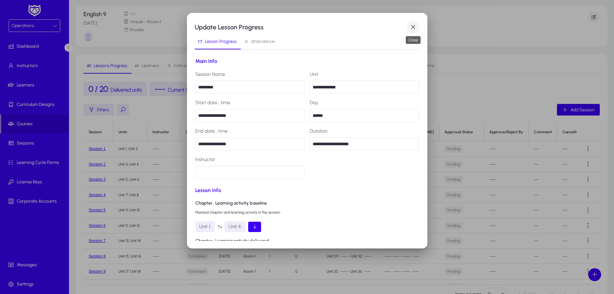
click at [414, 27] on span "button" at bounding box center [413, 27] width 13 height 13
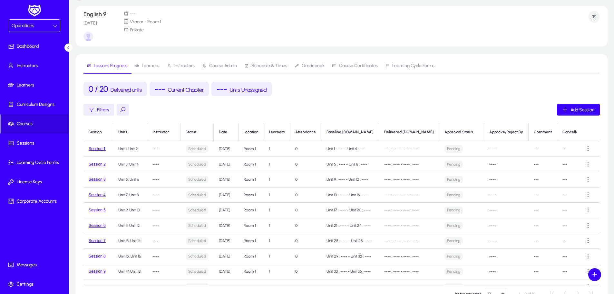
scroll to position [32, 0]
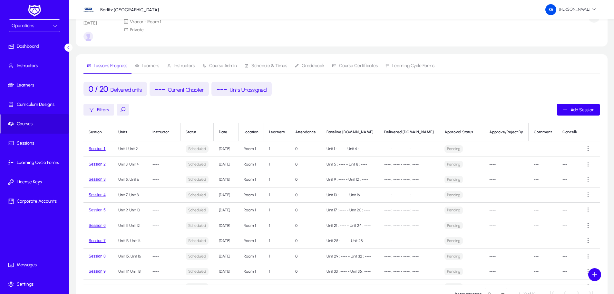
click at [270, 64] on span "Schedule & Times" at bounding box center [269, 65] width 36 height 5
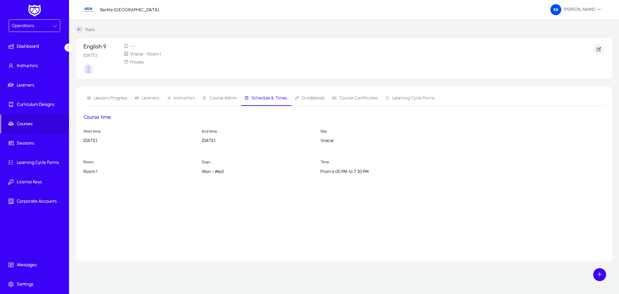
click at [101, 141] on p "[DATE]" at bounding box center [138, 140] width 111 height 5
click at [600, 49] on icon "button" at bounding box center [599, 49] width 6 height 6
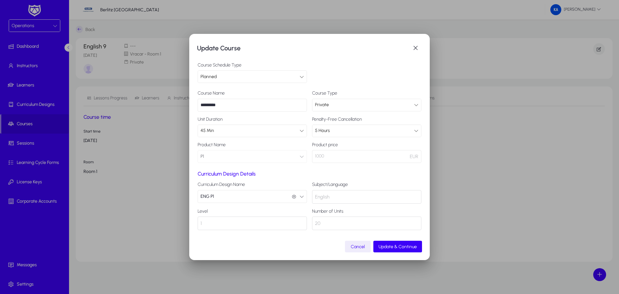
click at [302, 73] on div at bounding box center [301, 77] width 5 height 8
click at [302, 73] on div at bounding box center [309, 147] width 619 height 294
click at [386, 246] on span "Update & Continue" at bounding box center [397, 246] width 38 height 5
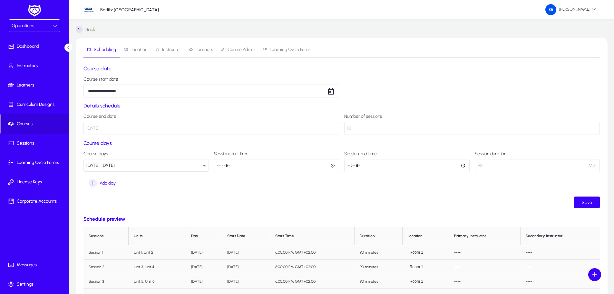
click at [117, 91] on body "**********" at bounding box center [307, 147] width 614 height 294
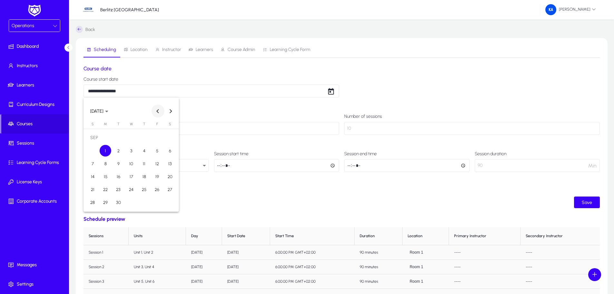
click at [158, 109] on button "Previous month" at bounding box center [157, 110] width 13 height 13
click at [102, 151] on span "4" at bounding box center [106, 151] width 12 height 12
type input "**********"
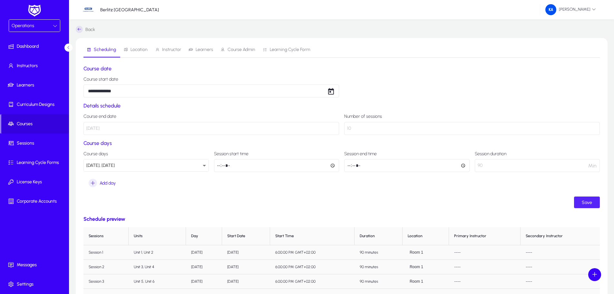
click at [583, 201] on span "Save" at bounding box center [587, 201] width 10 height 5
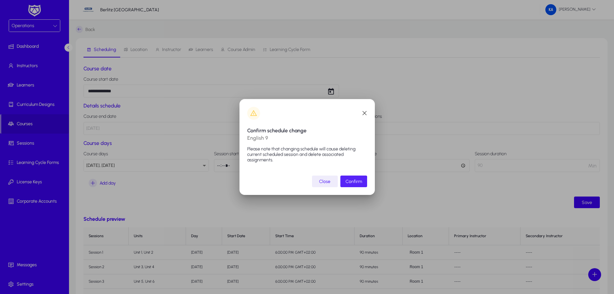
click at [347, 183] on span "Confirm" at bounding box center [353, 181] width 16 height 5
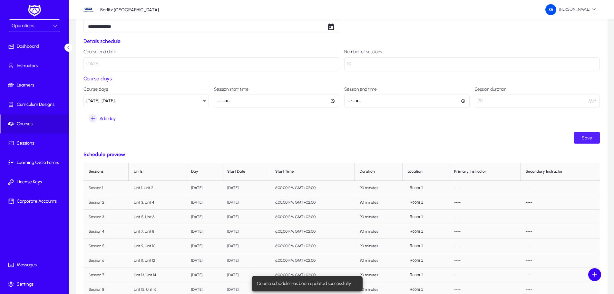
scroll to position [2, 0]
click at [422, 188] on td "Room 1" at bounding box center [425, 186] width 46 height 14
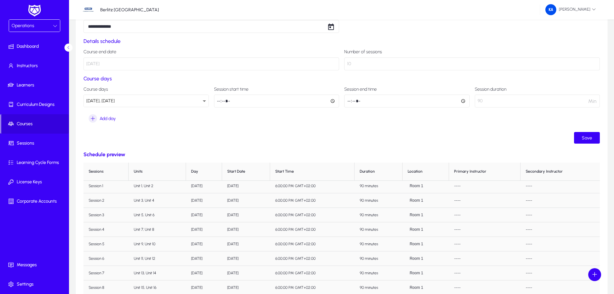
click at [54, 26] on icon at bounding box center [55, 26] width 5 height 5
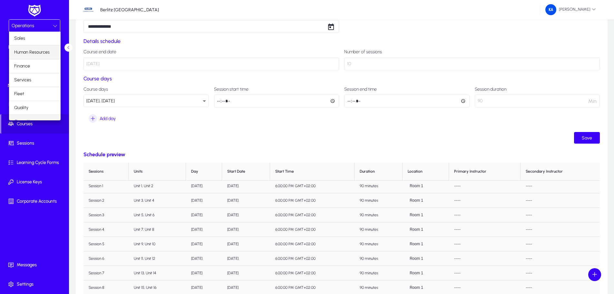
scroll to position [8, 0]
click at [37, 57] on mat-option "Finance" at bounding box center [35, 58] width 52 height 14
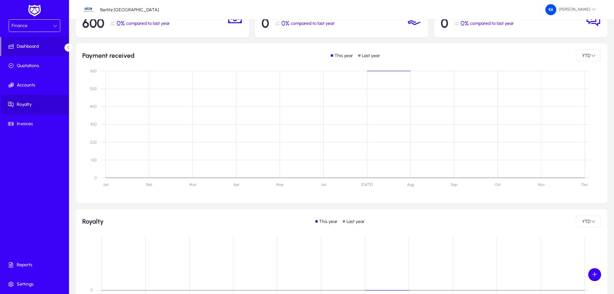
click at [27, 105] on span "Royalty" at bounding box center [35, 104] width 69 height 6
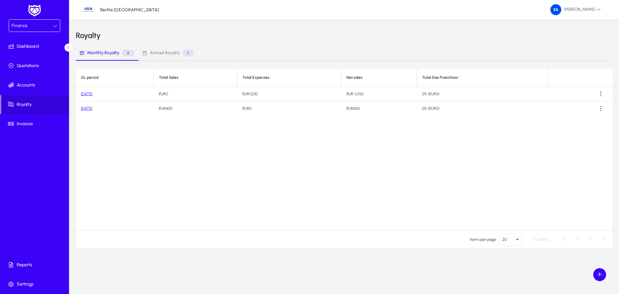
click at [55, 27] on icon at bounding box center [55, 26] width 5 height 5
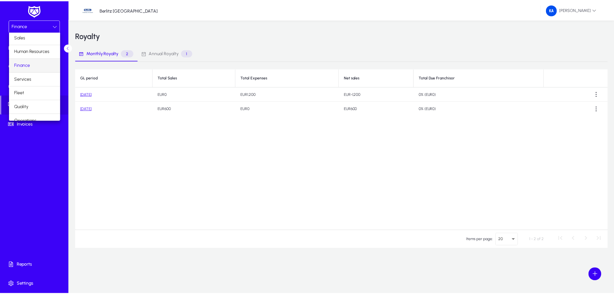
scroll to position [22, 0]
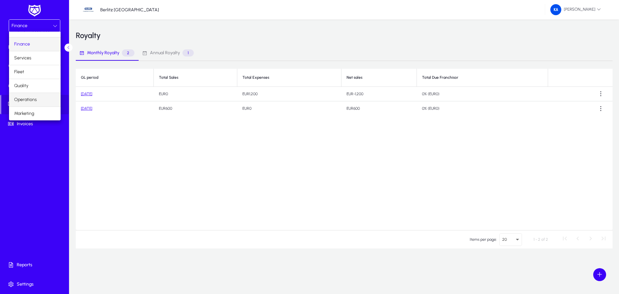
click at [36, 99] on mat-option "Operations" at bounding box center [35, 100] width 52 height 14
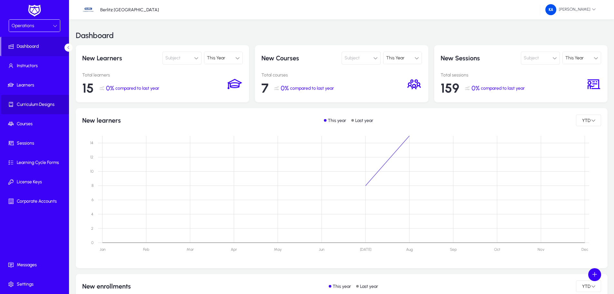
click at [34, 105] on span "Curriculum Designs" at bounding box center [35, 104] width 69 height 6
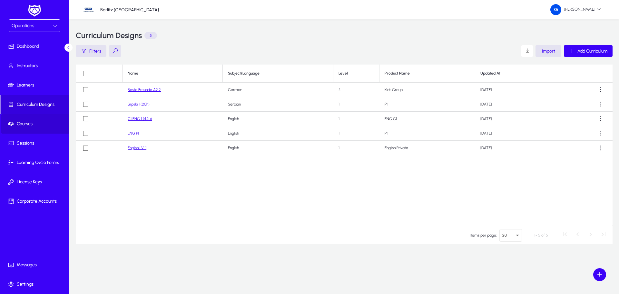
click at [26, 123] on span "Courses" at bounding box center [35, 124] width 69 height 6
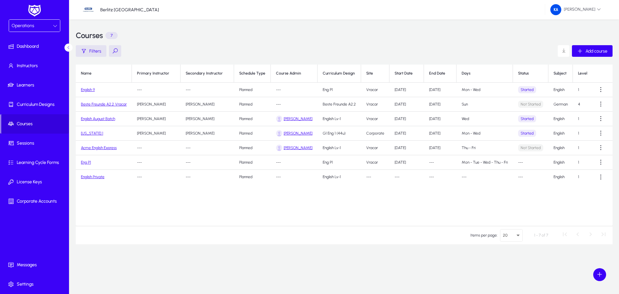
click at [87, 88] on link "English 9" at bounding box center [88, 89] width 14 height 5
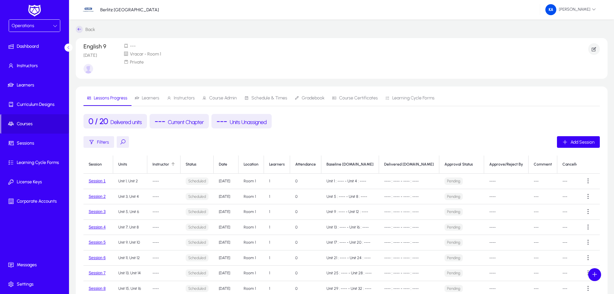
click at [157, 164] on div "Instructor" at bounding box center [160, 164] width 17 height 5
click at [164, 166] on div "Instructor" at bounding box center [160, 164] width 17 height 5
click at [181, 99] on span "Instructors" at bounding box center [184, 98] width 21 height 5
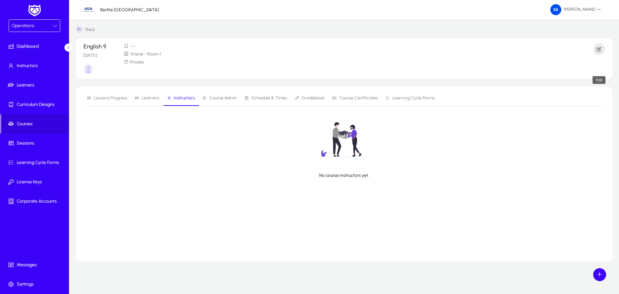
click at [599, 49] on icon "button" at bounding box center [599, 49] width 6 height 6
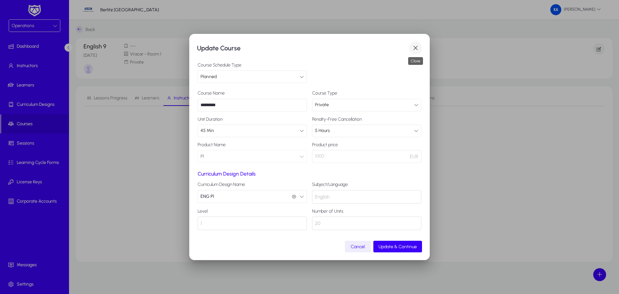
click at [417, 49] on span "button" at bounding box center [415, 48] width 13 height 13
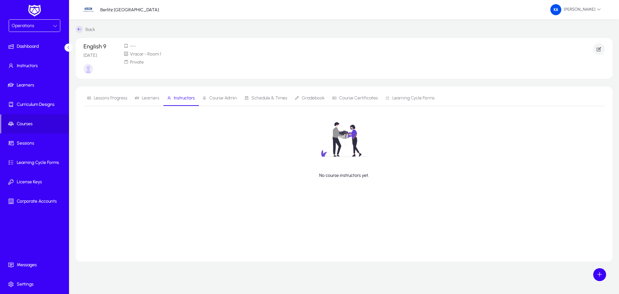
click at [220, 99] on span "Course Admin" at bounding box center [223, 98] width 28 height 5
click at [327, 190] on icon "button" at bounding box center [325, 191] width 8 height 8
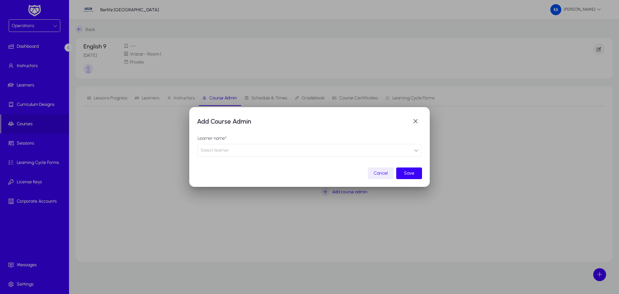
click at [221, 149] on span "Select learner" at bounding box center [214, 150] width 28 height 13
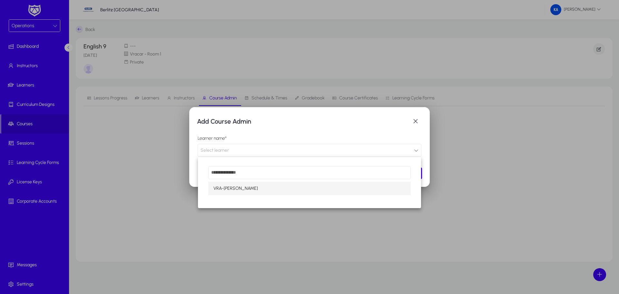
click at [415, 120] on div at bounding box center [309, 147] width 619 height 294
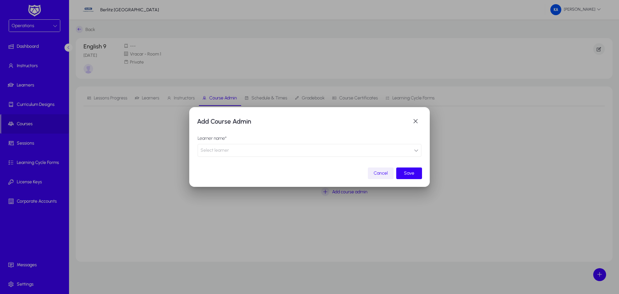
click at [384, 172] on span "Cancel" at bounding box center [380, 172] width 14 height 5
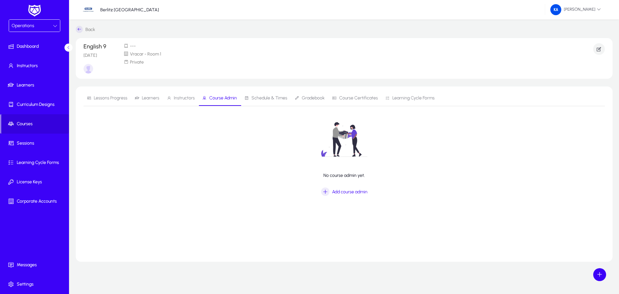
click at [269, 100] on span "Schedule & Times" at bounding box center [269, 98] width 36 height 5
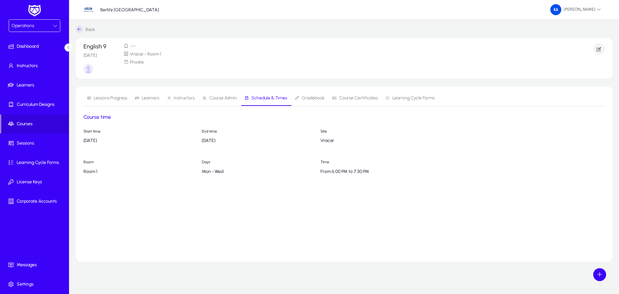
click at [316, 96] on span "Gradebook" at bounding box center [313, 98] width 23 height 5
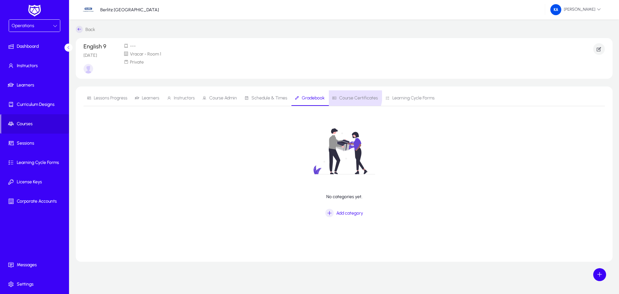
click at [347, 96] on span "Course Certificates" at bounding box center [358, 98] width 39 height 5
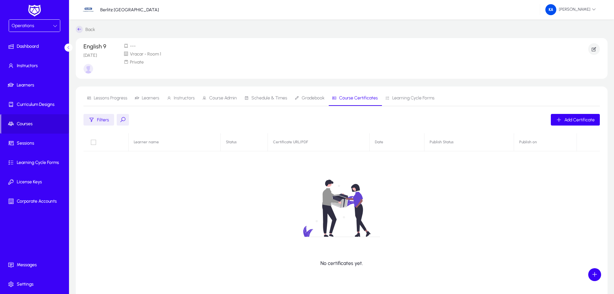
click at [404, 96] on span "Learning Cycle Forms" at bounding box center [413, 98] width 42 height 5
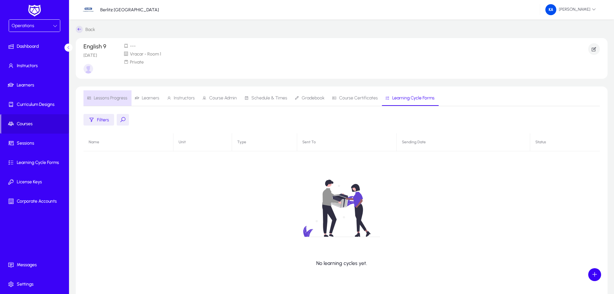
click at [109, 97] on span "Lessons Progress" at bounding box center [111, 98] width 34 height 5
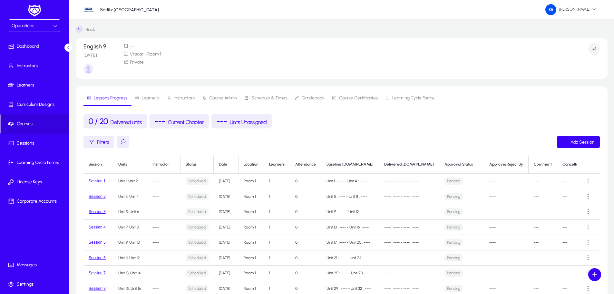
click at [37, 26] on div "Operations" at bounding box center [32, 26] width 41 height 8
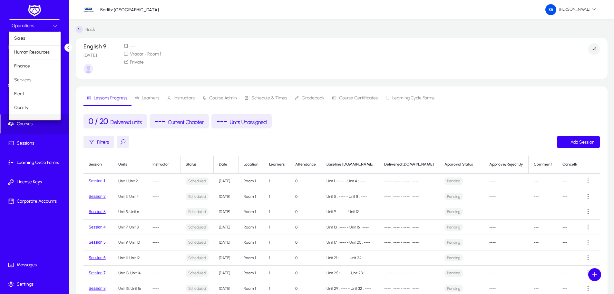
scroll to position [8, 0]
click at [31, 57] on mat-option "Finance" at bounding box center [35, 58] width 52 height 14
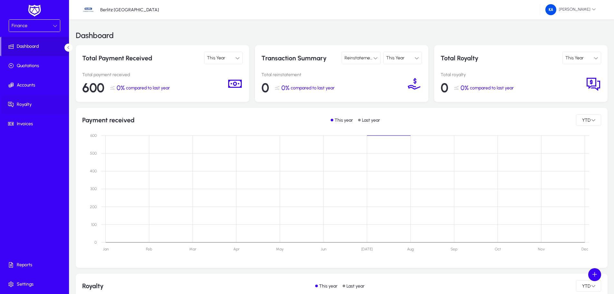
click at [24, 102] on span "Royalty" at bounding box center [35, 104] width 69 height 6
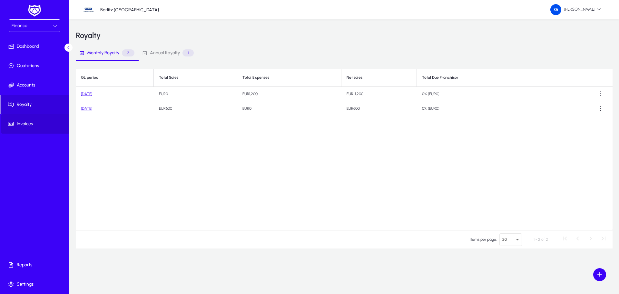
click at [19, 123] on span "Invoices" at bounding box center [35, 124] width 69 height 6
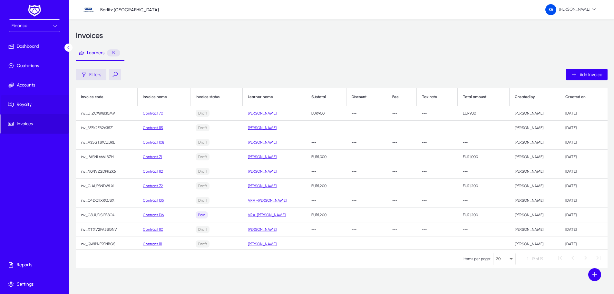
click at [20, 102] on span "Royalty" at bounding box center [35, 104] width 69 height 6
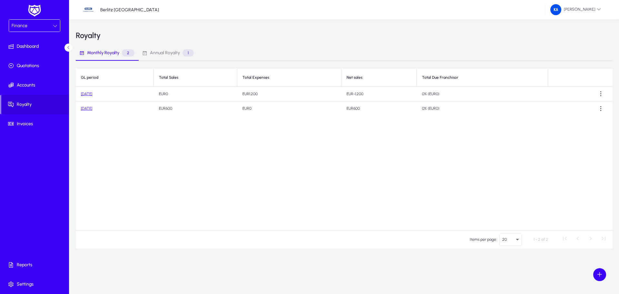
click at [86, 109] on link "July 2025" at bounding box center [86, 108] width 11 height 5
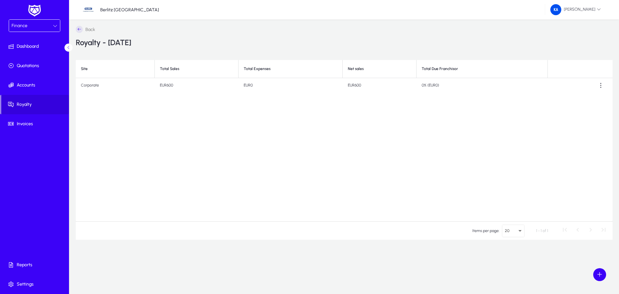
click at [79, 32] on icon at bounding box center [79, 29] width 7 height 7
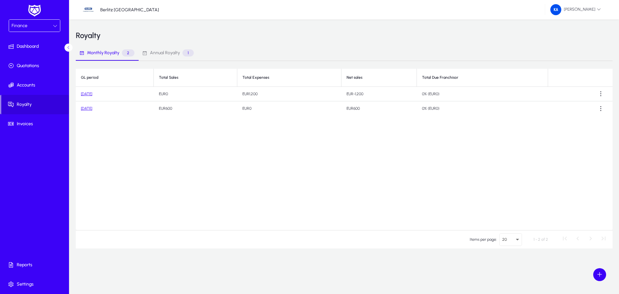
click at [92, 94] on link "August 2025" at bounding box center [86, 94] width 11 height 5
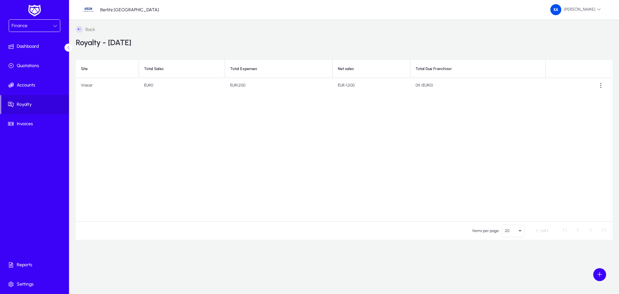
click at [80, 29] on icon at bounding box center [79, 29] width 7 height 7
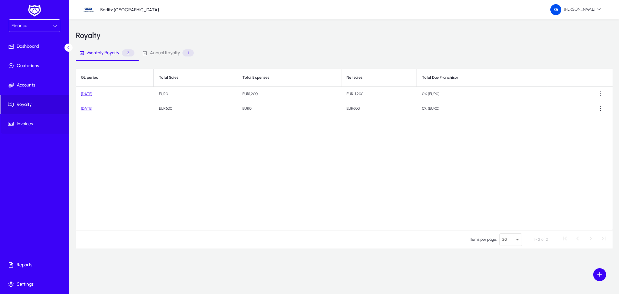
click at [22, 124] on span "Invoices" at bounding box center [35, 124] width 69 height 6
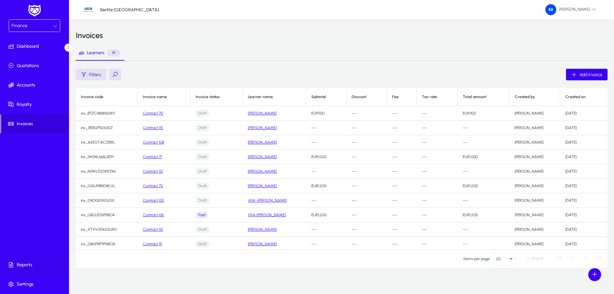
click at [18, 265] on span "Reports" at bounding box center [35, 264] width 69 height 6
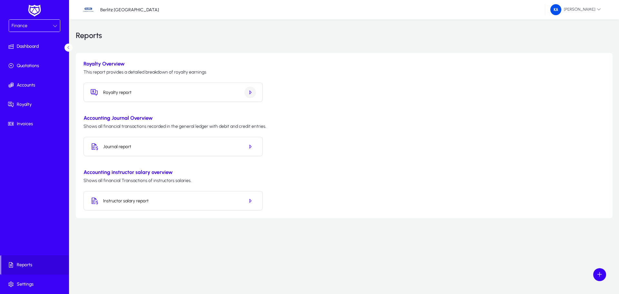
click at [252, 93] on icon "button" at bounding box center [250, 92] width 6 height 6
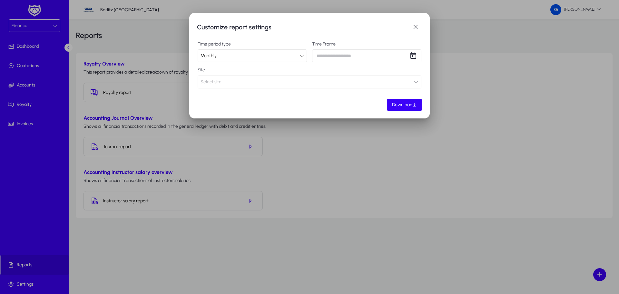
click at [368, 54] on div "Customize report settings Time period type Monthly Time Frame Site Select site …" at bounding box center [309, 147] width 619 height 294
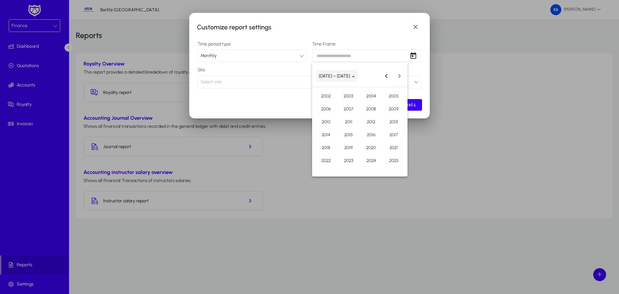
click at [335, 79] on span "Choose date" at bounding box center [336, 75] width 41 height 15
click at [390, 71] on span "Previous month" at bounding box center [386, 75] width 13 height 13
click at [291, 96] on div at bounding box center [309, 147] width 619 height 294
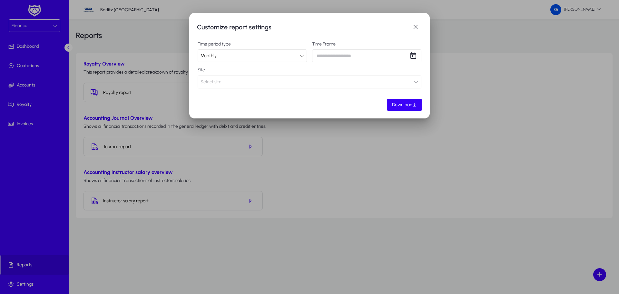
click at [236, 85] on button "Select site" at bounding box center [310, 81] width 224 height 13
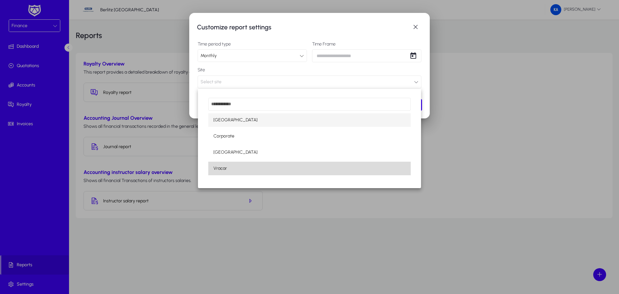
click at [215, 167] on span "Vracar" at bounding box center [220, 168] width 14 height 8
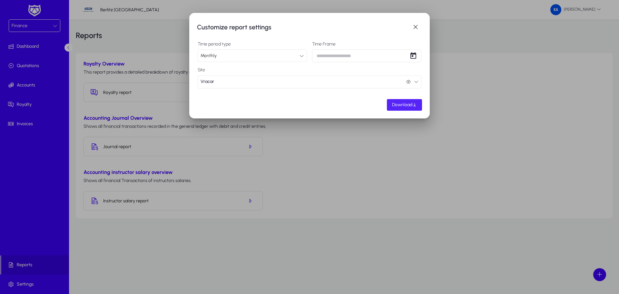
click at [403, 105] on span "Download" at bounding box center [402, 104] width 20 height 5
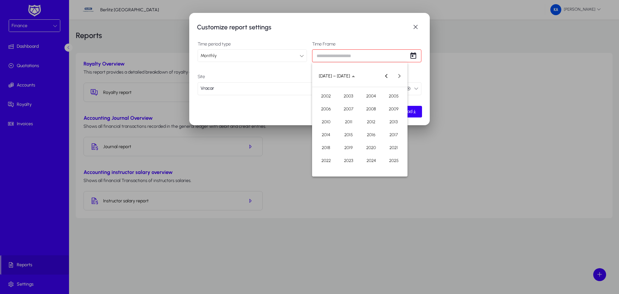
click at [348, 53] on div "Customize report settings Time period type Monthly Time Frame Time frame is req…" at bounding box center [309, 147] width 619 height 294
click at [337, 76] on span "2002 – 2025" at bounding box center [334, 75] width 31 height 5
click at [386, 77] on span "Previous month" at bounding box center [386, 75] width 13 height 13
click at [330, 73] on span "JULY 2025" at bounding box center [325, 75] width 13 height 5
click at [396, 157] on span "2025" at bounding box center [393, 160] width 20 height 12
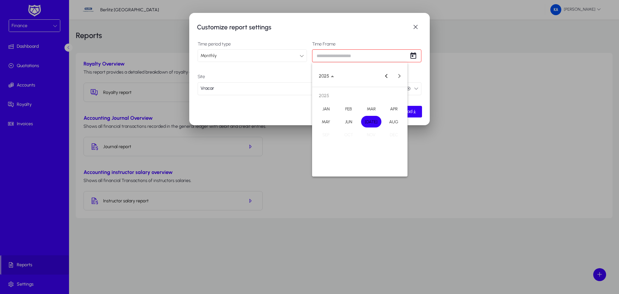
click at [368, 120] on span "JUL" at bounding box center [371, 122] width 20 height 12
type input "*********"
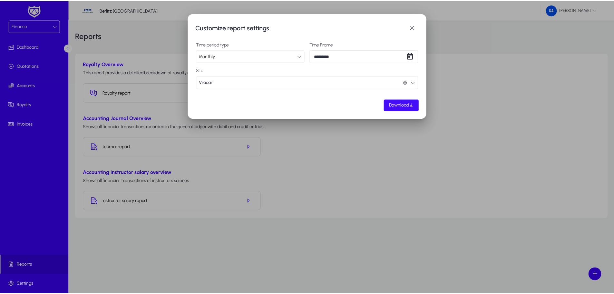
scroll to position [0, 0]
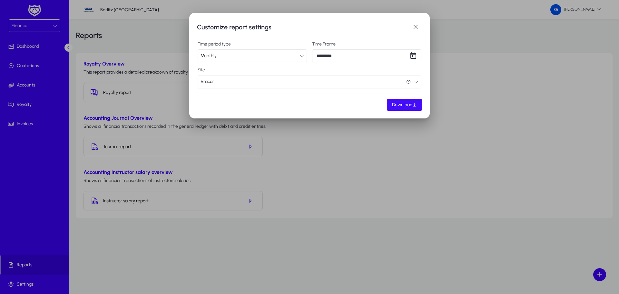
click at [402, 104] on span "Download" at bounding box center [402, 104] width 20 height 5
click at [420, 25] on span "button" at bounding box center [415, 27] width 13 height 13
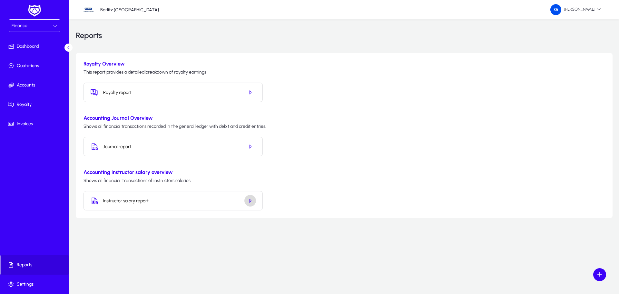
click at [251, 198] on icon "button" at bounding box center [250, 201] width 6 height 6
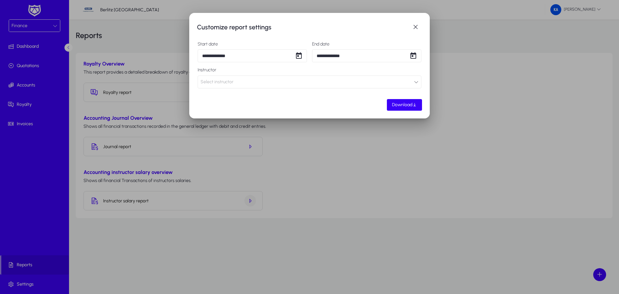
click at [251, 198] on div at bounding box center [309, 147] width 619 height 294
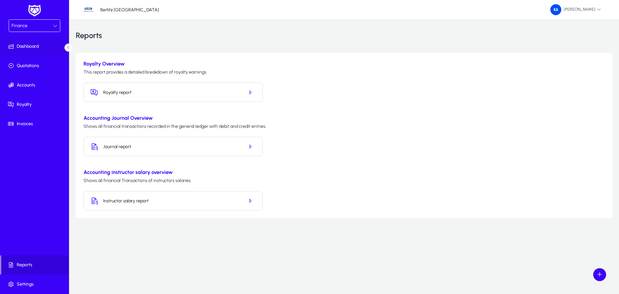
click at [31, 47] on span "Dashboard" at bounding box center [35, 46] width 69 height 6
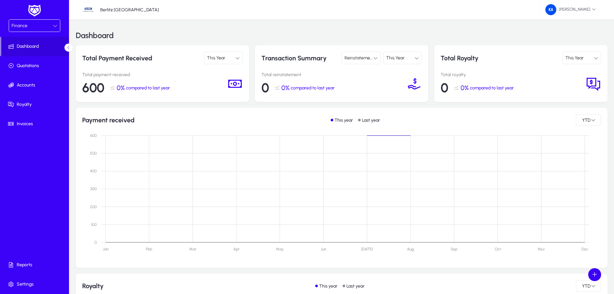
click at [55, 25] on icon at bounding box center [55, 26] width 5 height 5
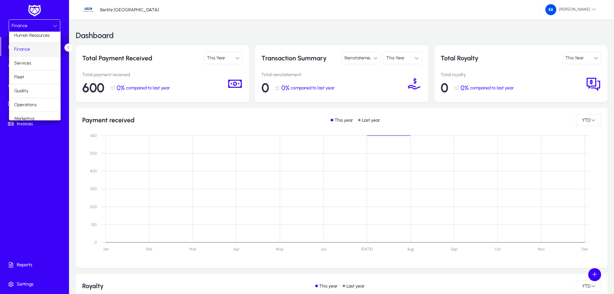
scroll to position [22, 0]
click at [39, 99] on mat-option "Operations" at bounding box center [35, 100] width 52 height 14
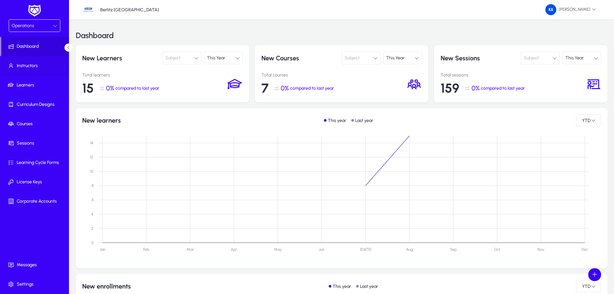
click at [33, 66] on span "Instructors" at bounding box center [35, 66] width 69 height 6
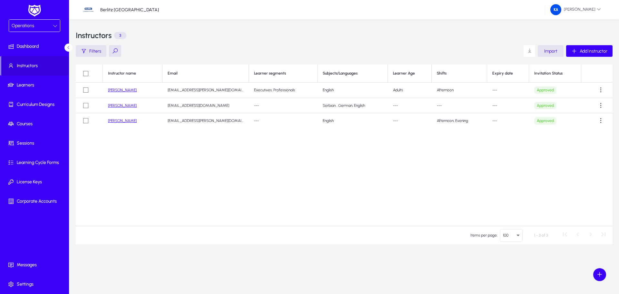
click at [120, 106] on link "[PERSON_NAME]" at bounding box center [122, 105] width 29 height 5
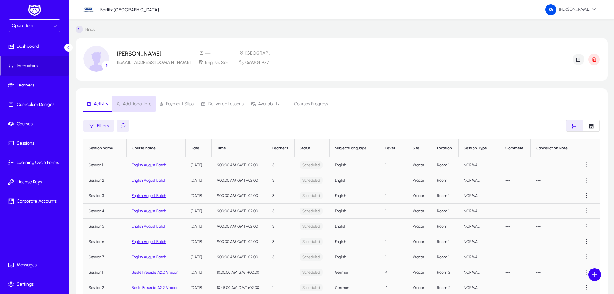
click at [131, 104] on span "Additional Info" at bounding box center [137, 103] width 29 height 5
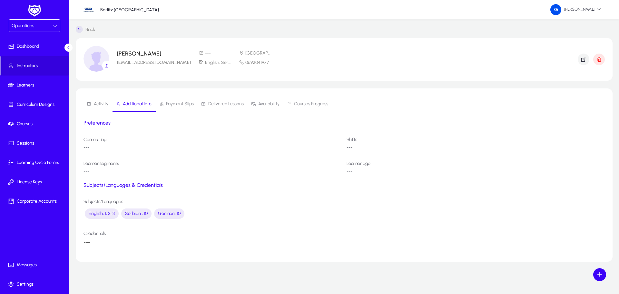
click at [180, 105] on span "Payment Slips" at bounding box center [180, 103] width 28 height 5
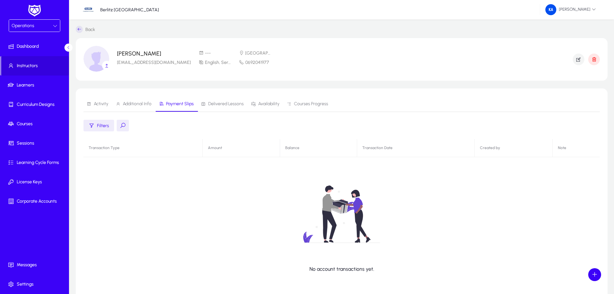
click at [227, 104] on span "Delivered Lessons" at bounding box center [225, 103] width 35 height 5
click at [270, 99] on span "Availability" at bounding box center [265, 103] width 28 height 15
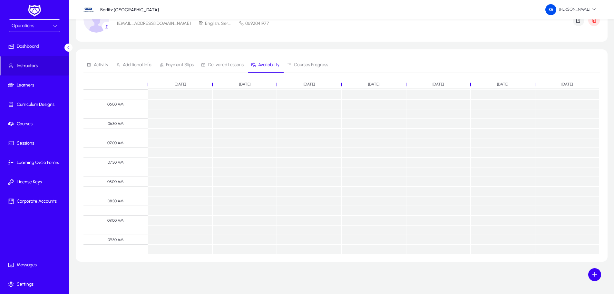
scroll to position [230, 0]
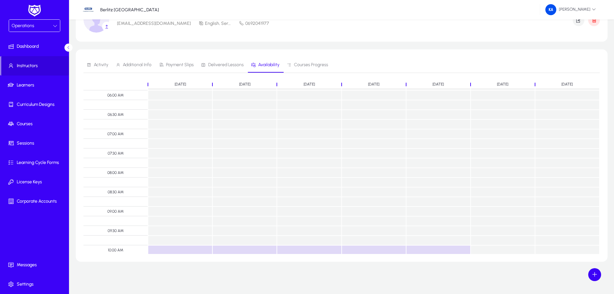
click at [315, 64] on span "Courses Progress" at bounding box center [311, 65] width 34 height 5
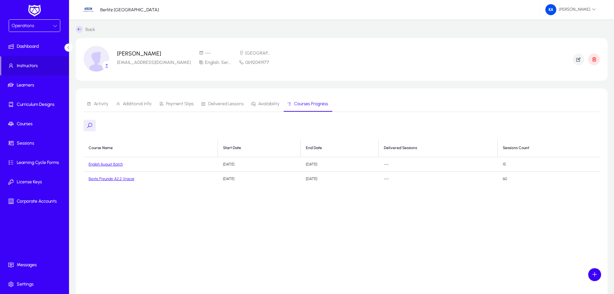
click at [81, 31] on icon at bounding box center [79, 29] width 7 height 7
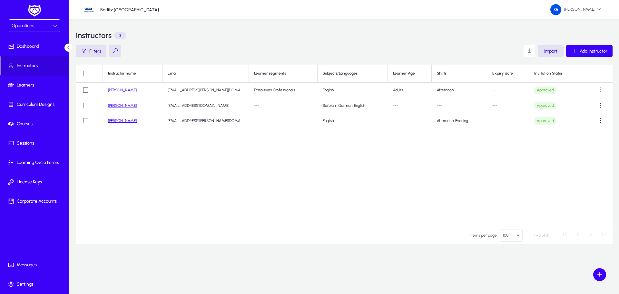
click at [118, 121] on link "[PERSON_NAME]" at bounding box center [122, 120] width 29 height 5
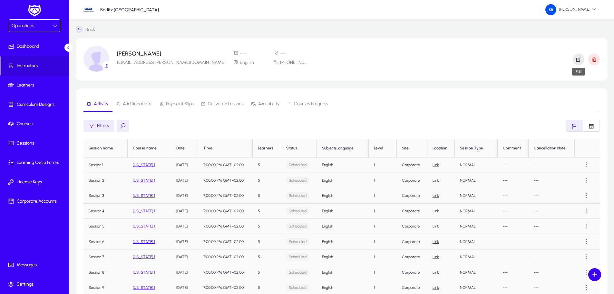
click at [580, 57] on icon "button" at bounding box center [578, 59] width 6 height 6
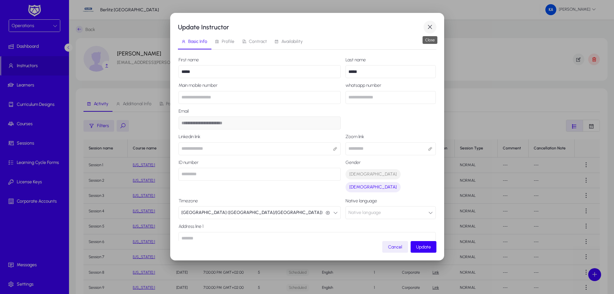
click at [428, 27] on span "button" at bounding box center [429, 27] width 13 height 13
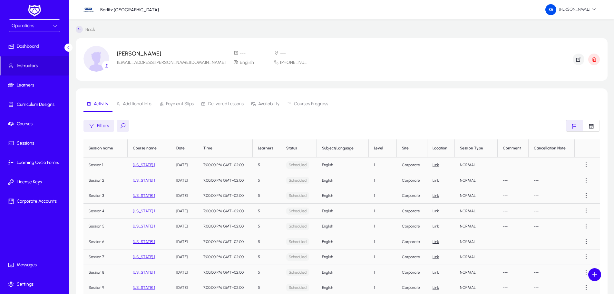
click at [134, 103] on span "Additional Info" at bounding box center [137, 103] width 29 height 5
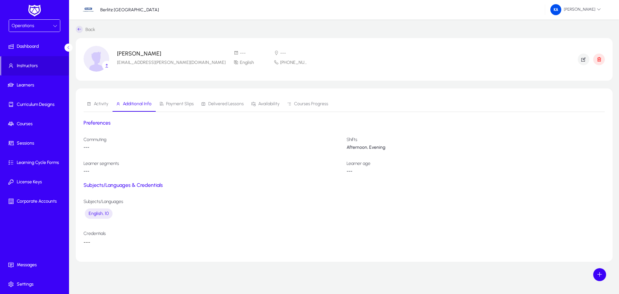
click at [188, 106] on span "Payment Slips" at bounding box center [180, 103] width 28 height 5
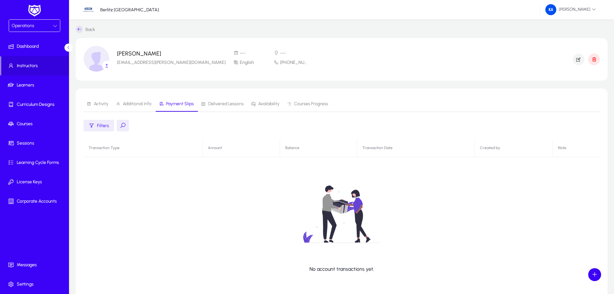
click at [101, 149] on div "No account transactions yet." at bounding box center [341, 219] width 516 height 161
click at [35, 83] on span "Learners" at bounding box center [35, 85] width 69 height 6
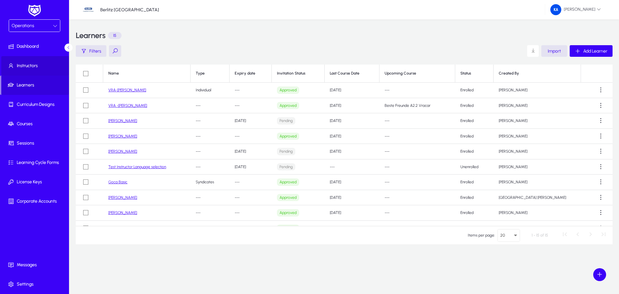
click at [35, 66] on span "Instructors" at bounding box center [35, 66] width 69 height 6
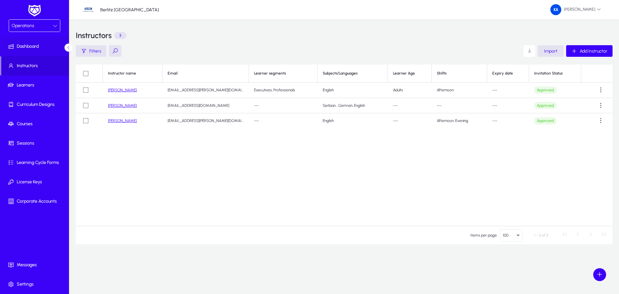
click at [30, 47] on span "Dashboard" at bounding box center [35, 46] width 69 height 6
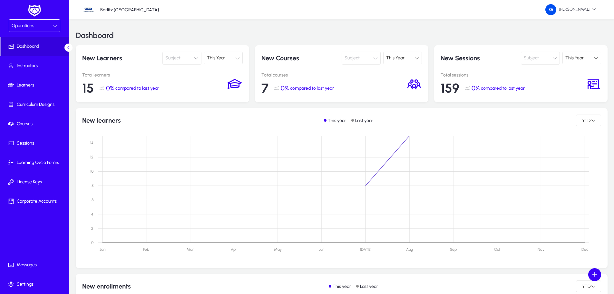
click at [53, 21] on div "Operations" at bounding box center [34, 26] width 51 height 12
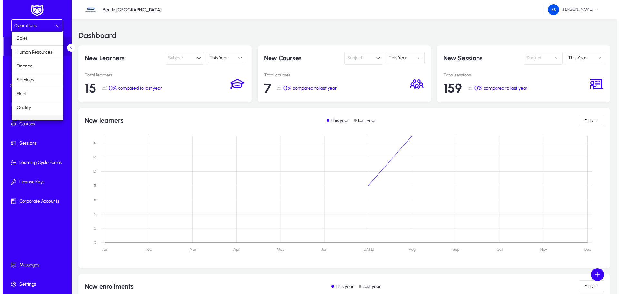
scroll to position [8, 0]
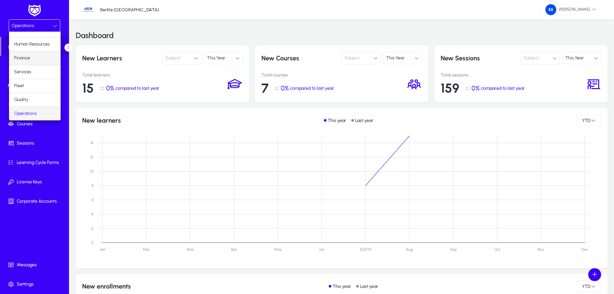
click at [33, 61] on mat-option "Finance" at bounding box center [35, 58] width 52 height 14
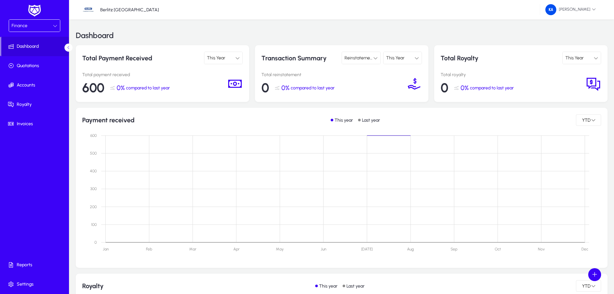
click at [54, 24] on icon at bounding box center [55, 26] width 5 height 5
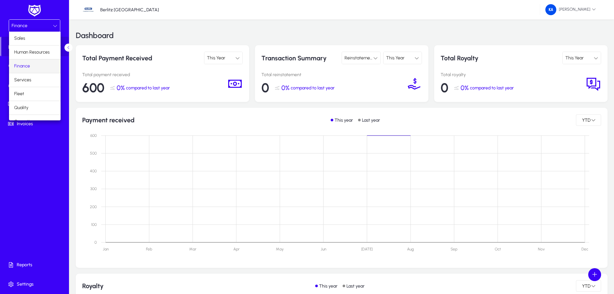
click at [54, 24] on div at bounding box center [307, 147] width 614 height 294
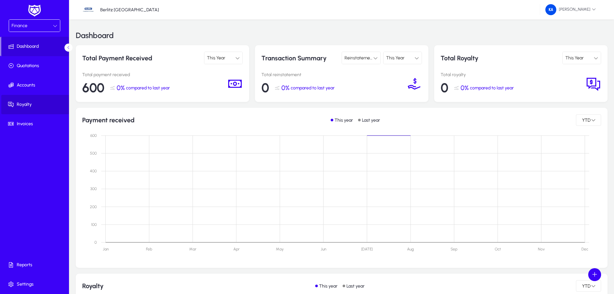
click at [32, 100] on span at bounding box center [35, 104] width 69 height 15
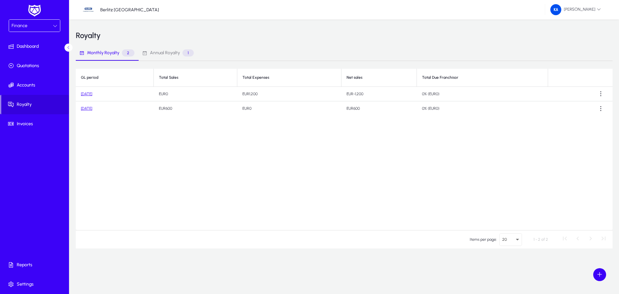
click at [90, 93] on link "August 2025" at bounding box center [86, 94] width 11 height 5
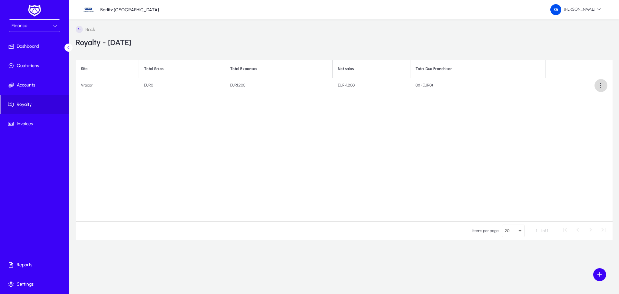
click at [602, 82] on span at bounding box center [600, 85] width 13 height 13
click at [602, 82] on div at bounding box center [309, 147] width 619 height 294
click at [29, 86] on span "Accounts" at bounding box center [35, 85] width 69 height 6
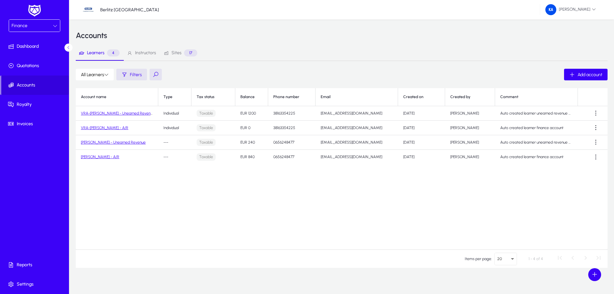
click at [114, 112] on link "VRA-Ksenija Antonijevic - Unearned Revenue" at bounding box center [118, 113] width 74 height 5
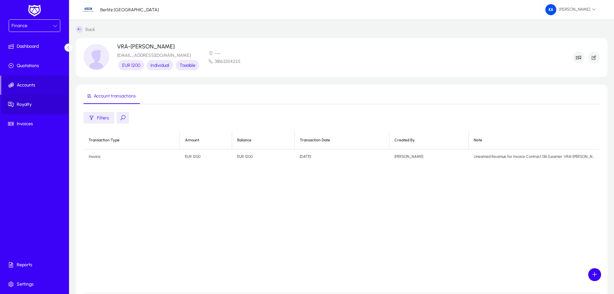
click at [24, 101] on span "Royalty" at bounding box center [35, 104] width 69 height 6
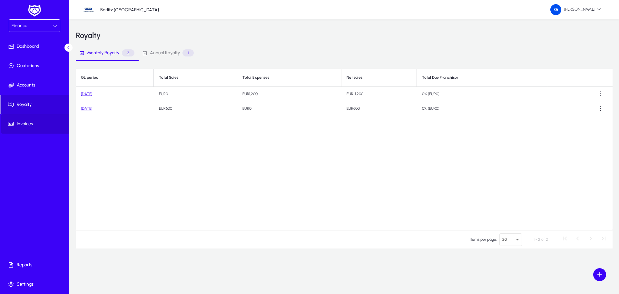
click at [22, 121] on span "Invoices" at bounding box center [35, 124] width 69 height 6
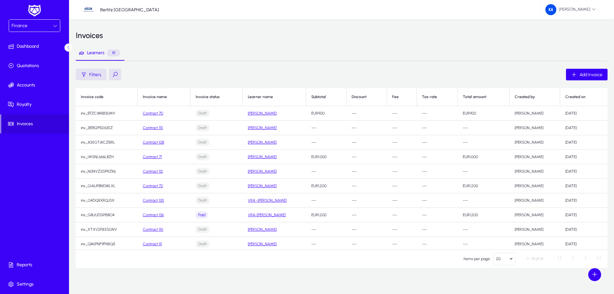
click at [154, 216] on link "Contract 136" at bounding box center [153, 214] width 21 height 5
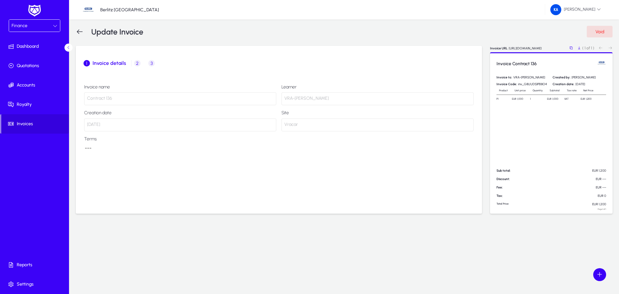
click at [602, 277] on span at bounding box center [599, 274] width 13 height 13
click at [133, 64] on div at bounding box center [309, 147] width 619 height 294
click at [136, 64] on span "2" at bounding box center [137, 63] width 6 height 6
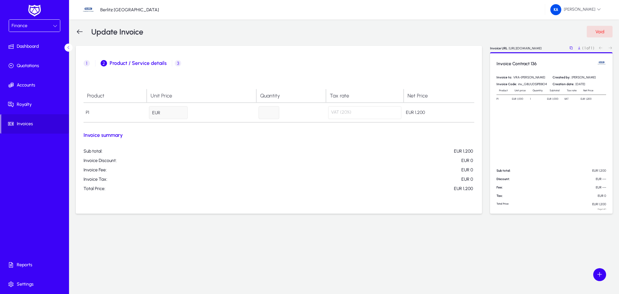
click at [152, 61] on span "Product / Service details" at bounding box center [138, 63] width 57 height 5
click at [173, 63] on span "3 Record payment" at bounding box center [178, 63] width 12 height 6
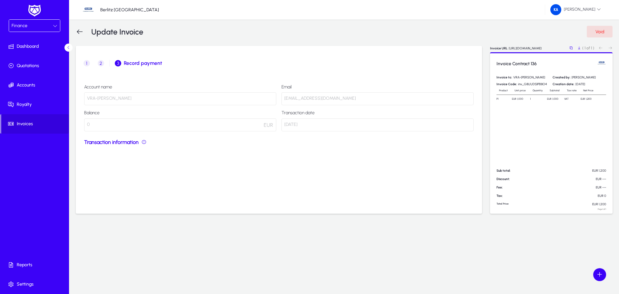
click at [129, 144] on span "Transaction information" at bounding box center [111, 142] width 54 height 6
click at [240, 147] on div "Account name VRA-Ksenija Antonijevic Email ksenijaan@gmail.com Balance 0 EUR Tr…" at bounding box center [278, 140] width 391 height 113
click at [21, 83] on span "Accounts" at bounding box center [35, 85] width 69 height 6
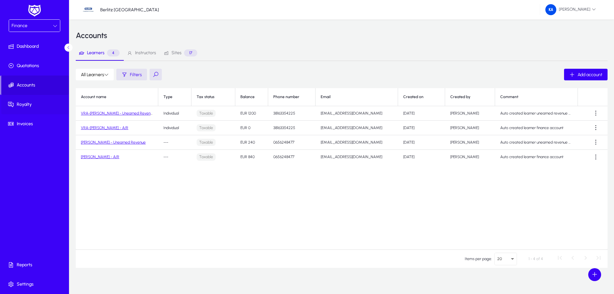
click at [20, 100] on span at bounding box center [35, 104] width 69 height 15
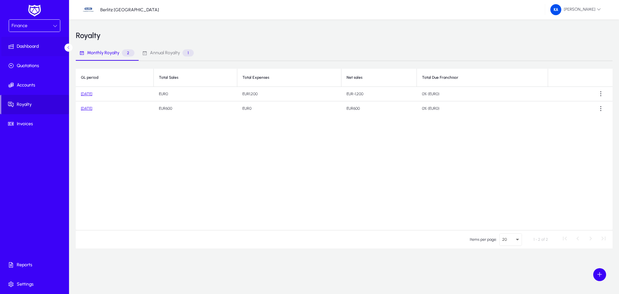
click at [31, 54] on span at bounding box center [35, 46] width 69 height 15
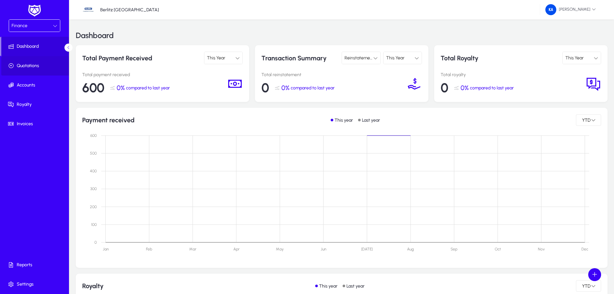
click at [31, 65] on span "Quotations" at bounding box center [35, 66] width 69 height 6
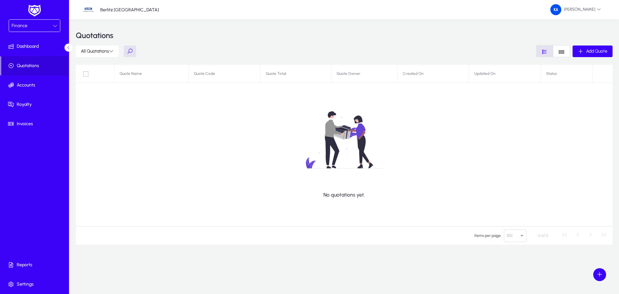
click at [59, 22] on div "Finance" at bounding box center [34, 26] width 51 height 12
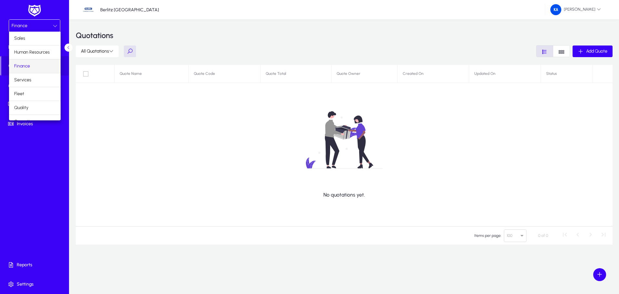
scroll to position [22, 0]
click at [33, 100] on span "Operations" at bounding box center [25, 100] width 23 height 8
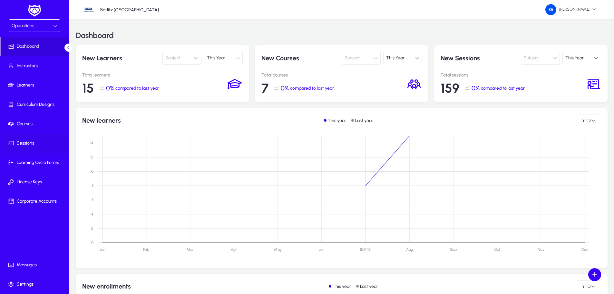
click at [21, 144] on span "Sessions" at bounding box center [35, 143] width 69 height 6
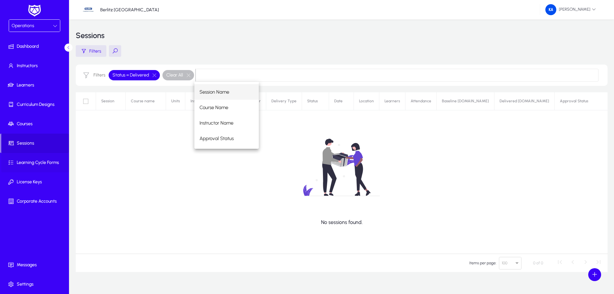
click at [26, 166] on span at bounding box center [35, 162] width 69 height 15
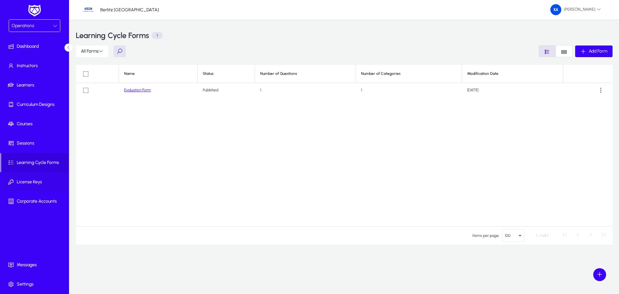
click at [28, 182] on span "License Keys" at bounding box center [35, 182] width 69 height 6
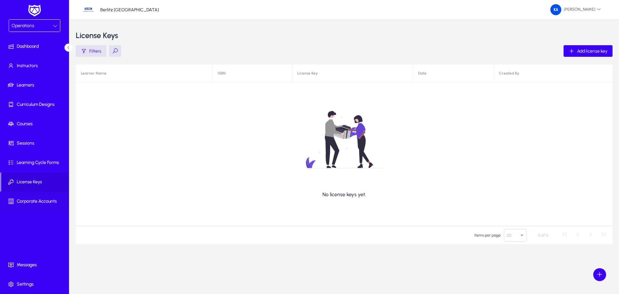
click at [21, 203] on span "Corporate Accounts" at bounding box center [35, 201] width 69 height 6
